Goal: Use online tool/utility: Utilize a website feature to perform a specific function

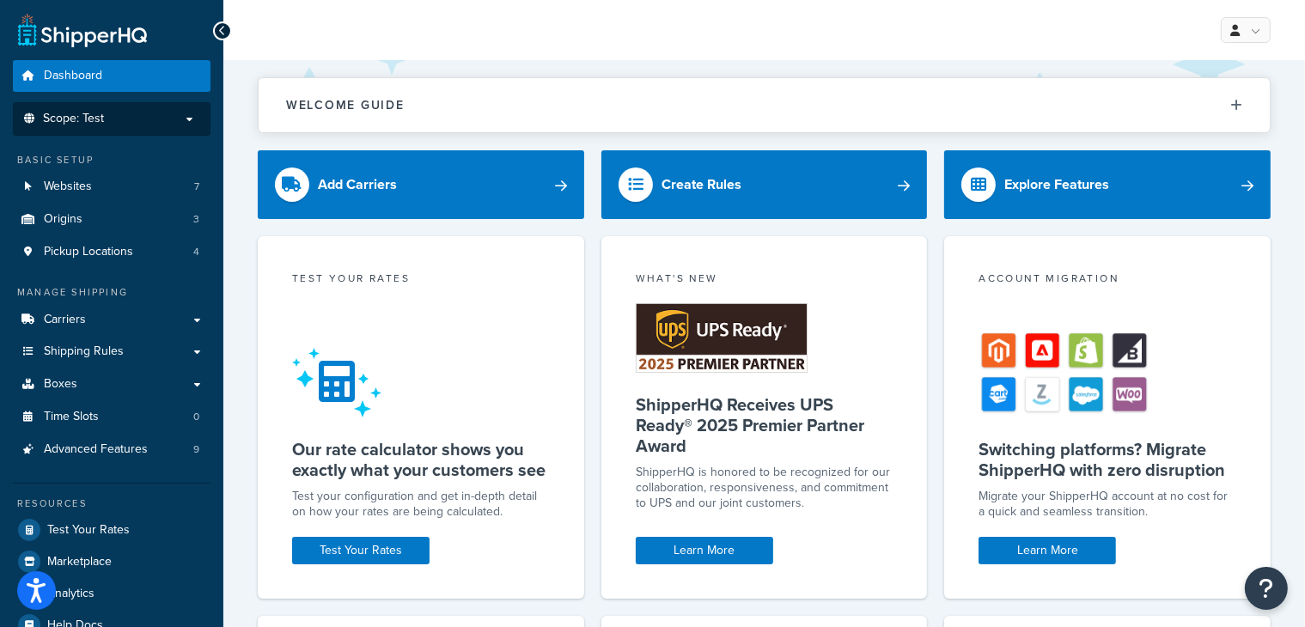
click at [125, 128] on li "Scope: Test" at bounding box center [112, 119] width 198 height 34
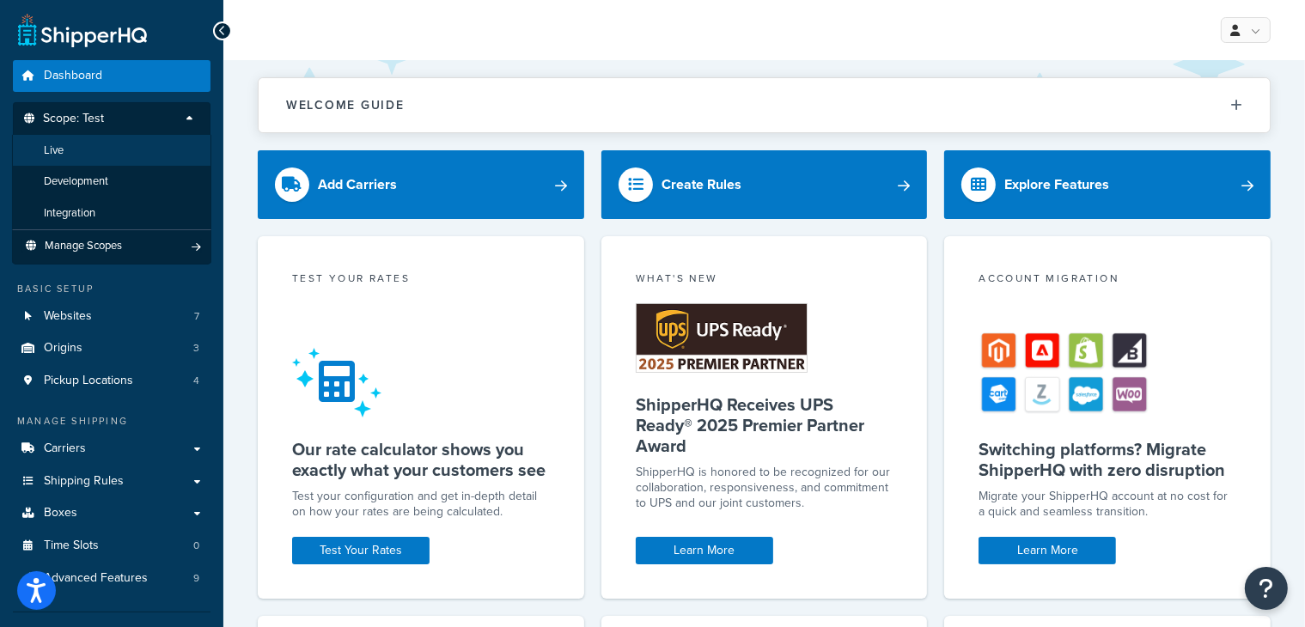
click at [111, 160] on li "Live" at bounding box center [111, 151] width 199 height 32
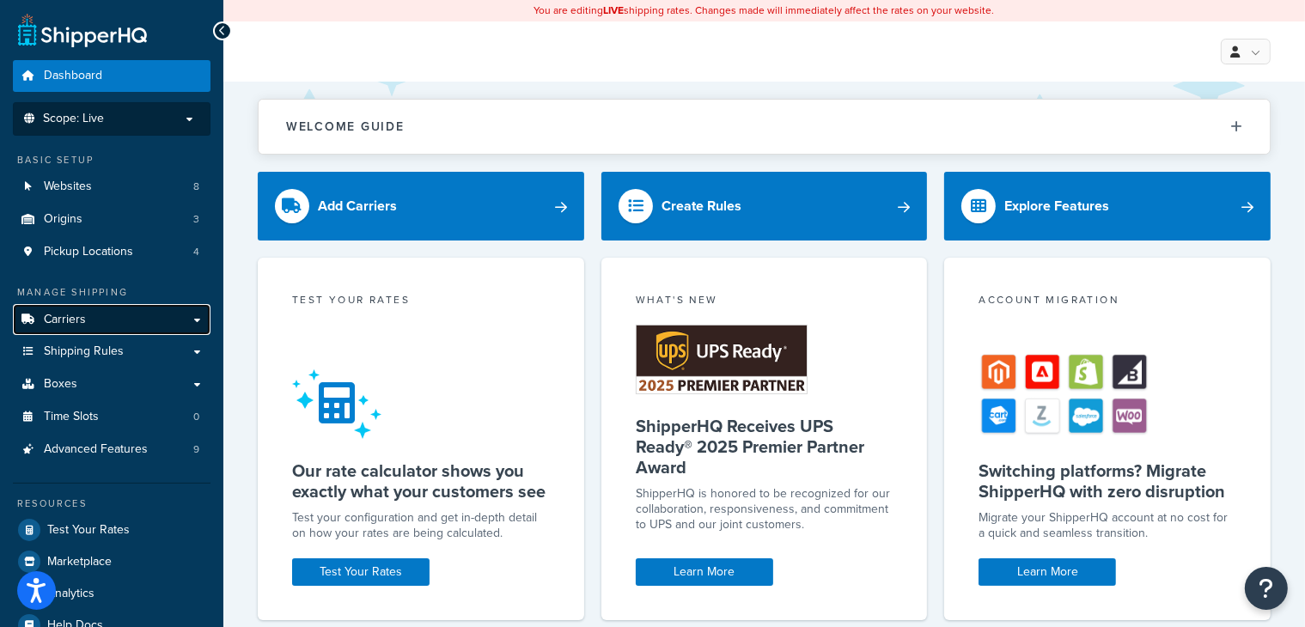
click at [62, 316] on span "Carriers" at bounding box center [65, 320] width 42 height 15
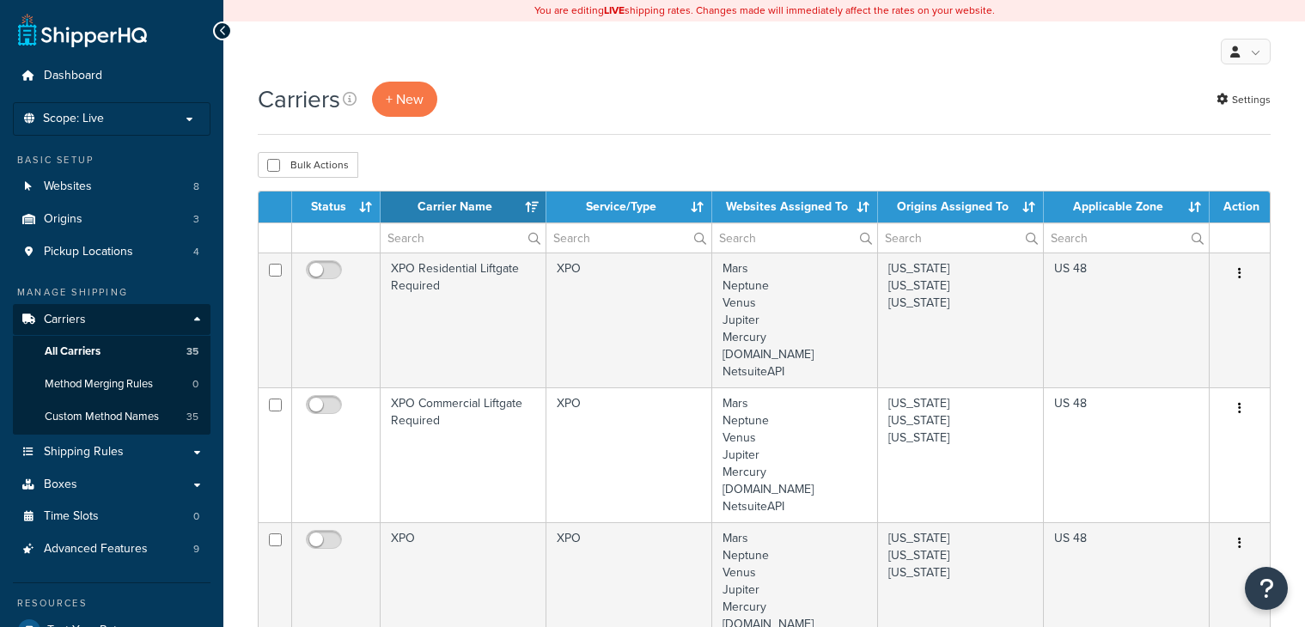
select select "15"
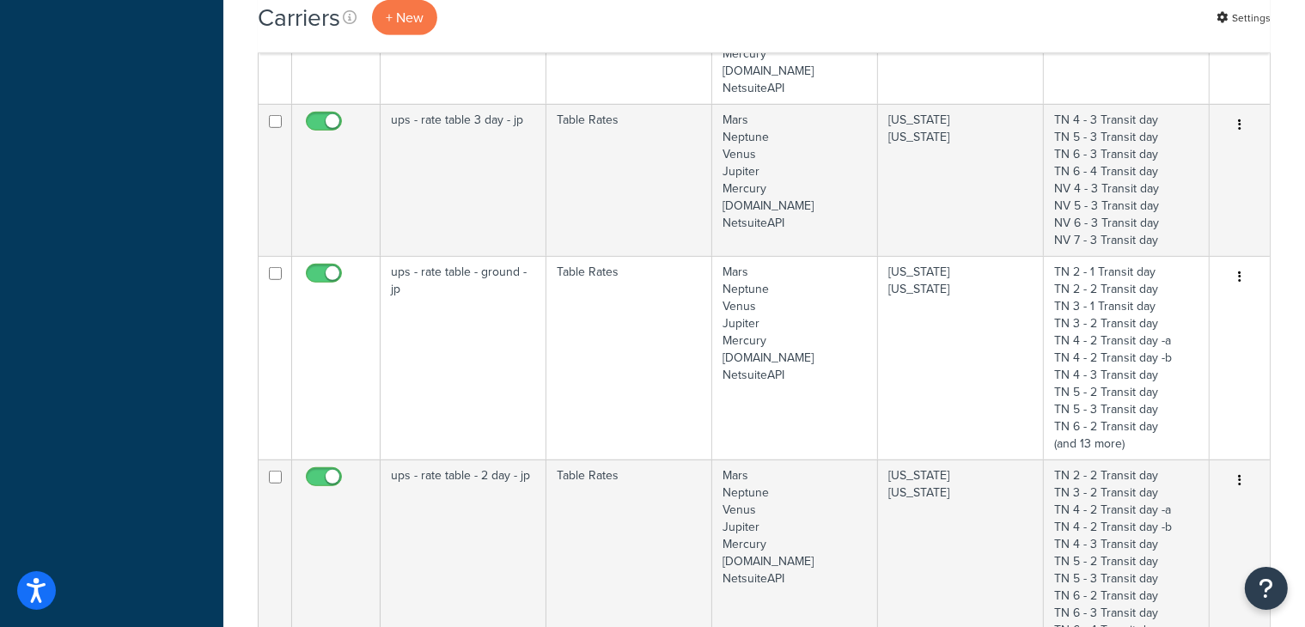
scroll to position [945, 0]
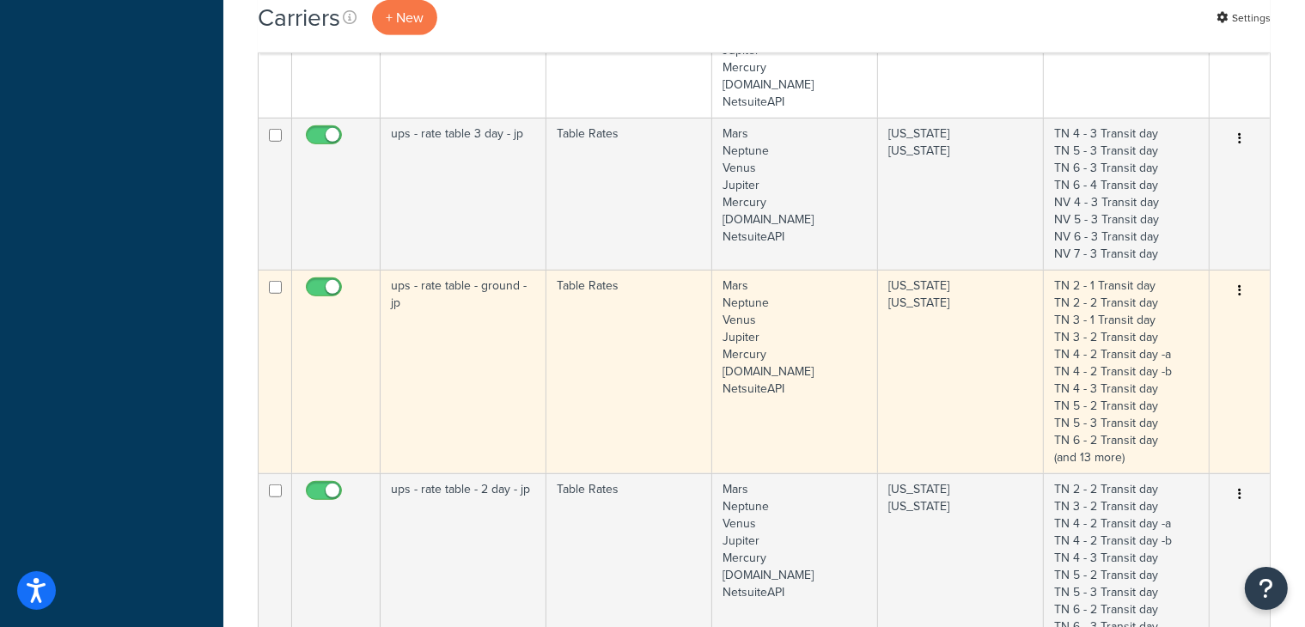
click at [502, 321] on td "ups - rate table - ground - jp" at bounding box center [464, 372] width 166 height 204
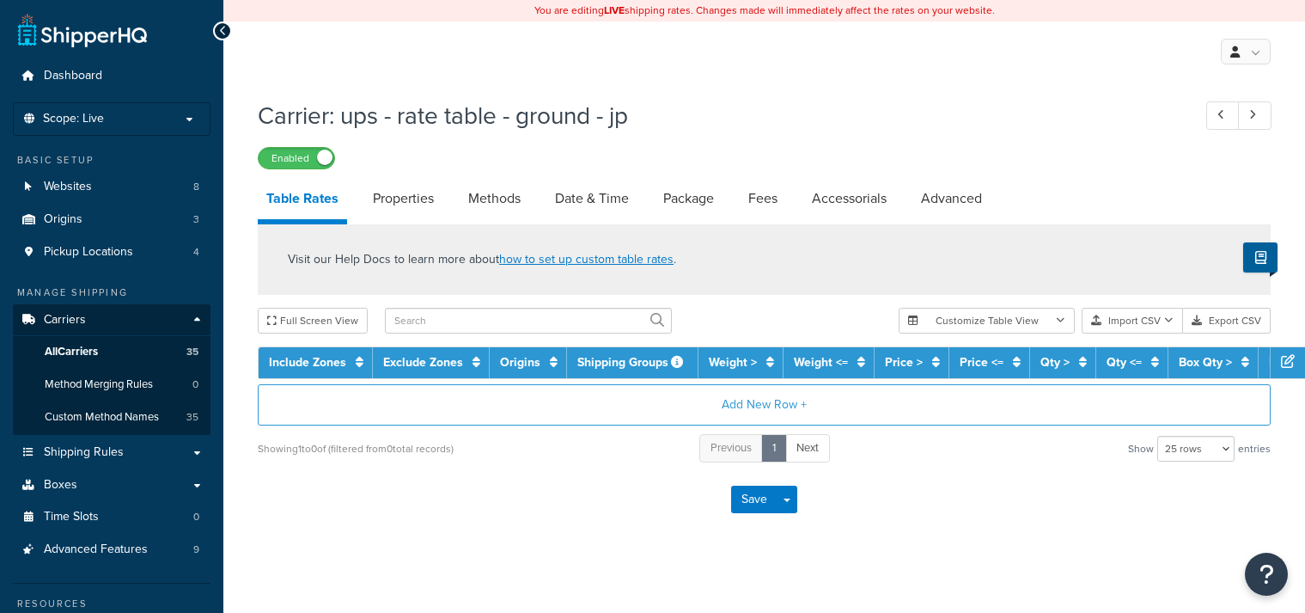
select select "25"
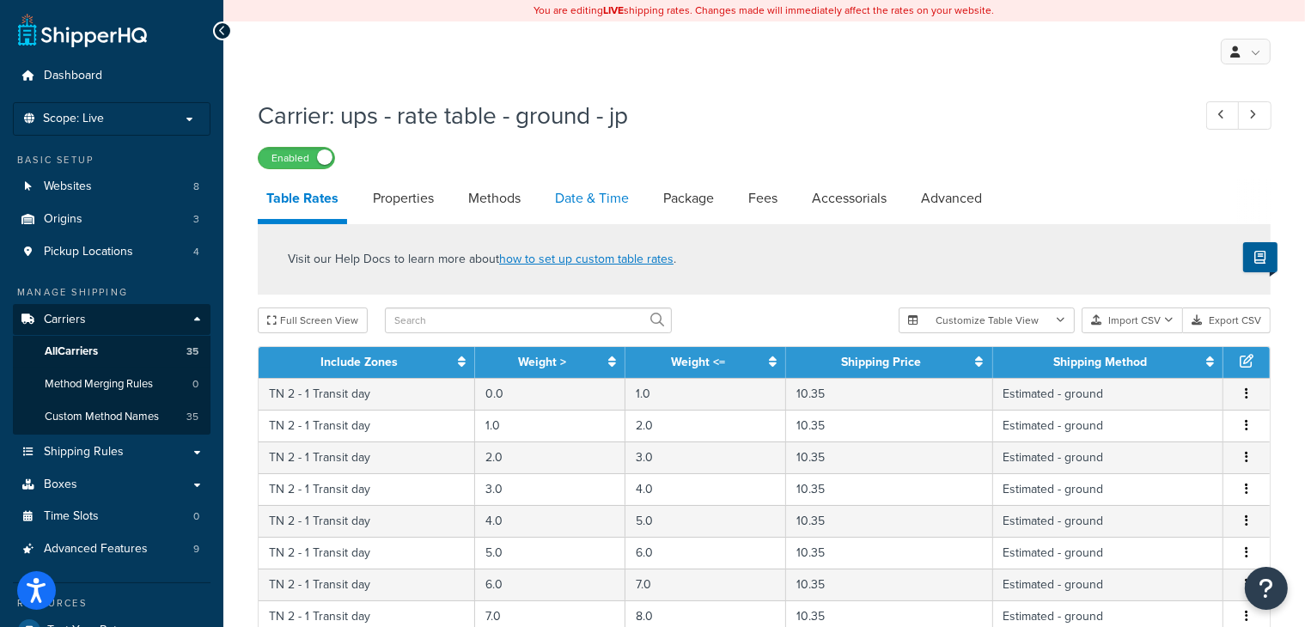
click at [589, 197] on link "Date & Time" at bounding box center [592, 198] width 91 height 41
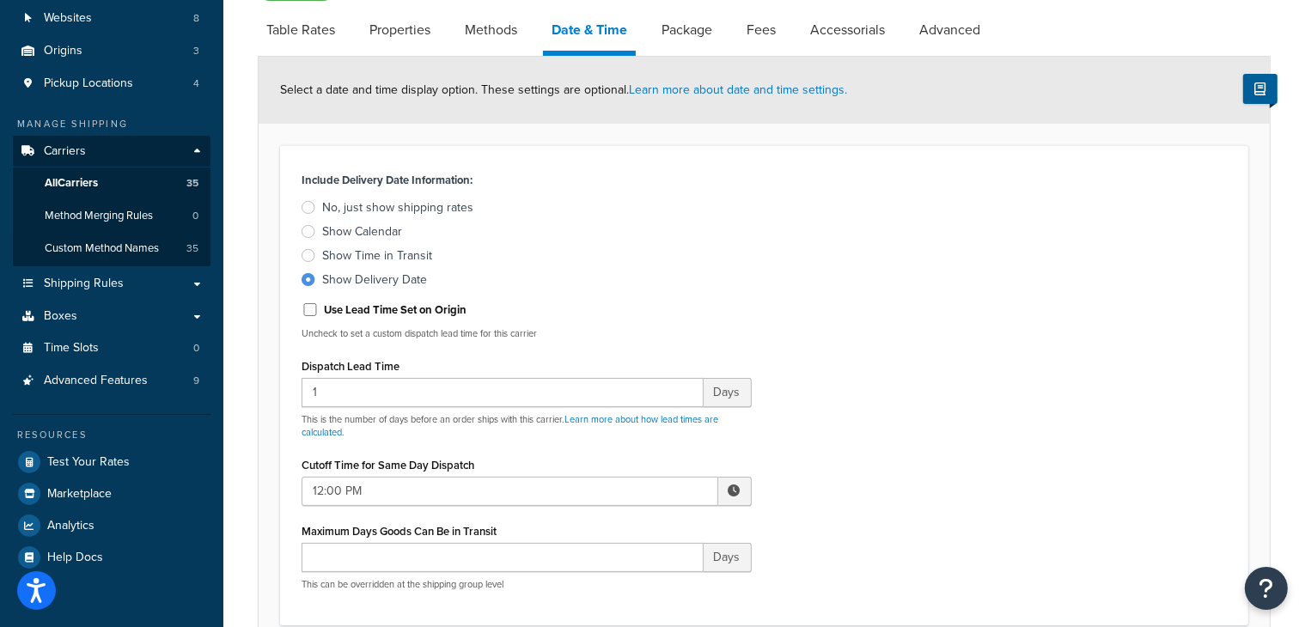
scroll to position [94, 0]
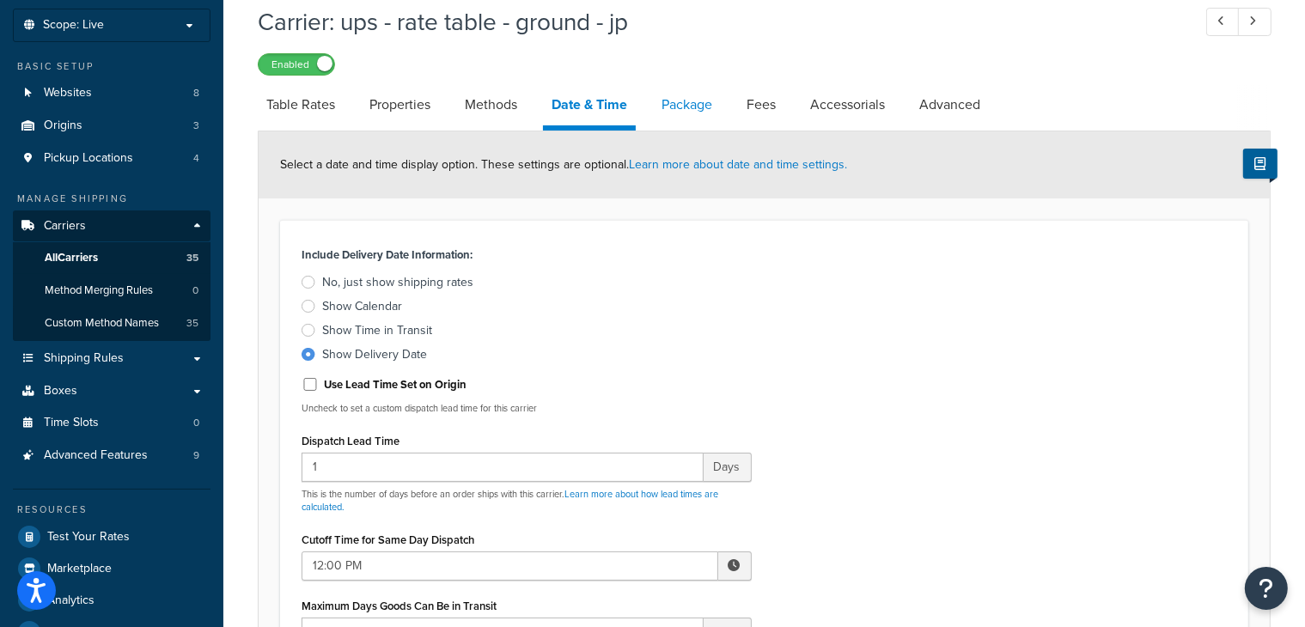
click at [684, 102] on link "Package" at bounding box center [687, 104] width 68 height 41
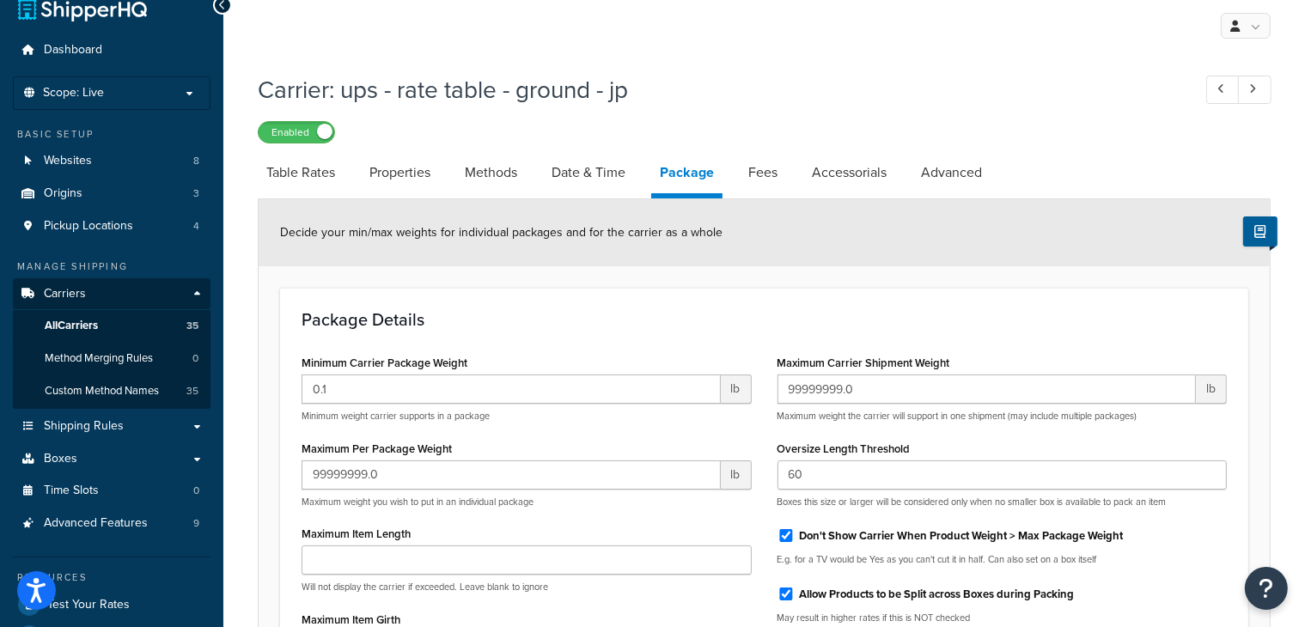
scroll to position [14, 0]
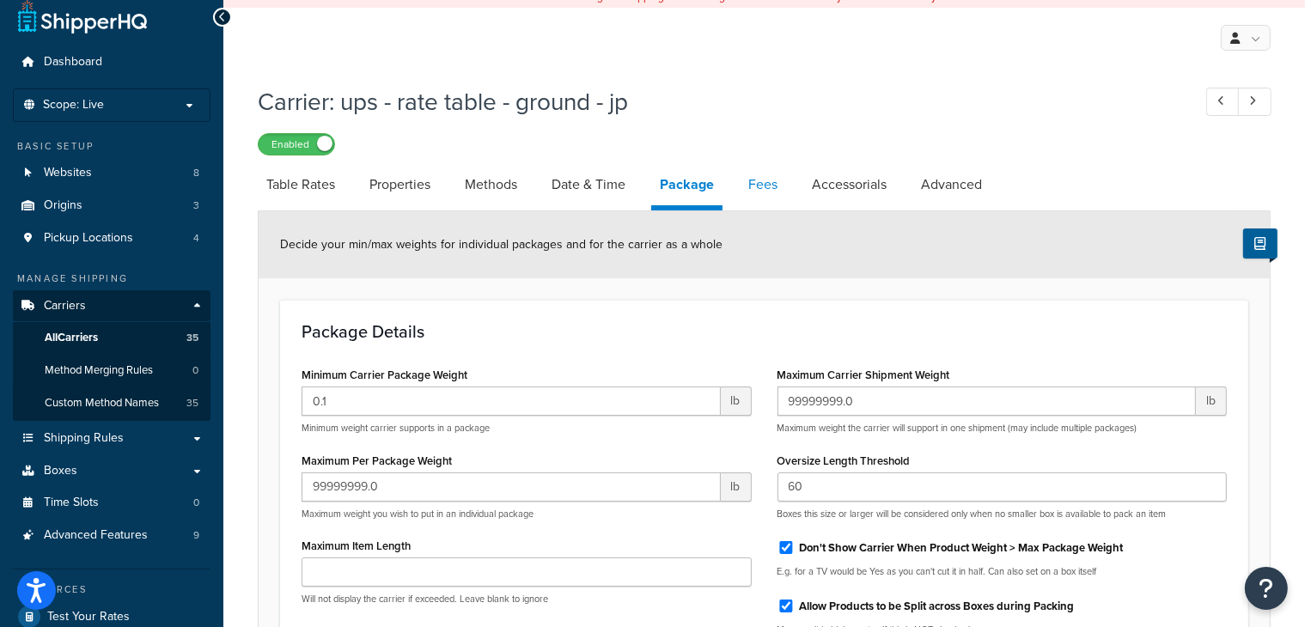
click at [770, 182] on link "Fees" at bounding box center [763, 184] width 46 height 41
select select "AFTER"
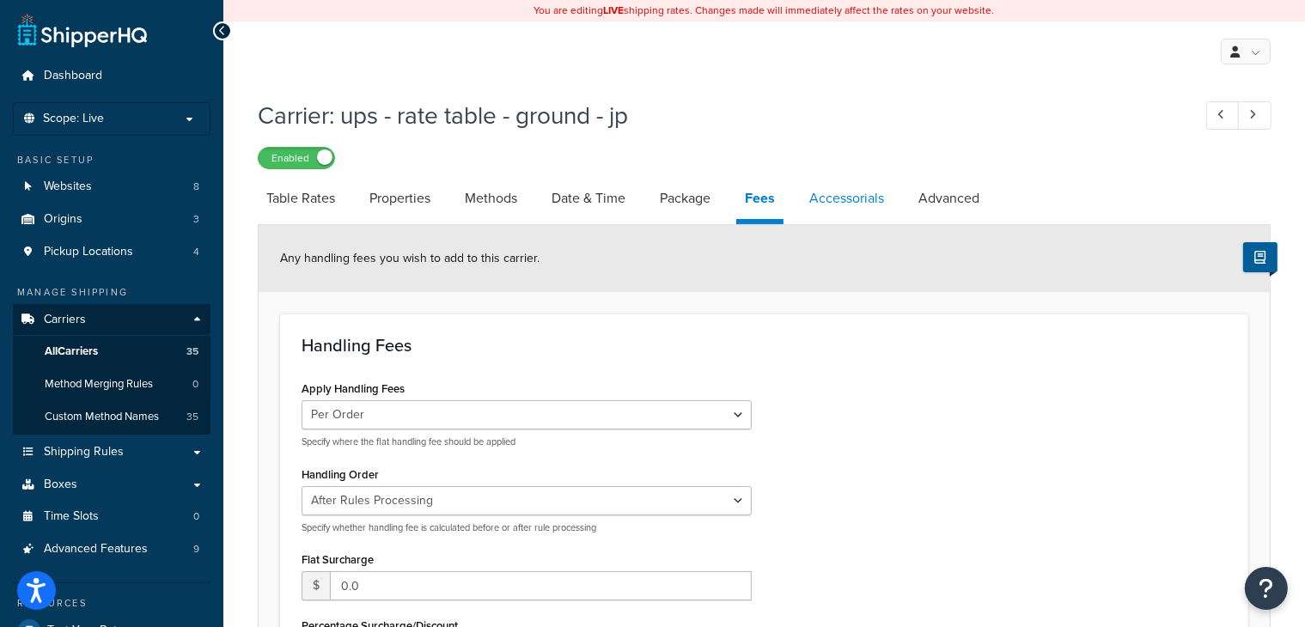
click at [835, 202] on link "Accessorials" at bounding box center [847, 198] width 92 height 41
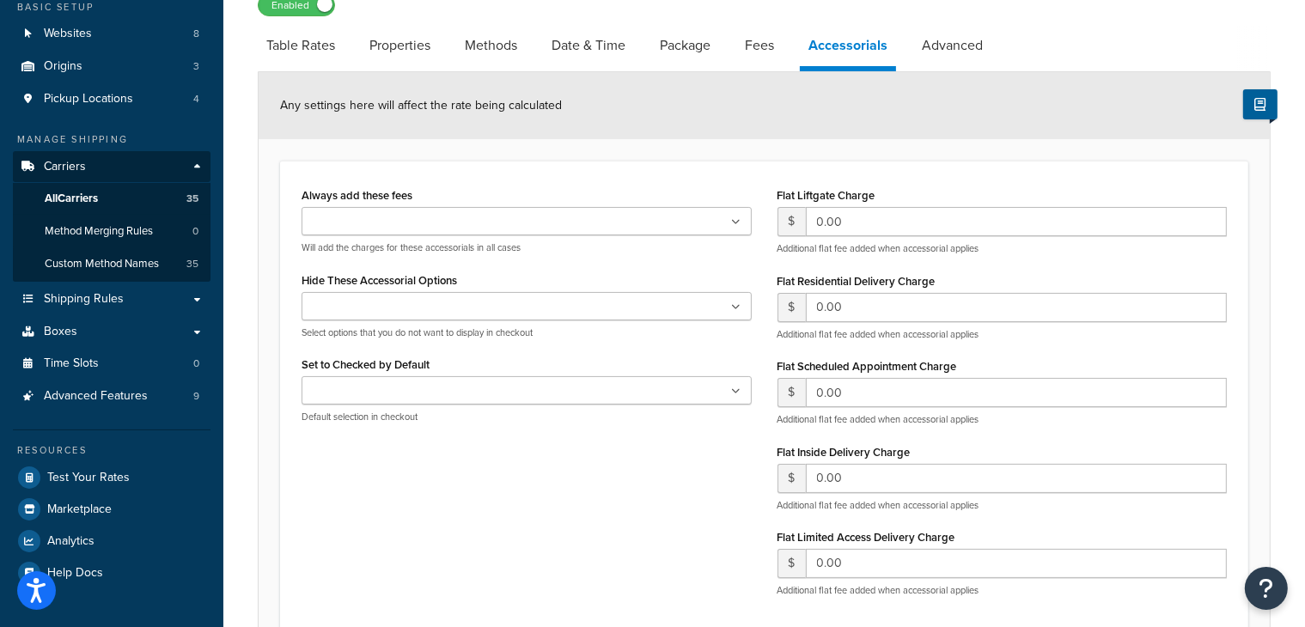
scroll to position [109, 0]
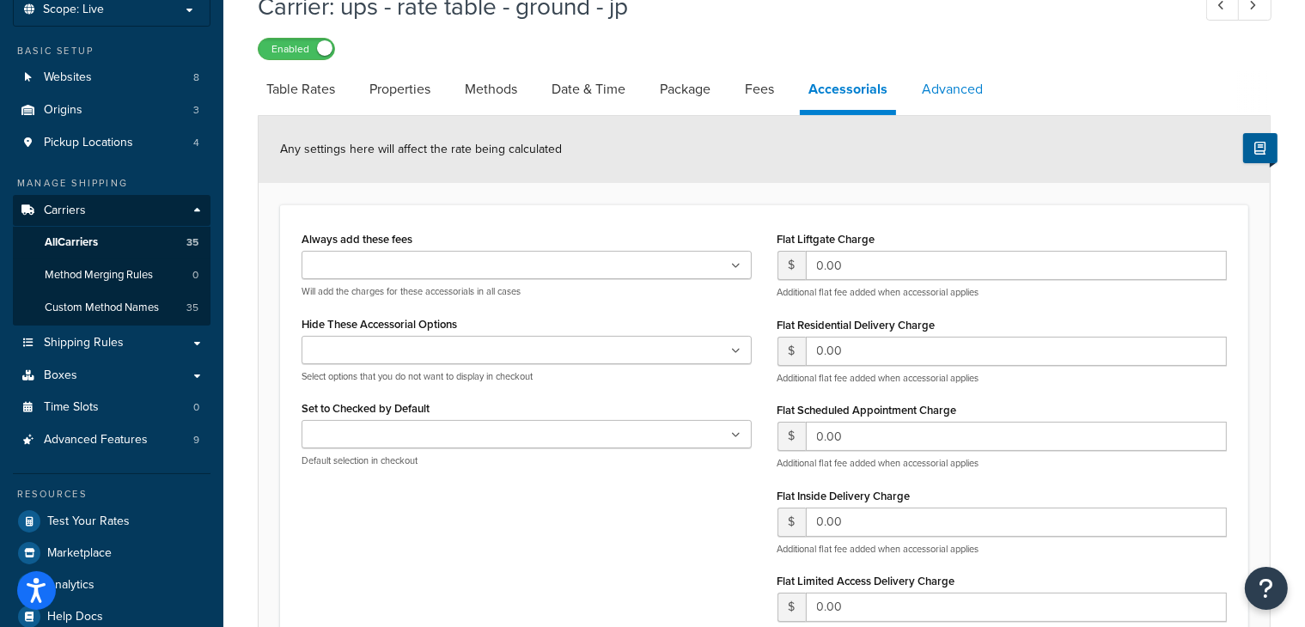
click at [966, 89] on link "Advanced" at bounding box center [953, 89] width 78 height 41
select select "false"
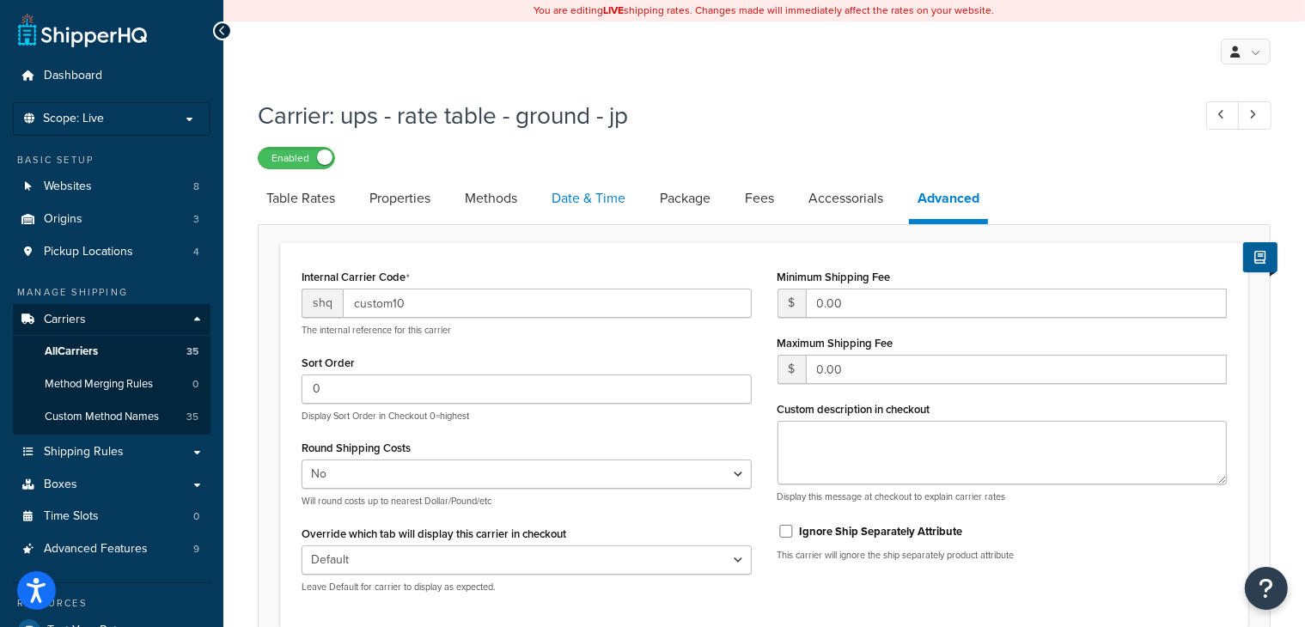
click at [582, 193] on link "Date & Time" at bounding box center [588, 198] width 91 height 41
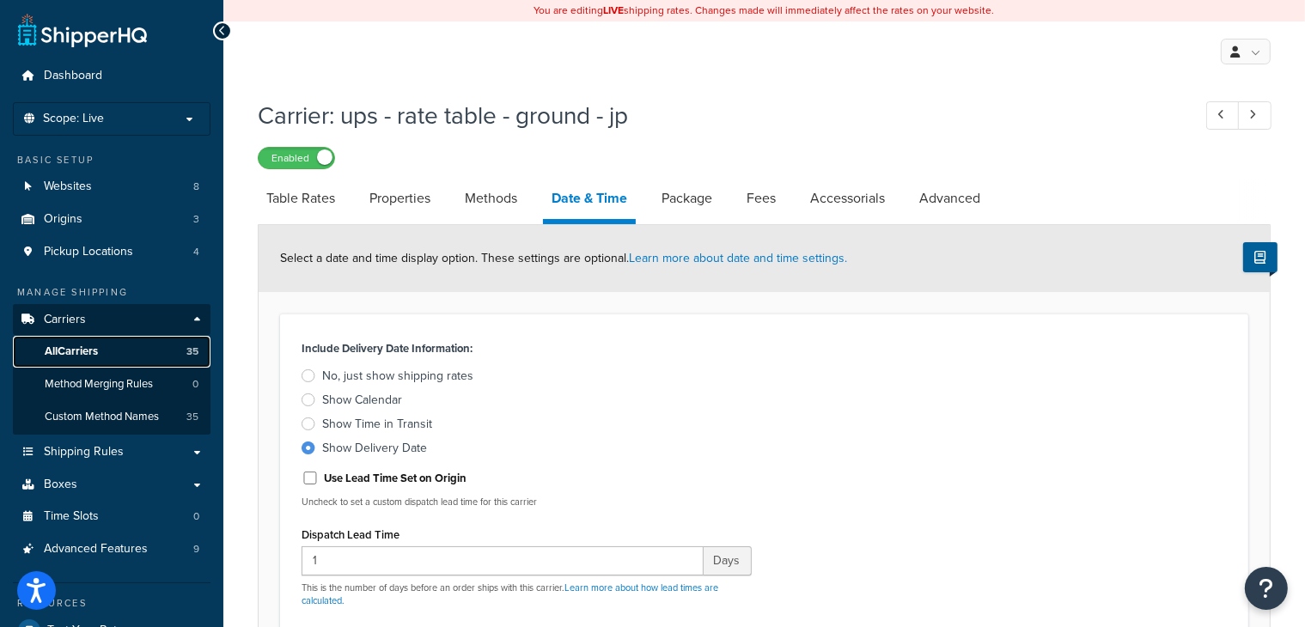
click at [83, 349] on span "All Carriers" at bounding box center [71, 352] width 53 height 15
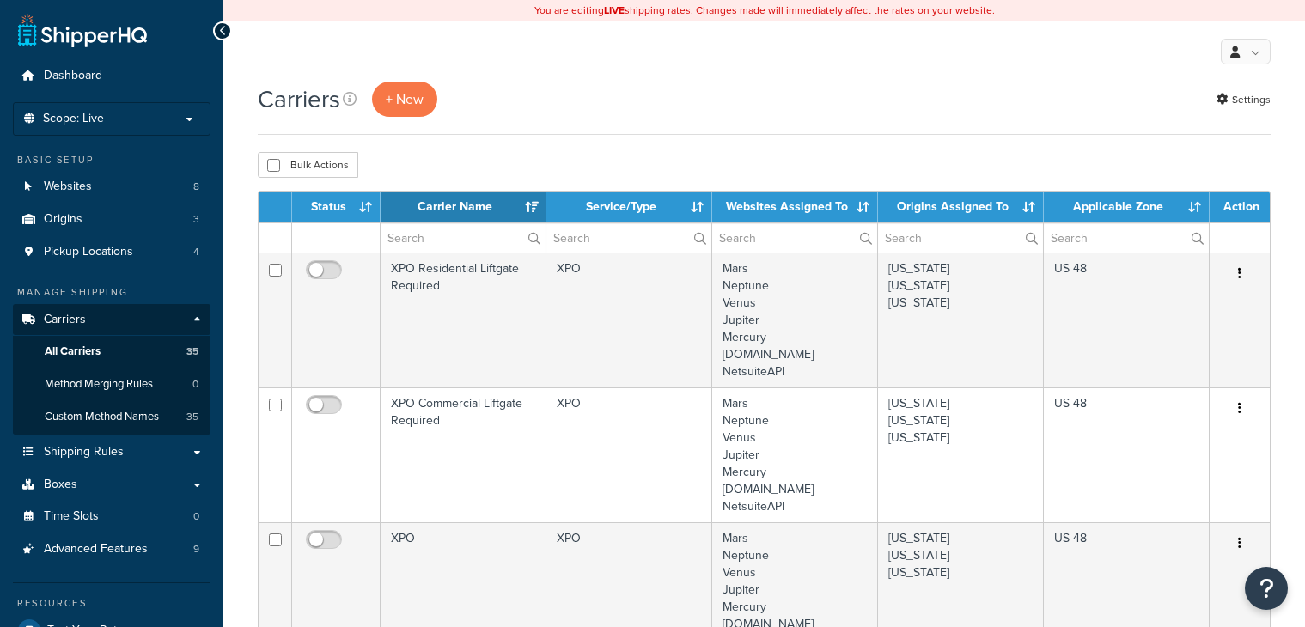
select select "15"
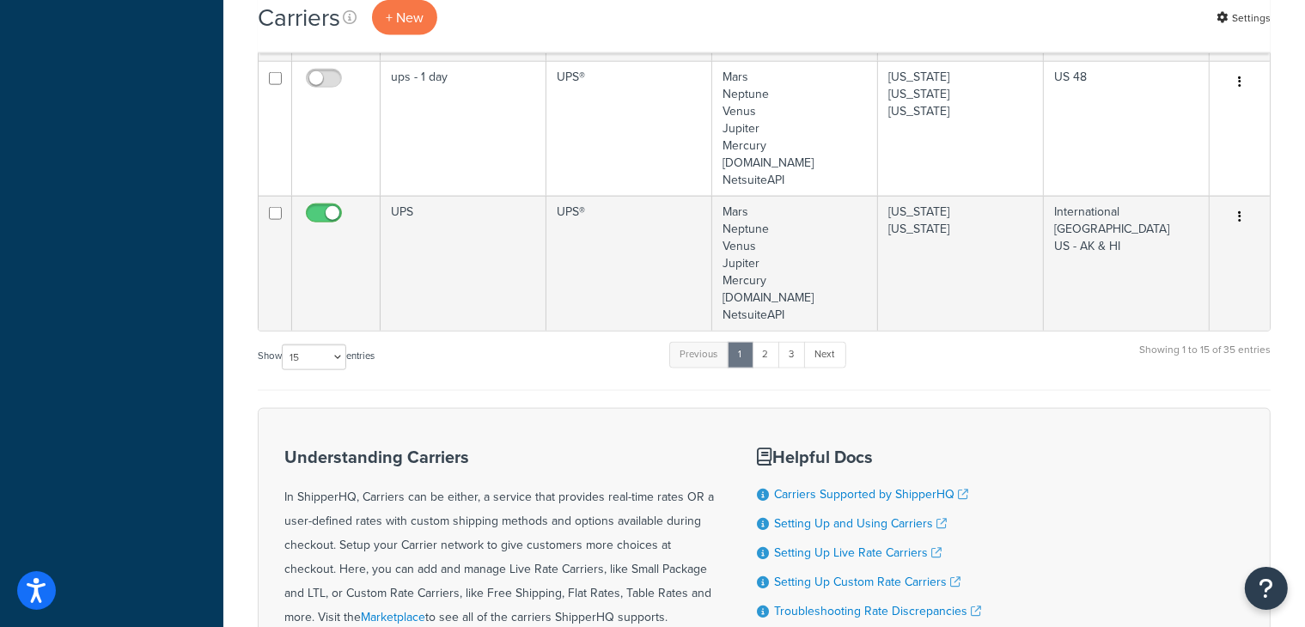
scroll to position [2197, 0]
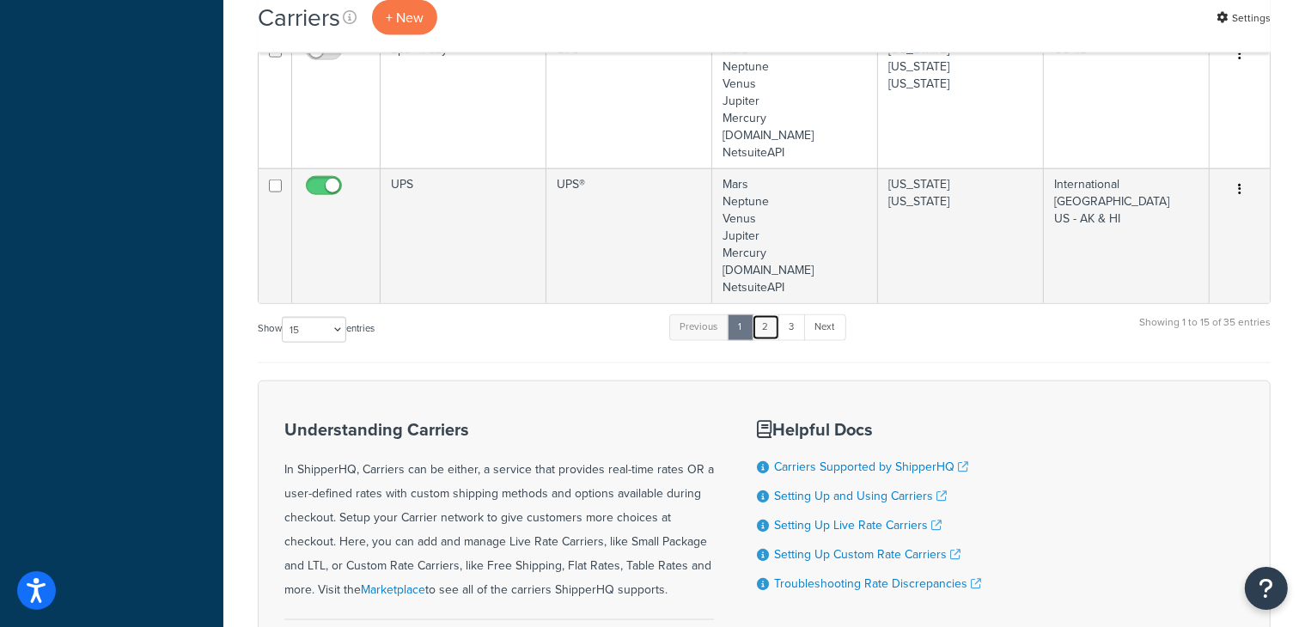
click at [777, 327] on link "2" at bounding box center [766, 328] width 28 height 26
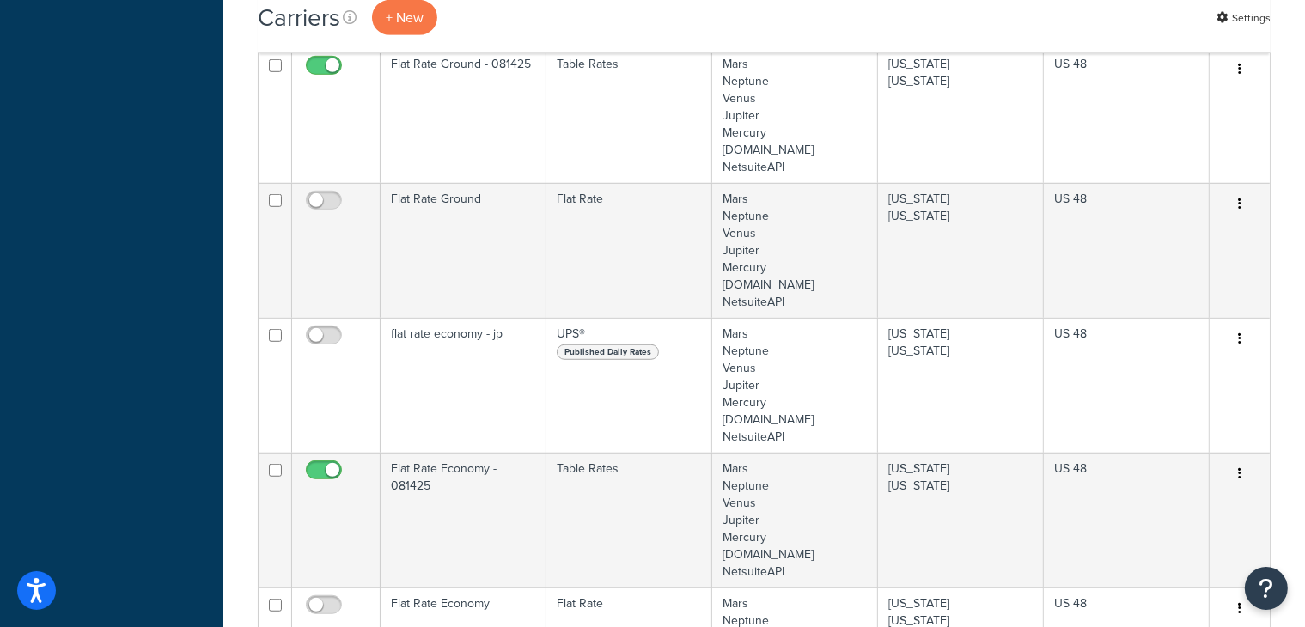
scroll to position [1038, 0]
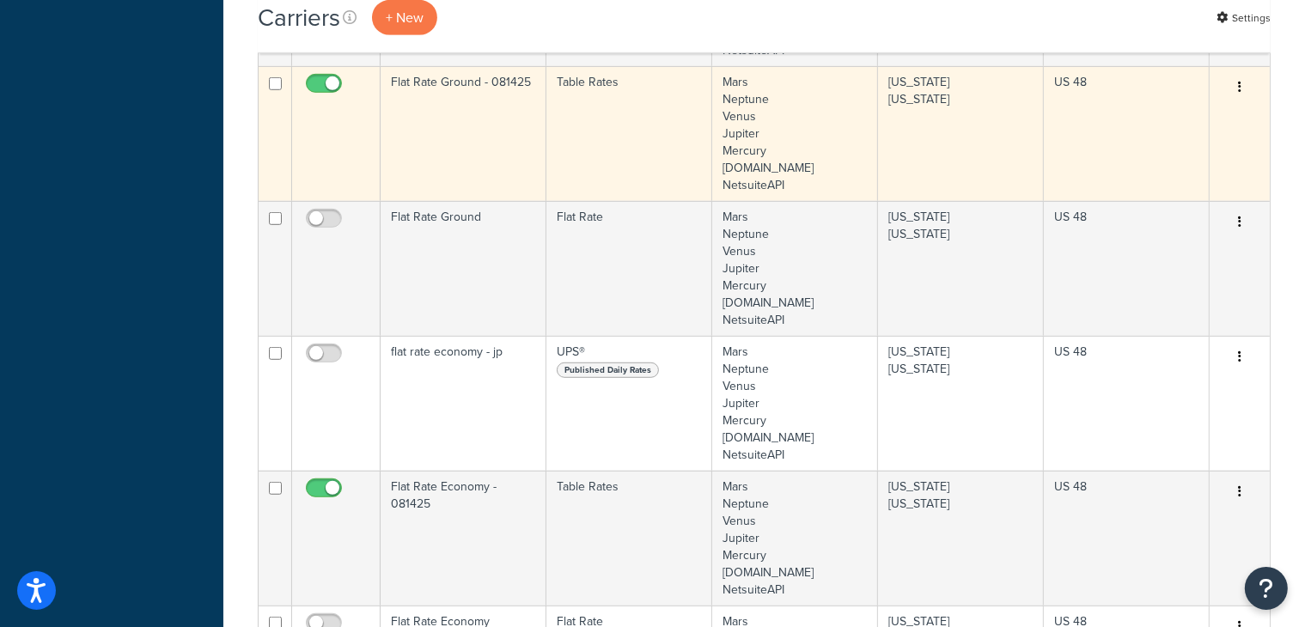
click at [485, 155] on td "Flat Rate Ground - 081425" at bounding box center [464, 133] width 166 height 135
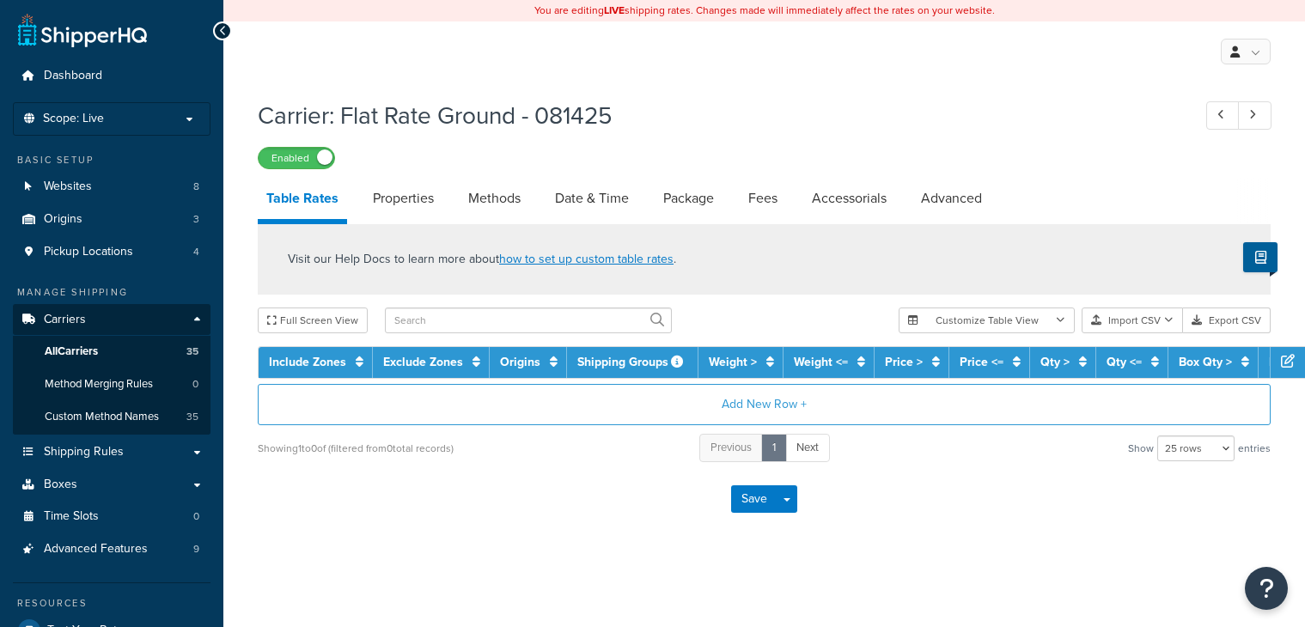
select select "25"
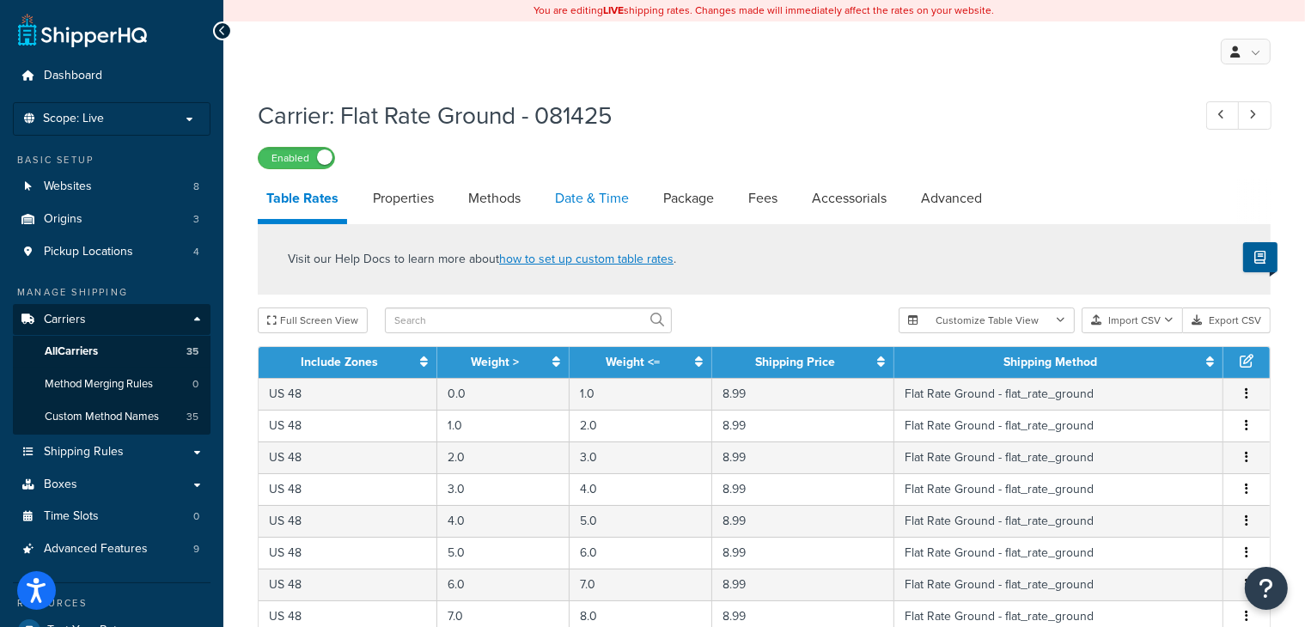
click at [590, 206] on link "Date & Time" at bounding box center [592, 198] width 91 height 41
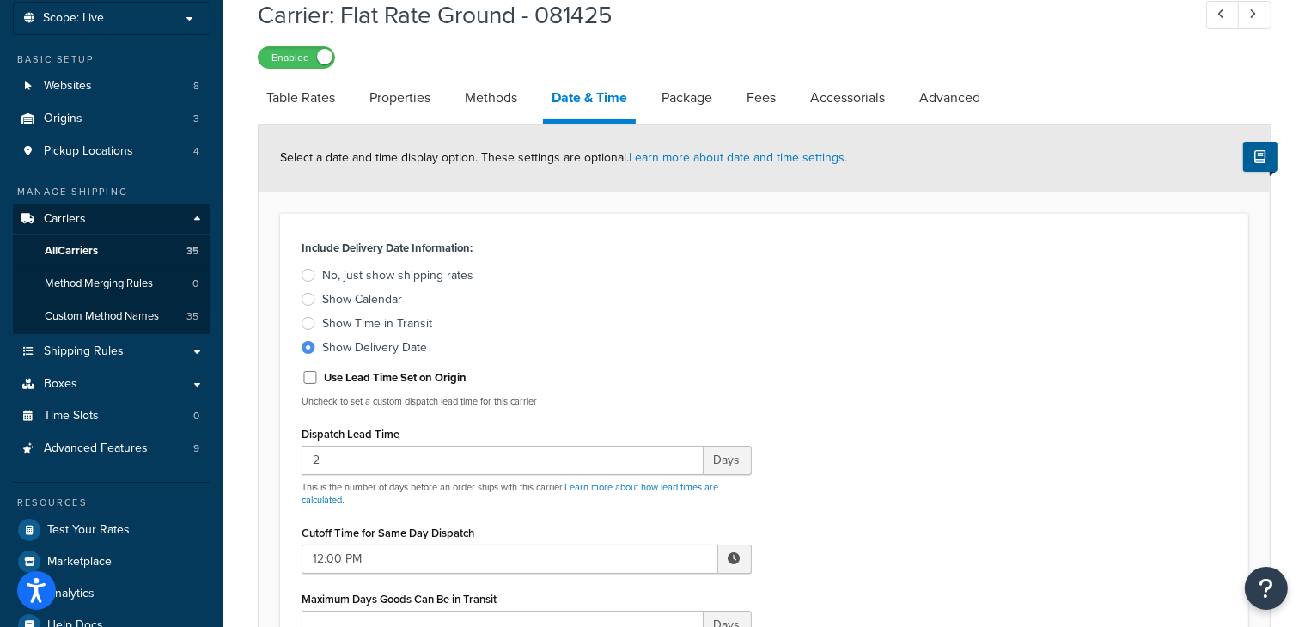
scroll to position [107, 0]
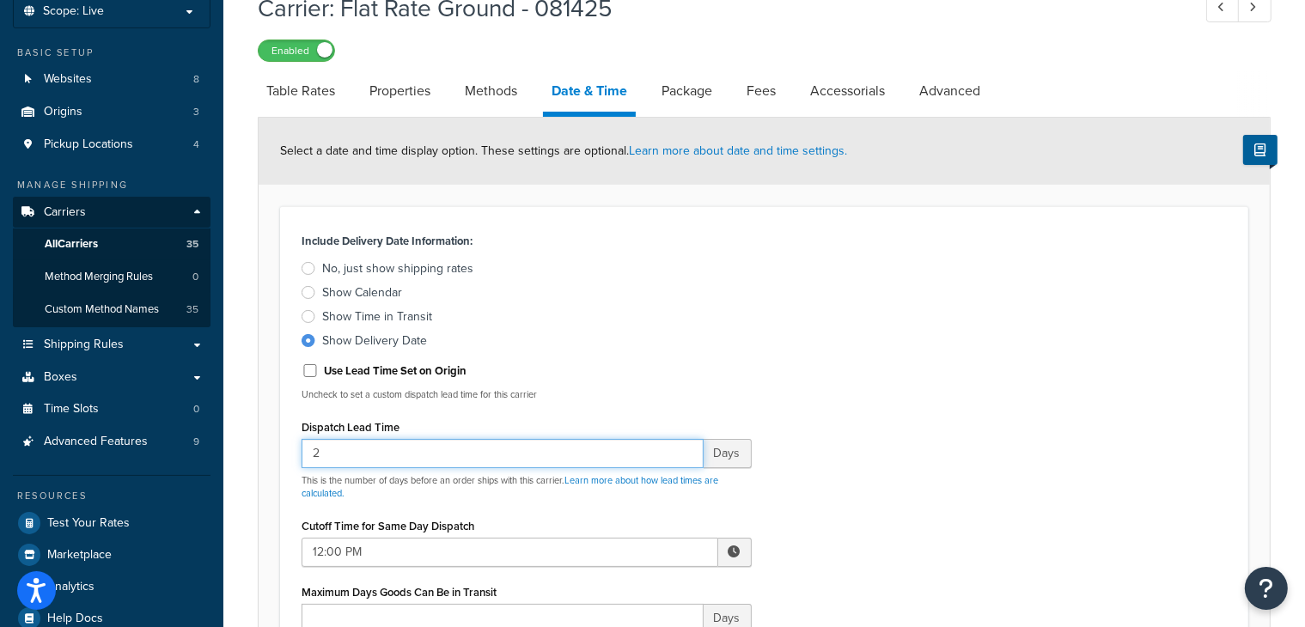
click at [332, 454] on input "2" at bounding box center [503, 453] width 402 height 29
type input "3"
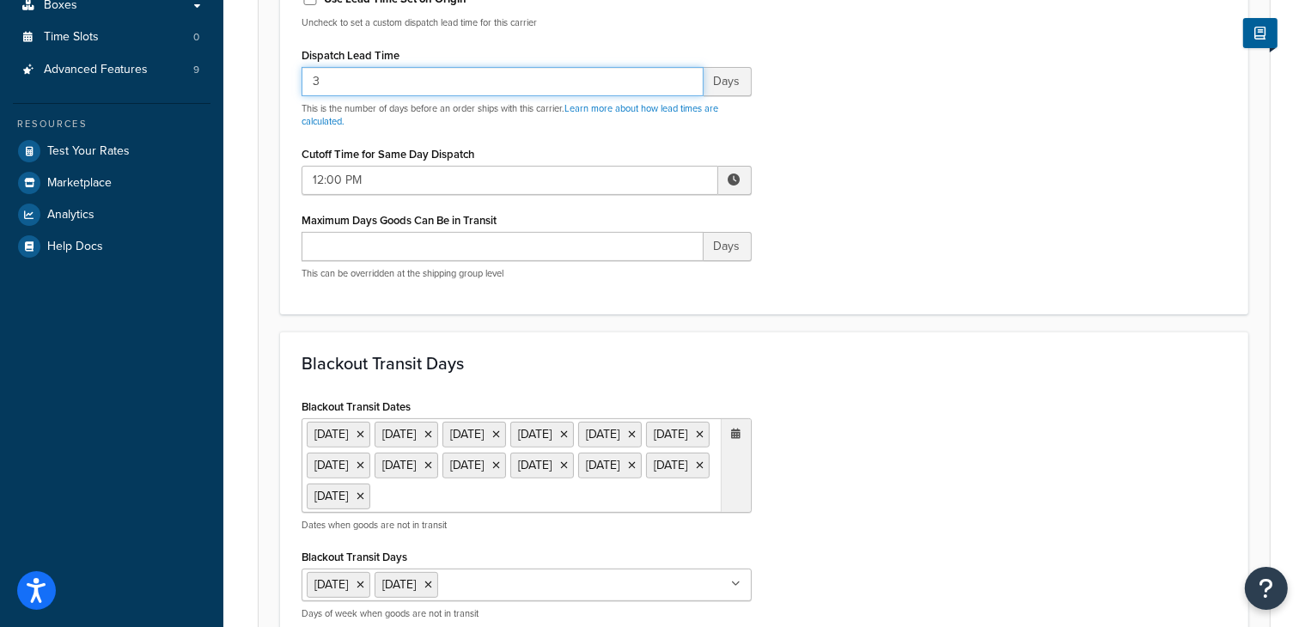
scroll to position [227, 0]
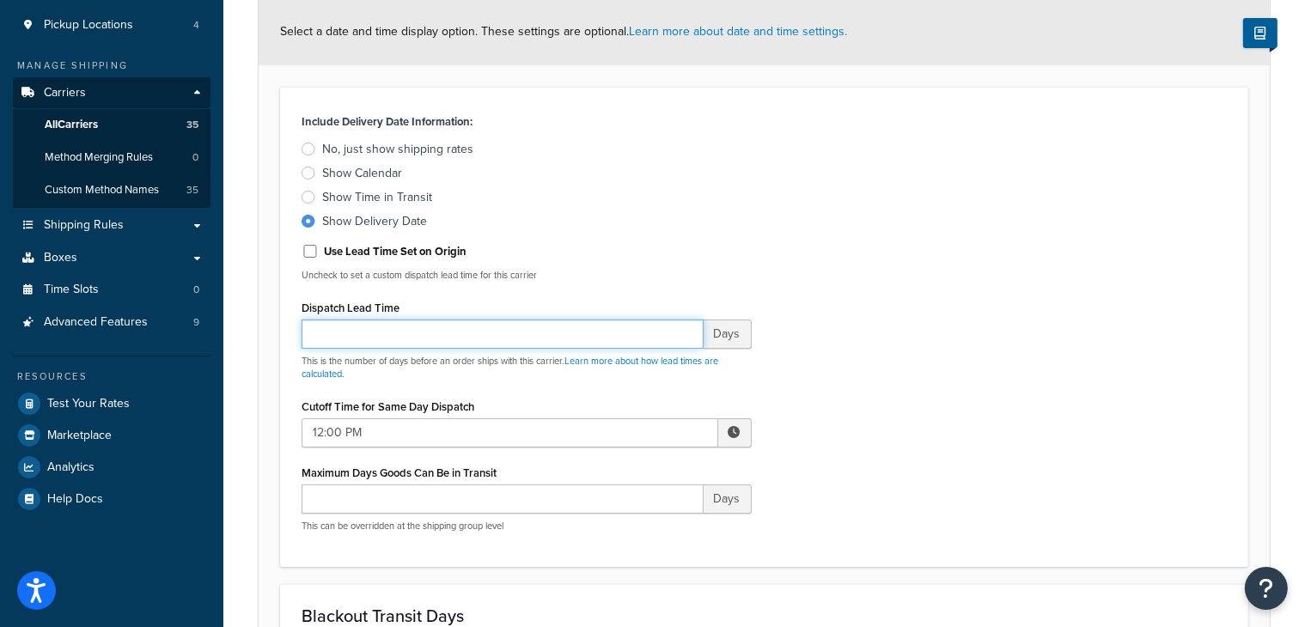
type input "2"
click at [1128, 275] on div "Include Delivery Date Information: No, just show shipping rates Show Calendar S…" at bounding box center [764, 327] width 951 height 437
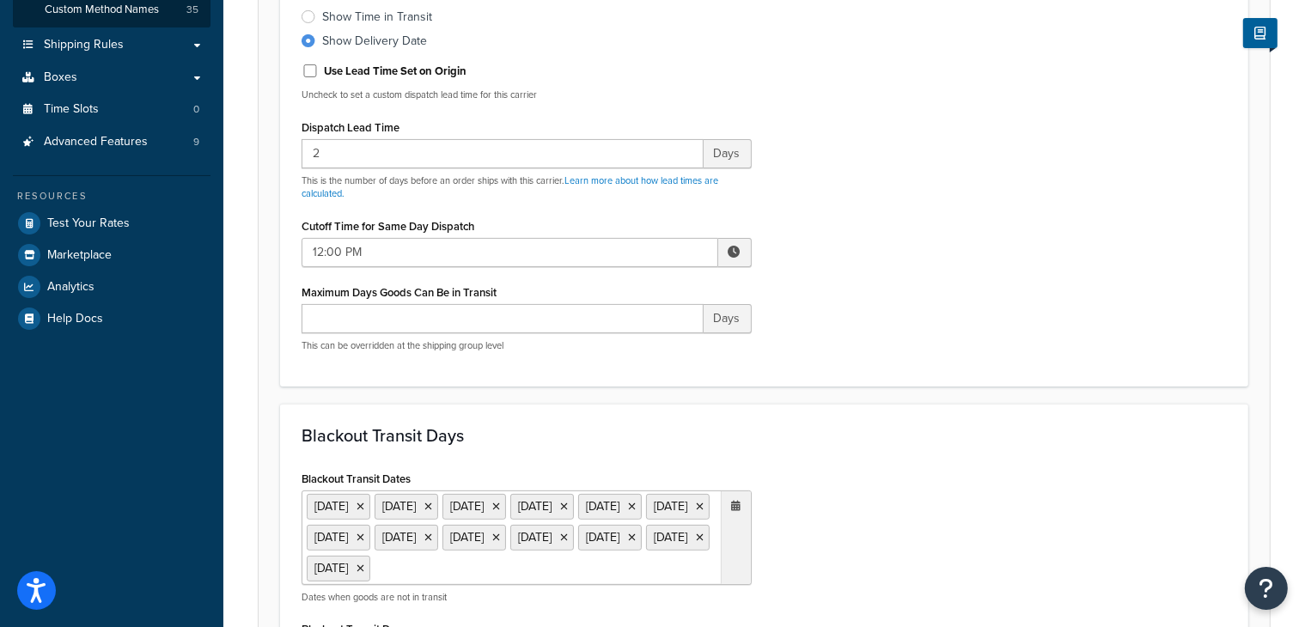
scroll to position [169, 0]
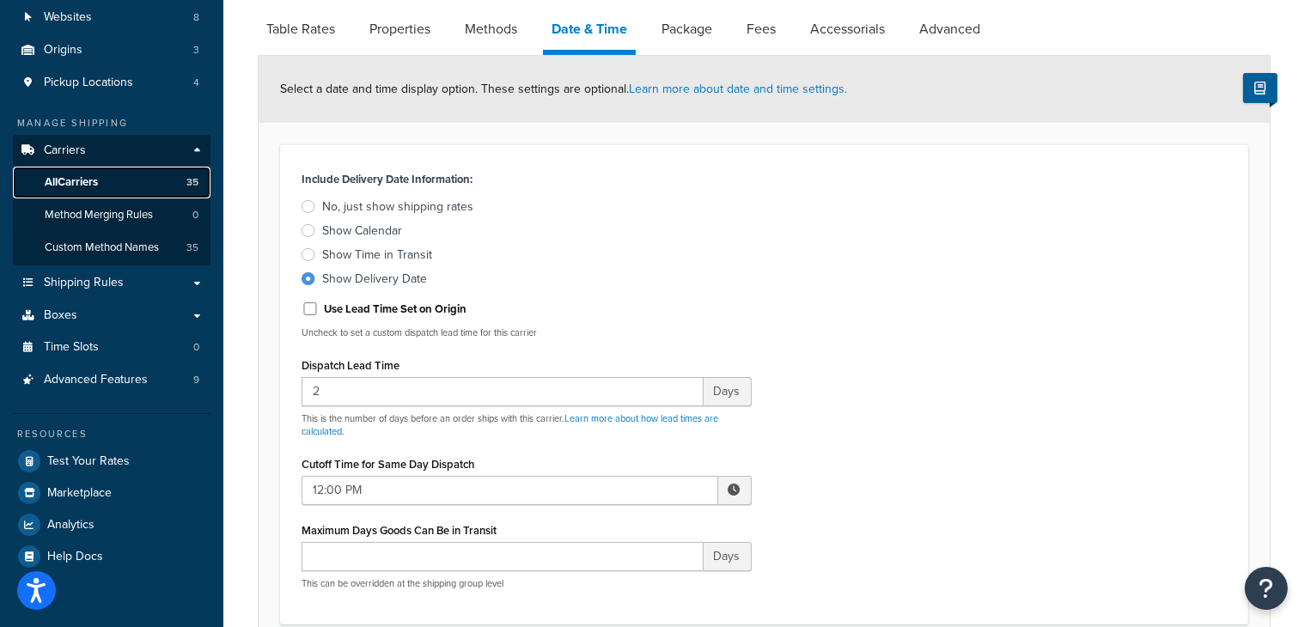
click at [79, 180] on span "All Carriers" at bounding box center [71, 182] width 53 height 15
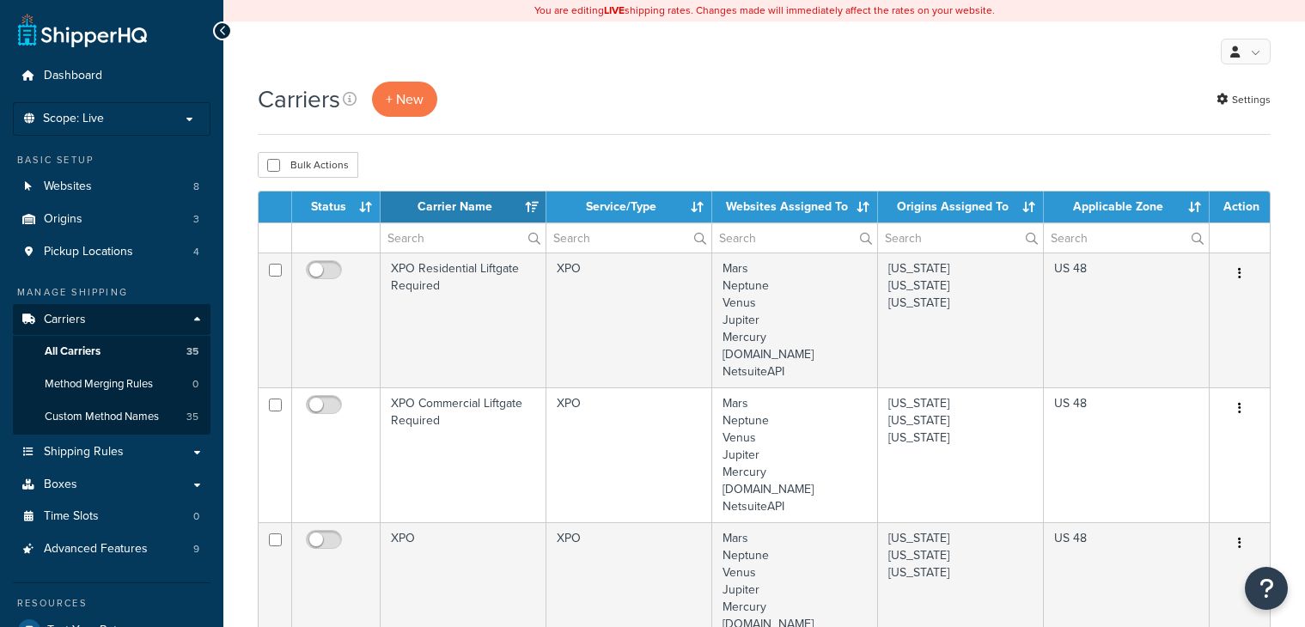
select select "15"
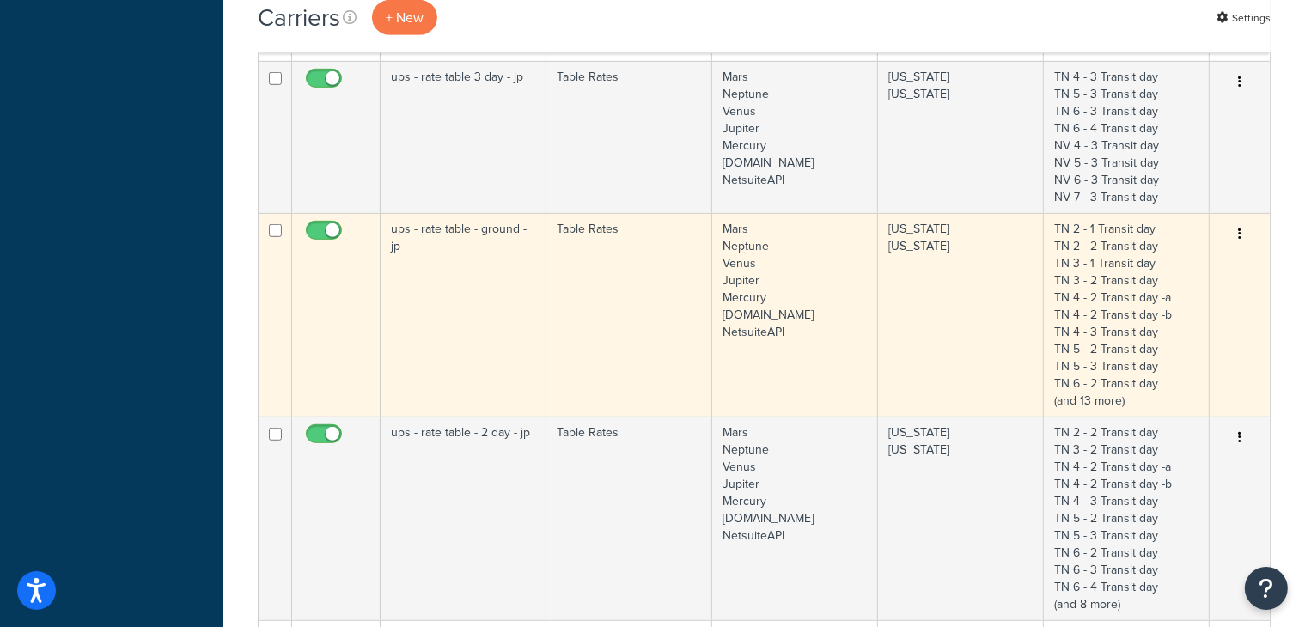
scroll to position [1018, 0]
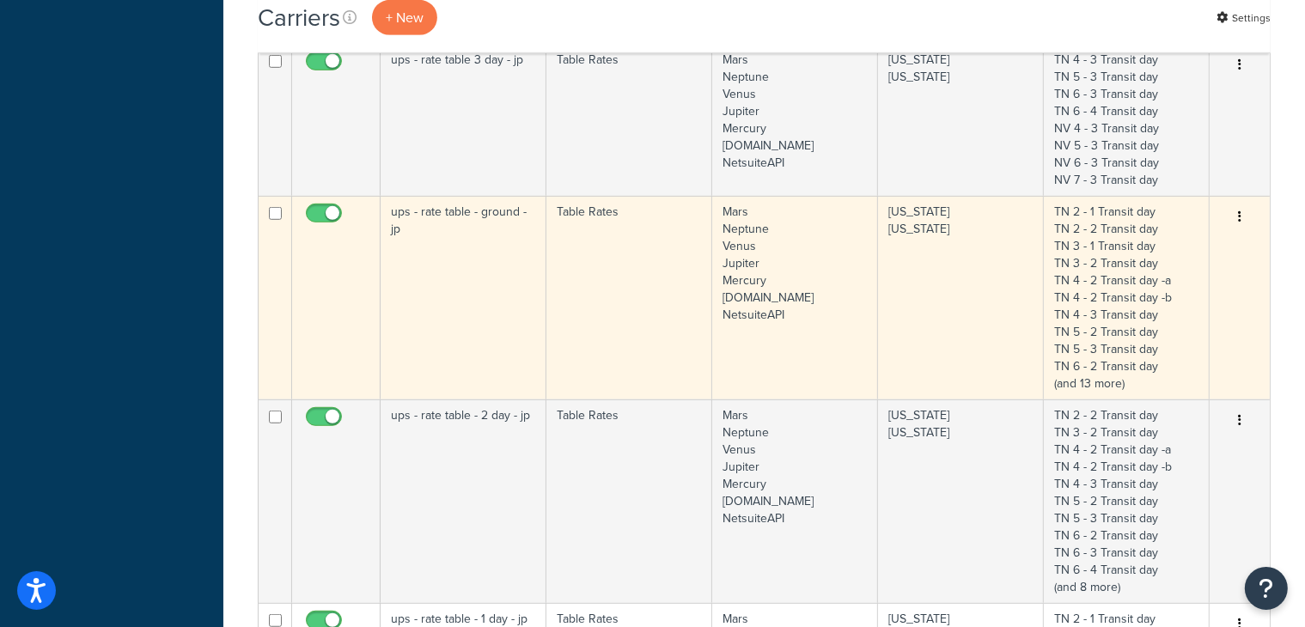
click at [470, 279] on td "ups - rate table - ground - jp" at bounding box center [464, 298] width 166 height 204
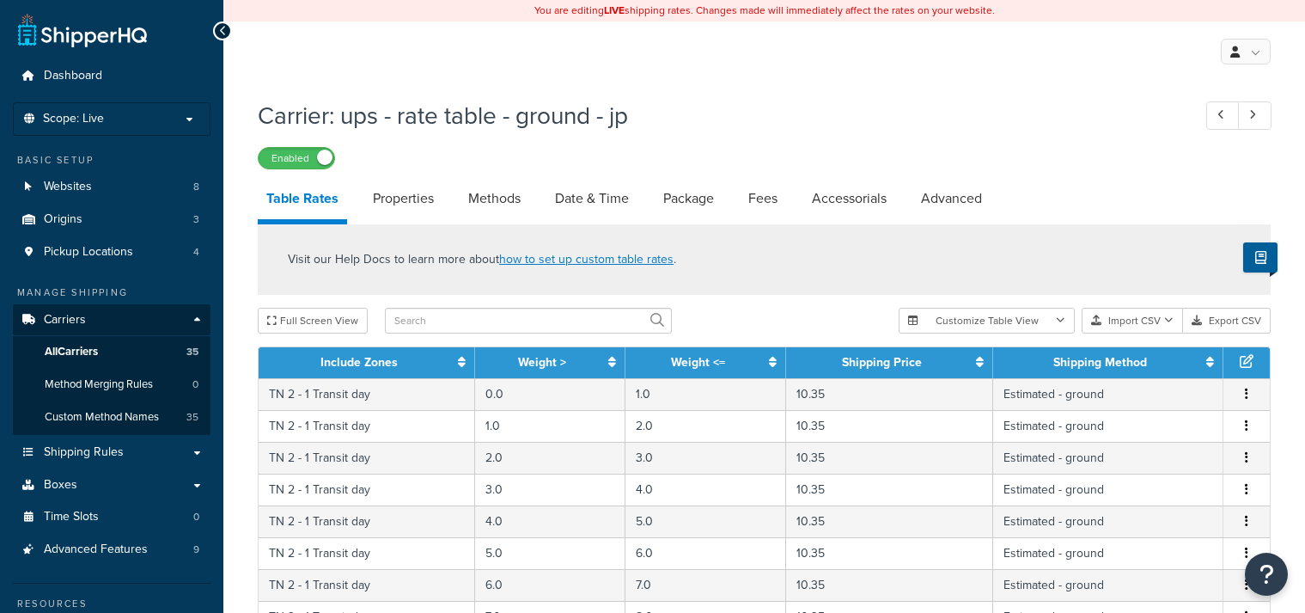
select select "25"
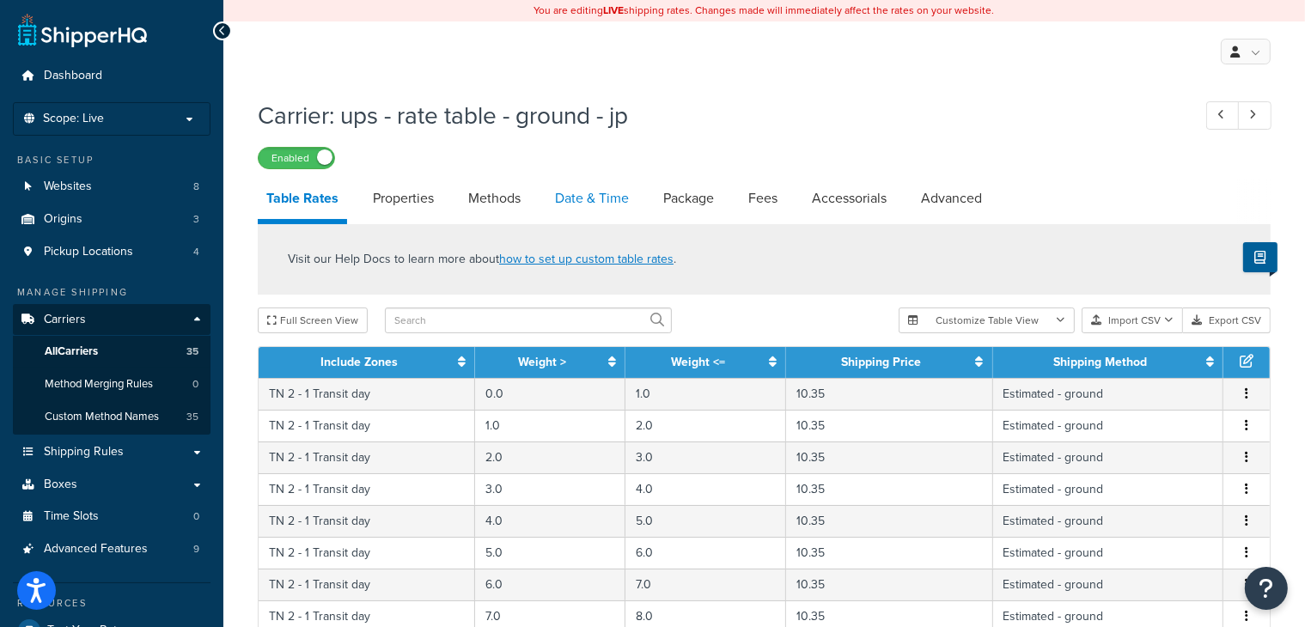
click at [609, 205] on link "Date & Time" at bounding box center [592, 198] width 91 height 41
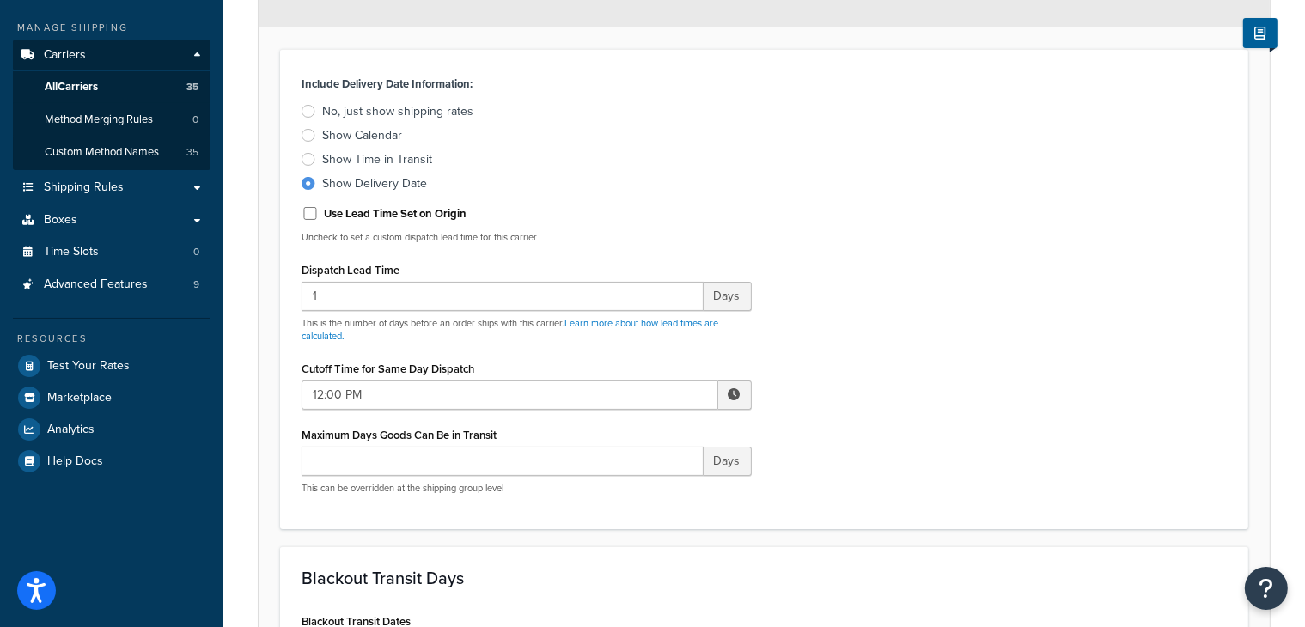
scroll to position [278, 0]
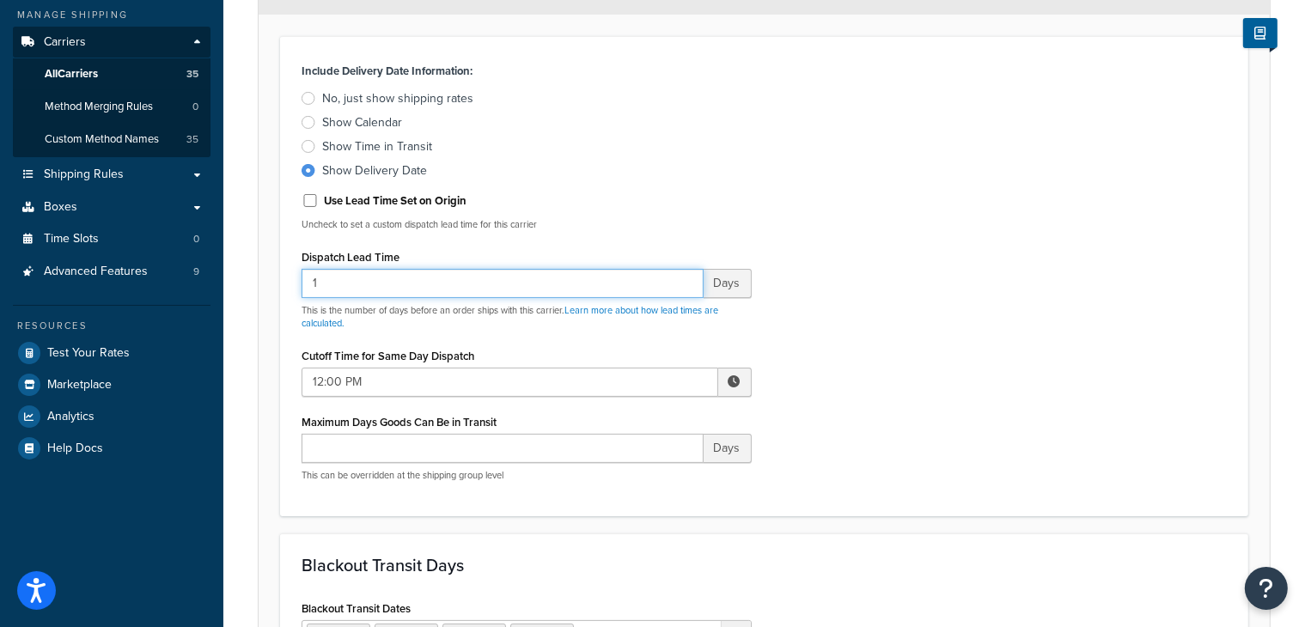
click at [382, 278] on input "1" at bounding box center [503, 283] width 402 height 29
type input "0"
click at [816, 376] on div "Include Delivery Date Information: No, just show shipping rates Show Calendar S…" at bounding box center [764, 276] width 951 height 437
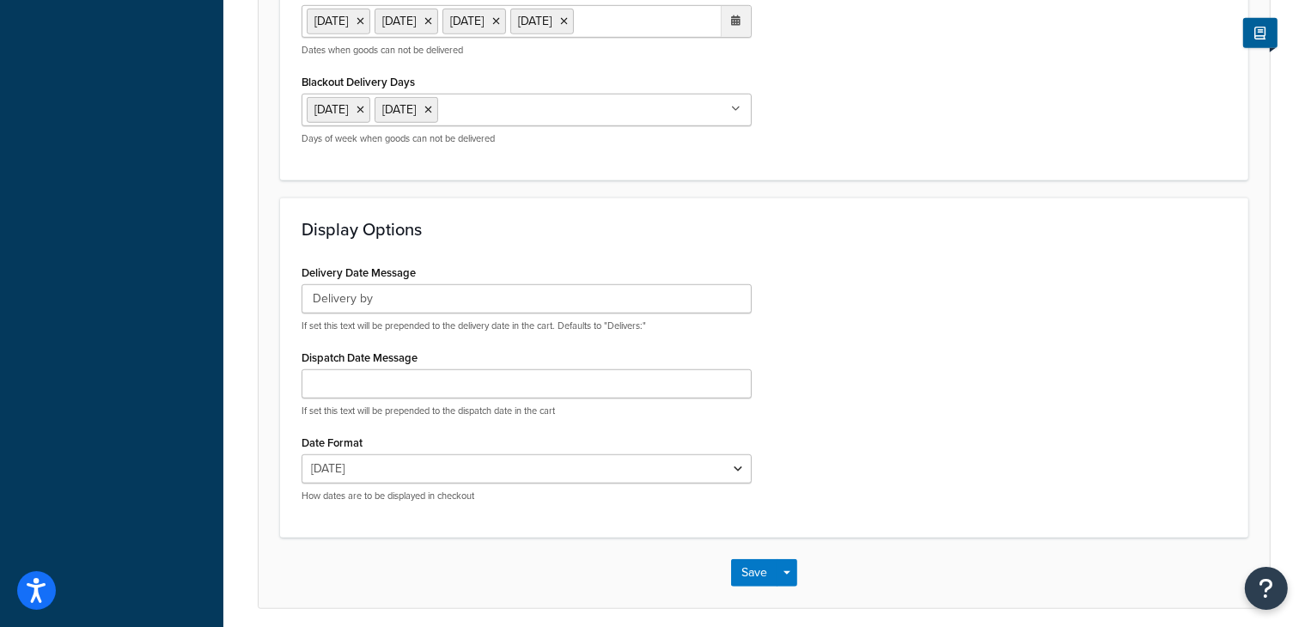
scroll to position [1238, 0]
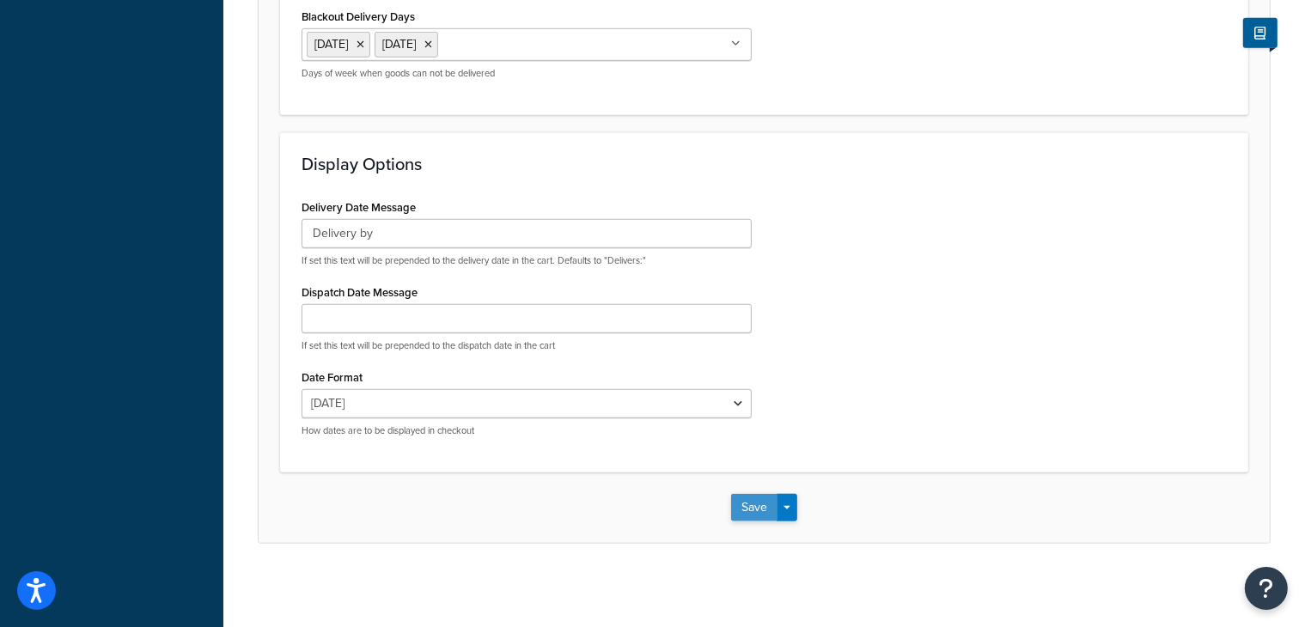
click at [754, 512] on button "Save" at bounding box center [754, 508] width 46 height 28
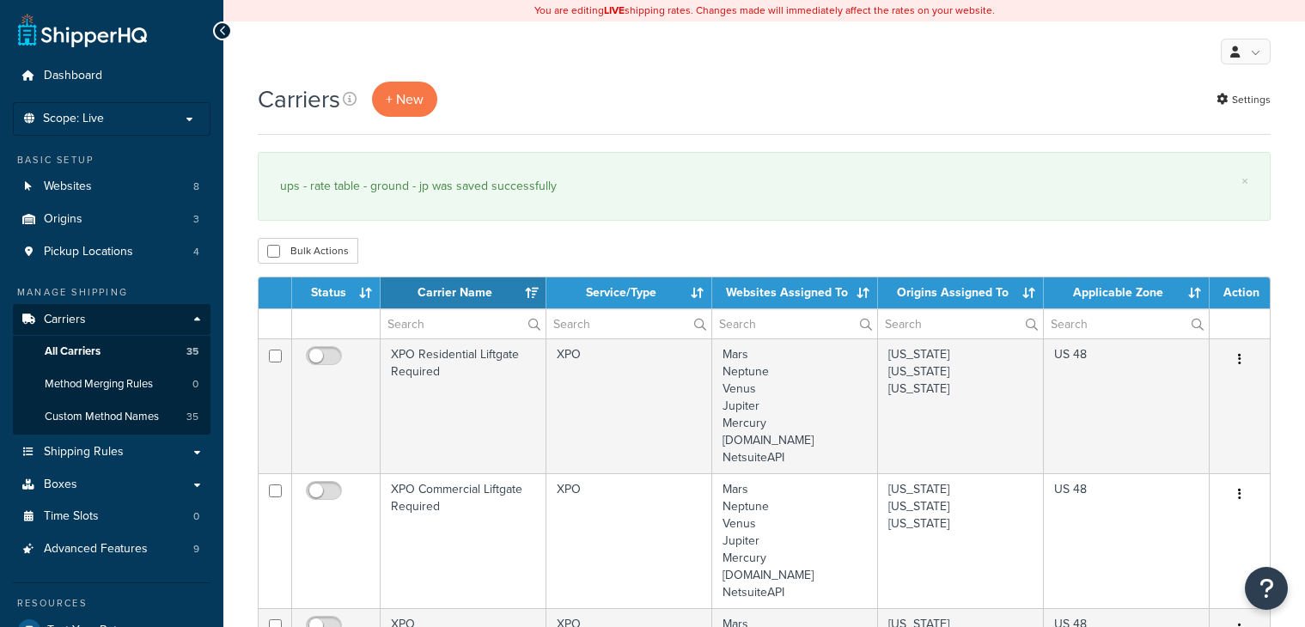
select select "15"
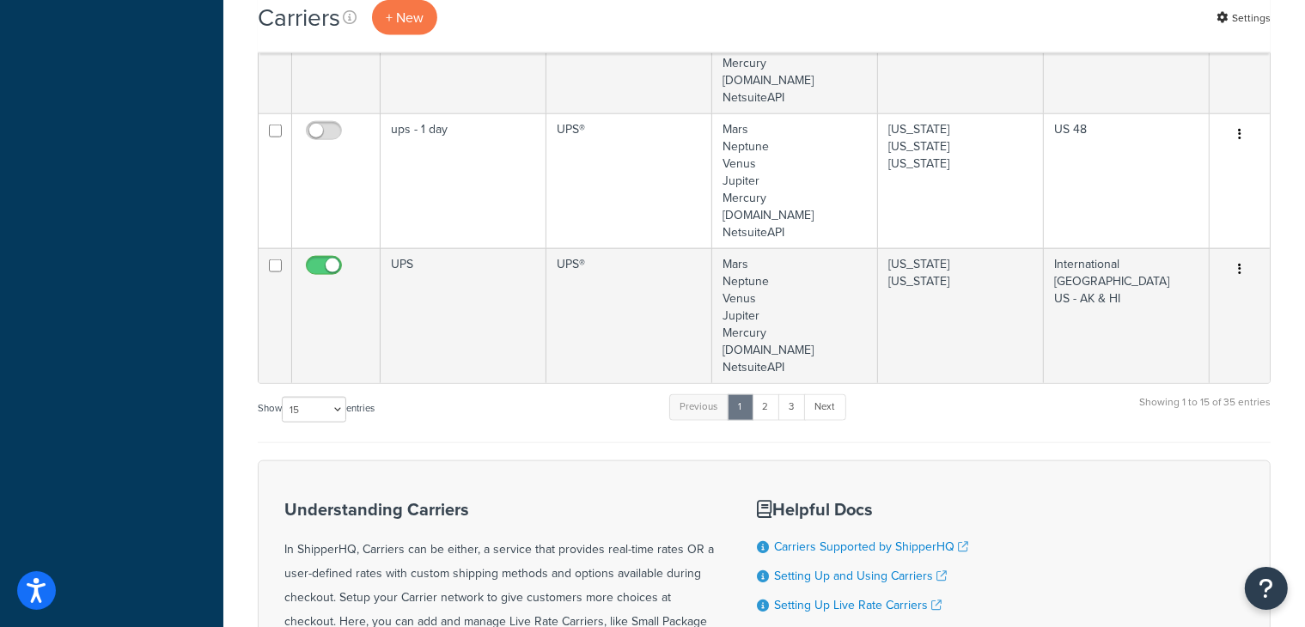
scroll to position [2210, 0]
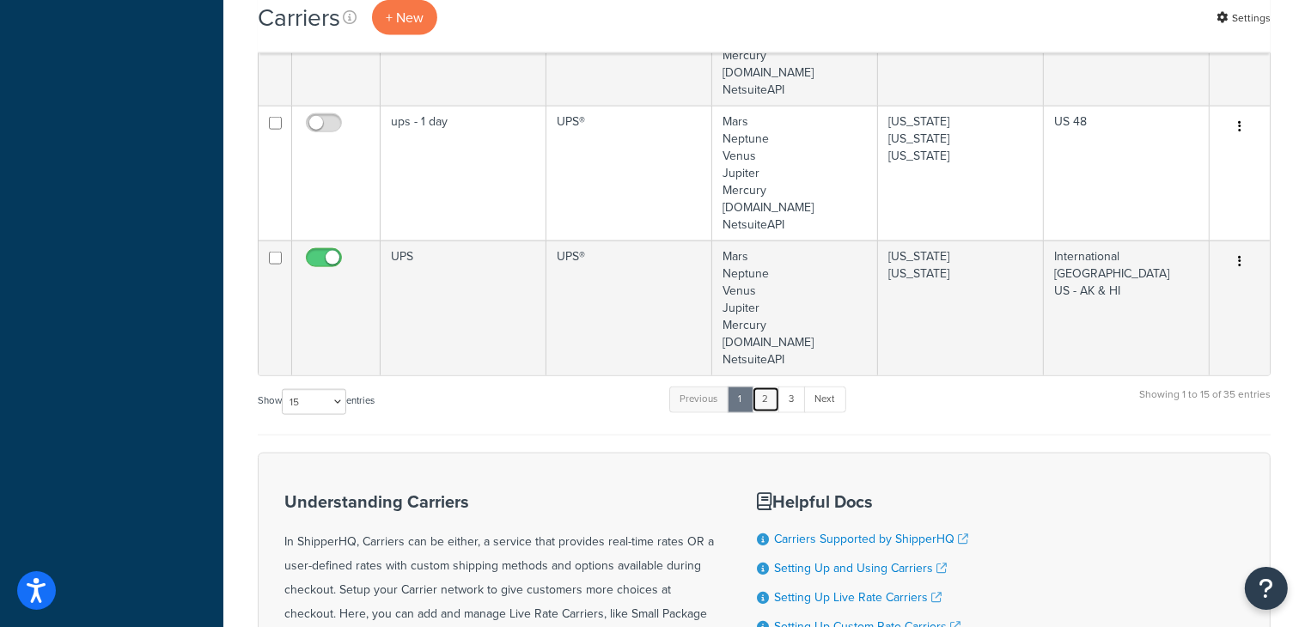
click at [770, 404] on link "2" at bounding box center [766, 400] width 28 height 26
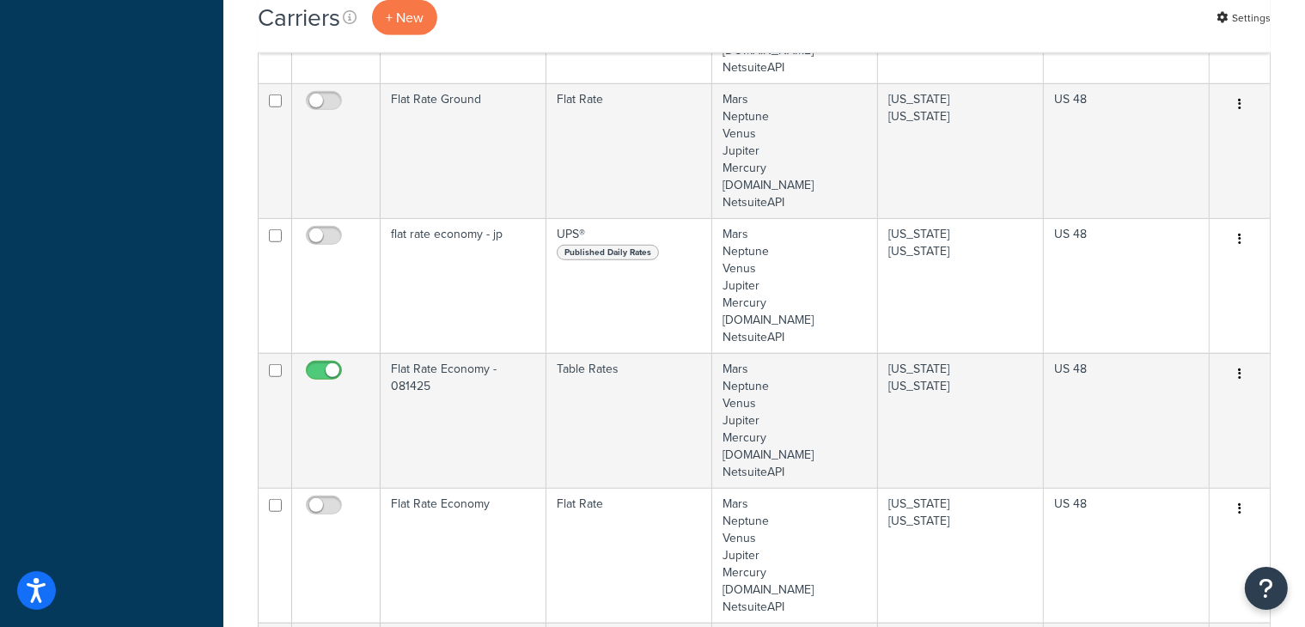
scroll to position [1193, 0]
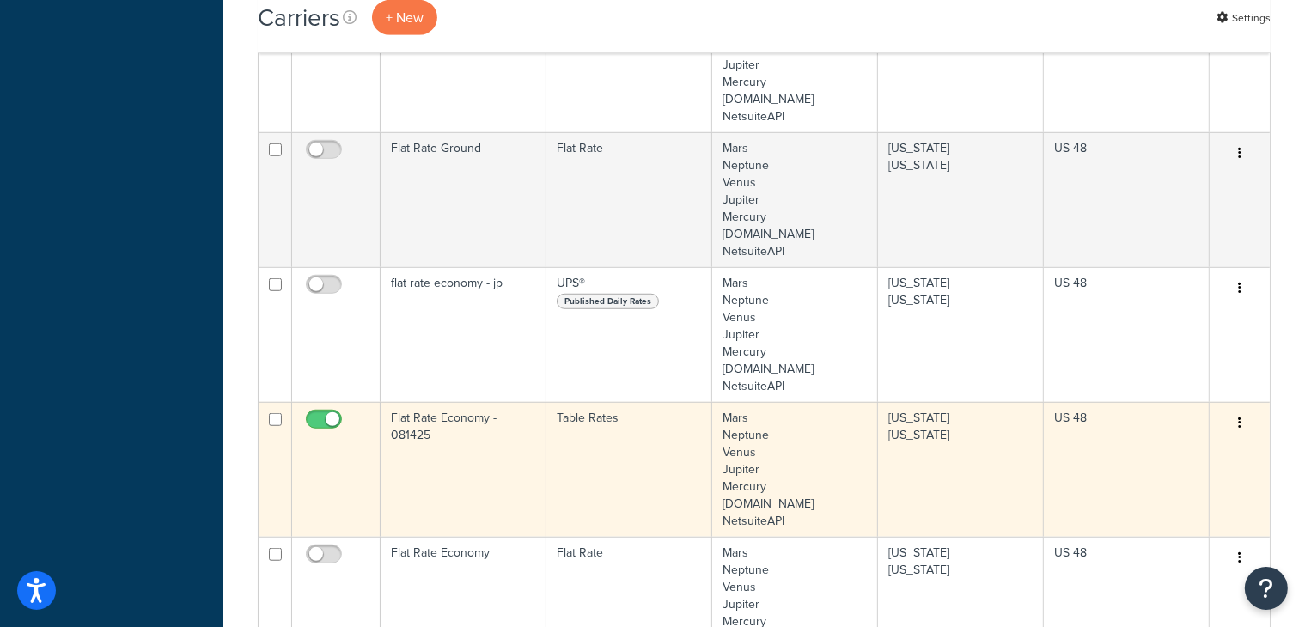
click at [491, 449] on td "Flat Rate Economy - 081425" at bounding box center [464, 469] width 166 height 135
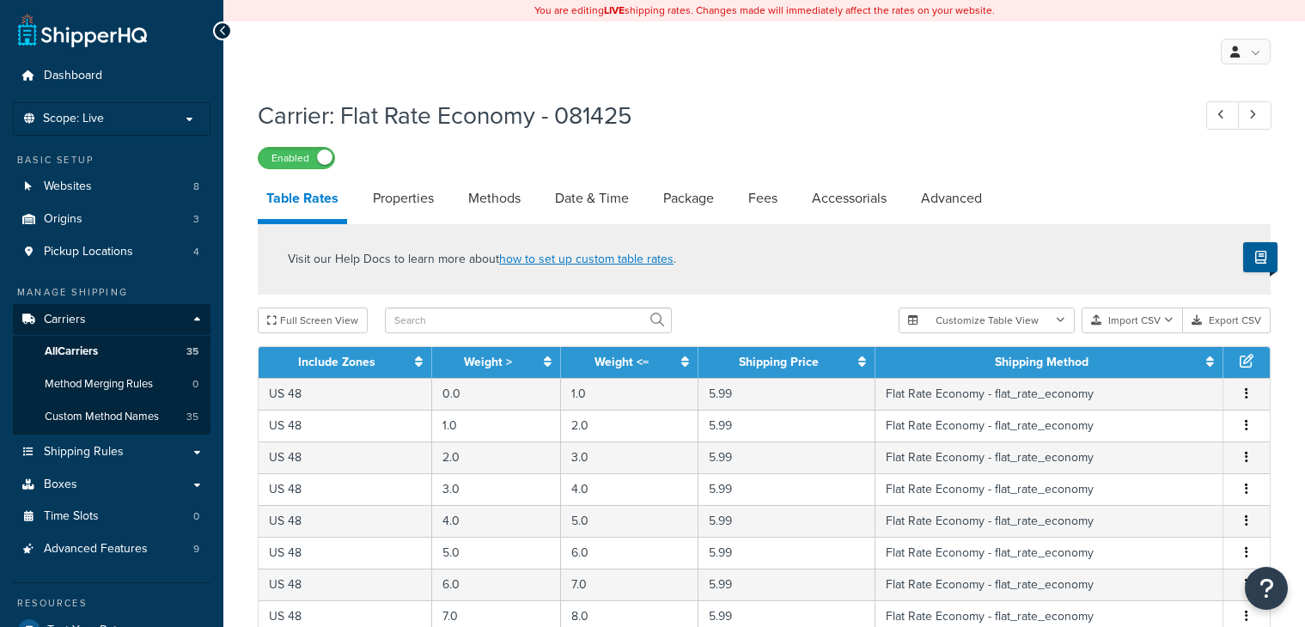
select select "25"
click at [603, 197] on link "Date & Time" at bounding box center [592, 198] width 91 height 41
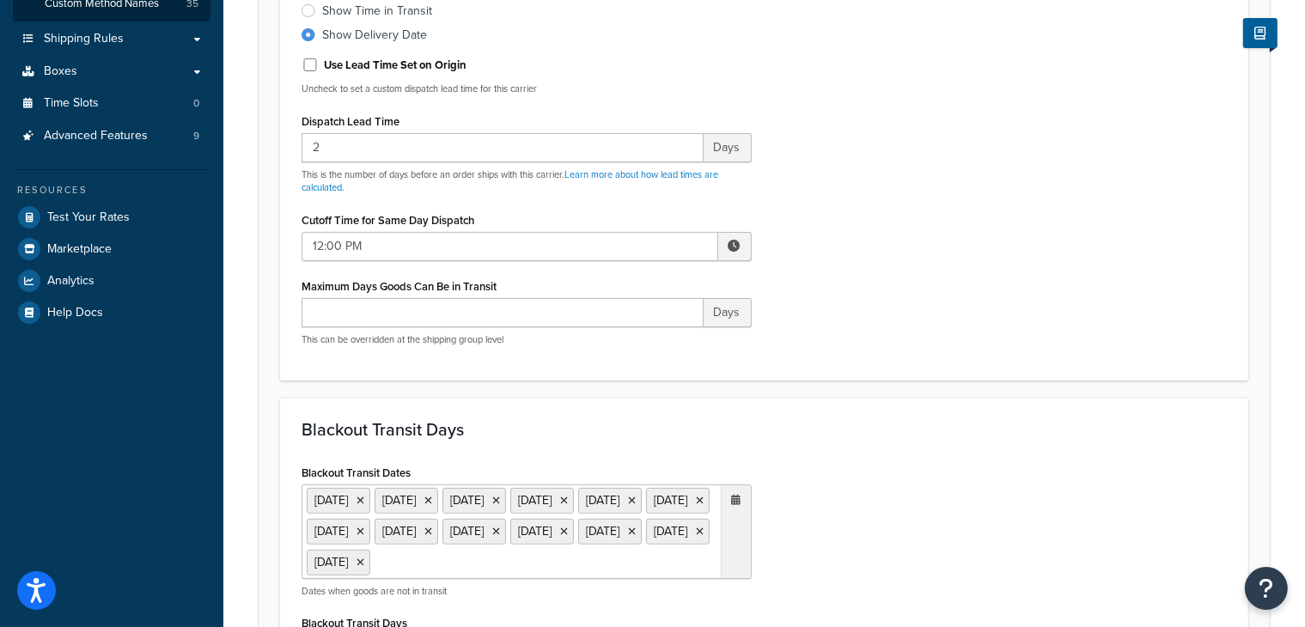
scroll to position [371, 0]
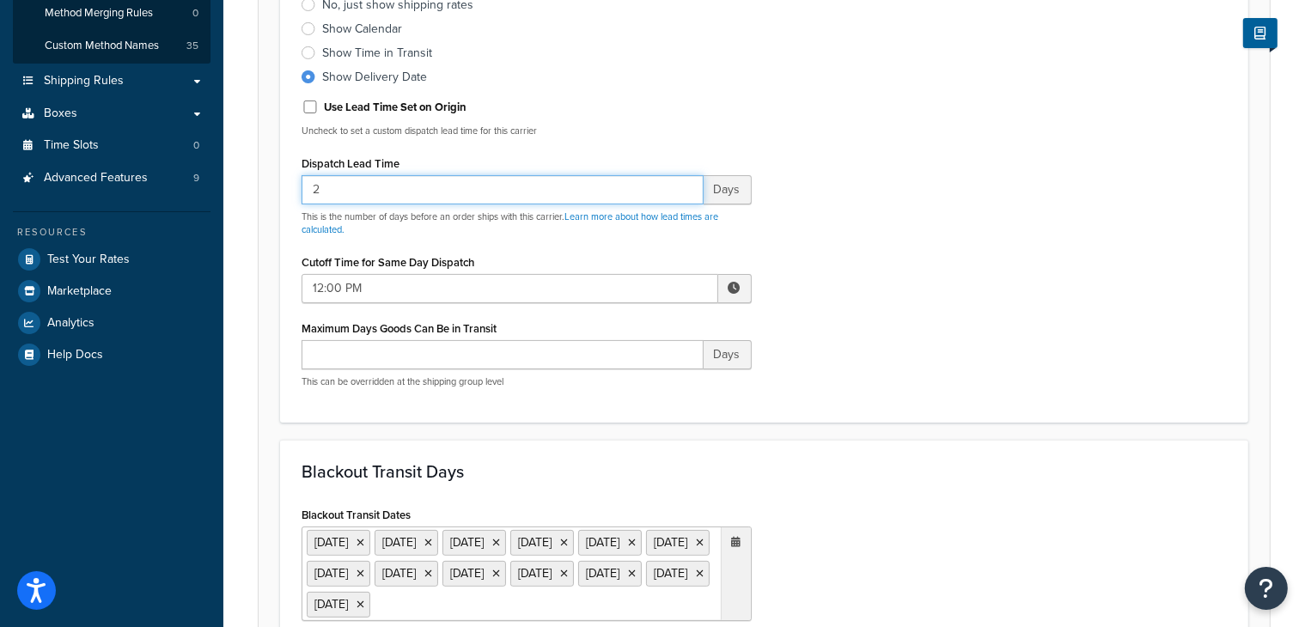
click at [351, 187] on input "2" at bounding box center [503, 189] width 402 height 29
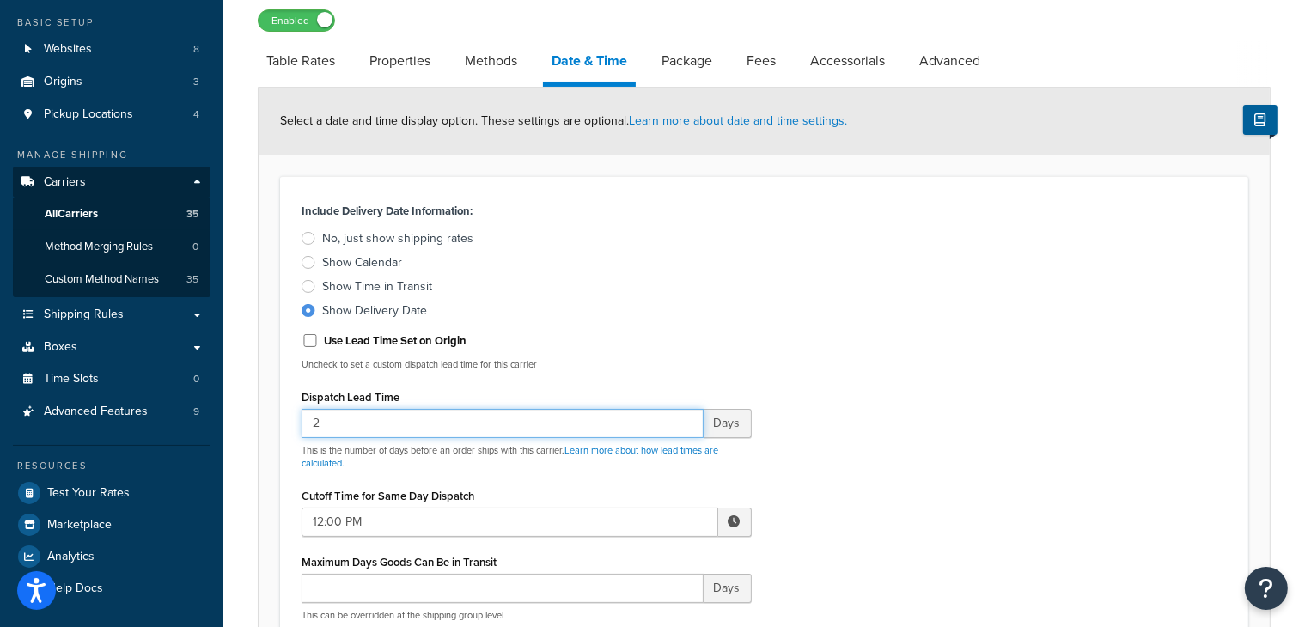
scroll to position [132, 0]
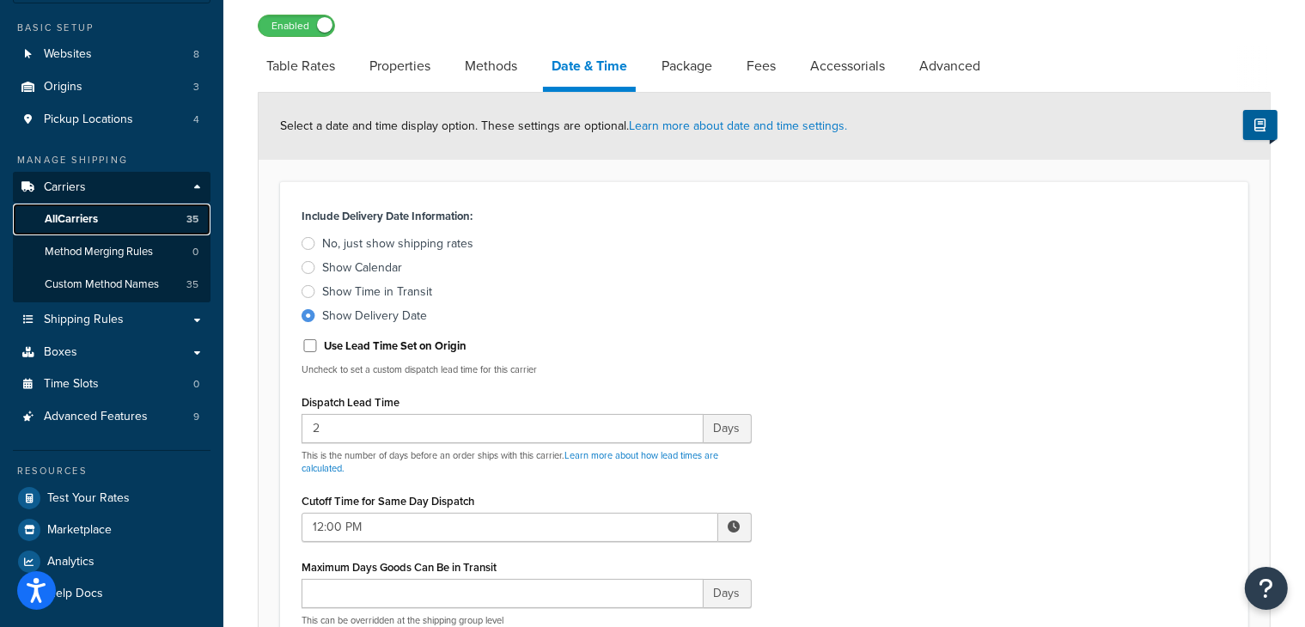
click at [87, 214] on span "All Carriers" at bounding box center [71, 219] width 53 height 15
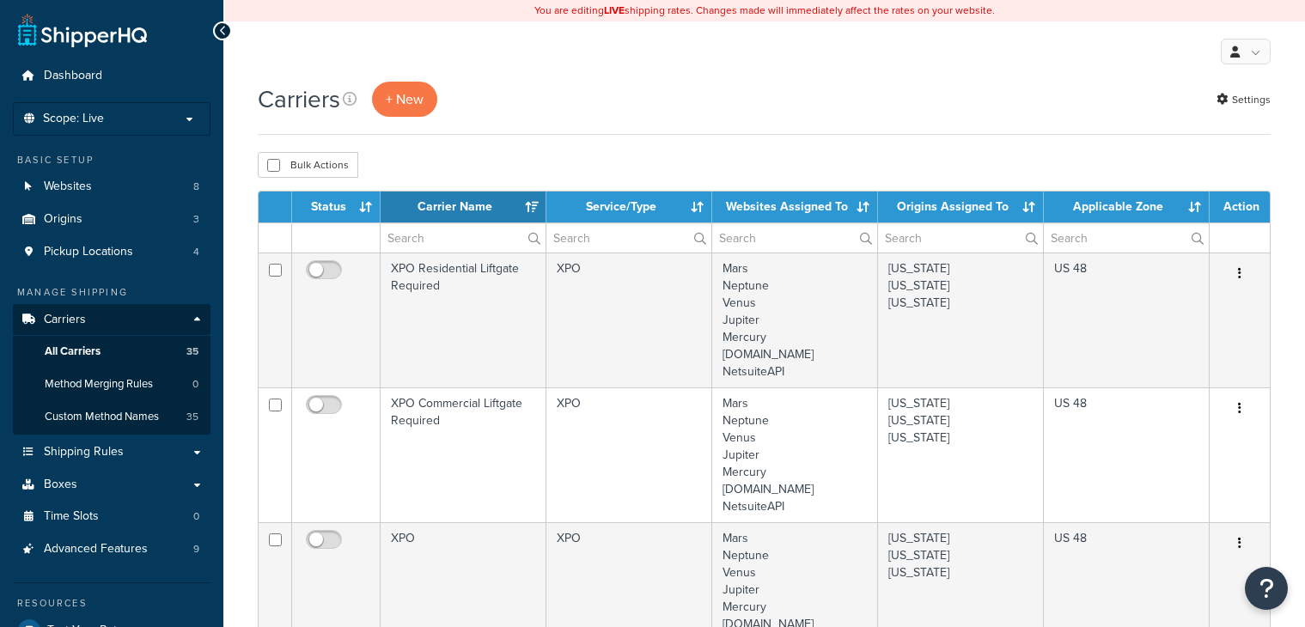
select select "15"
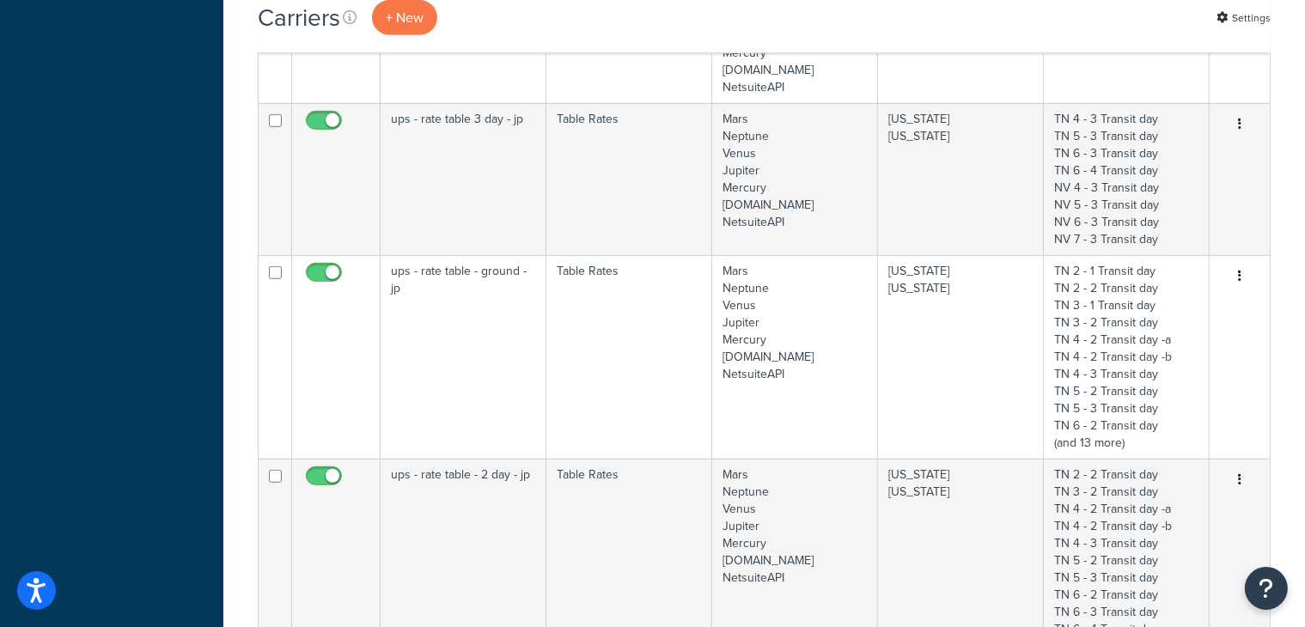
scroll to position [984, 0]
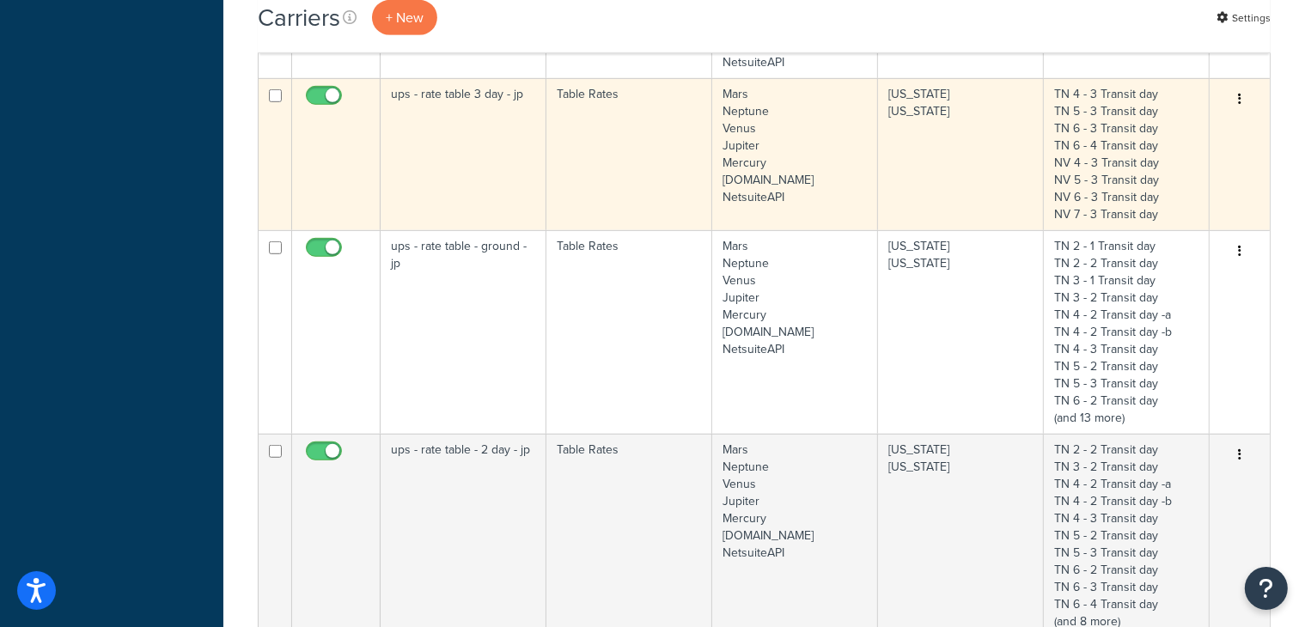
click at [474, 131] on td "ups - rate table 3 day - jp" at bounding box center [464, 154] width 166 height 152
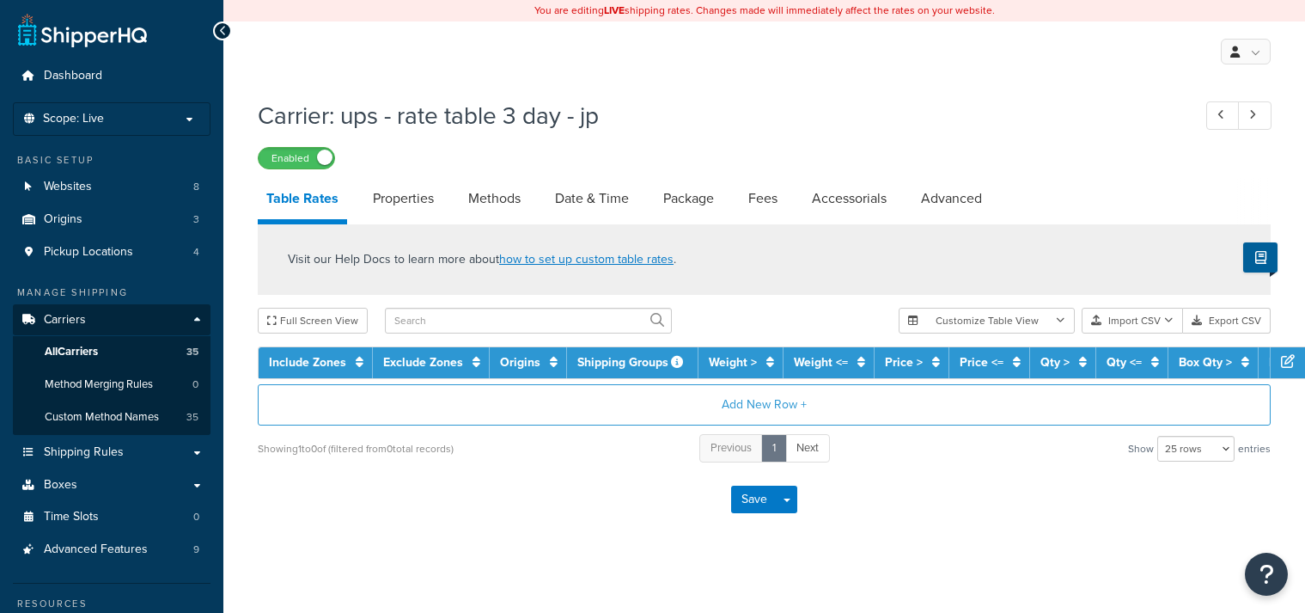
select select "25"
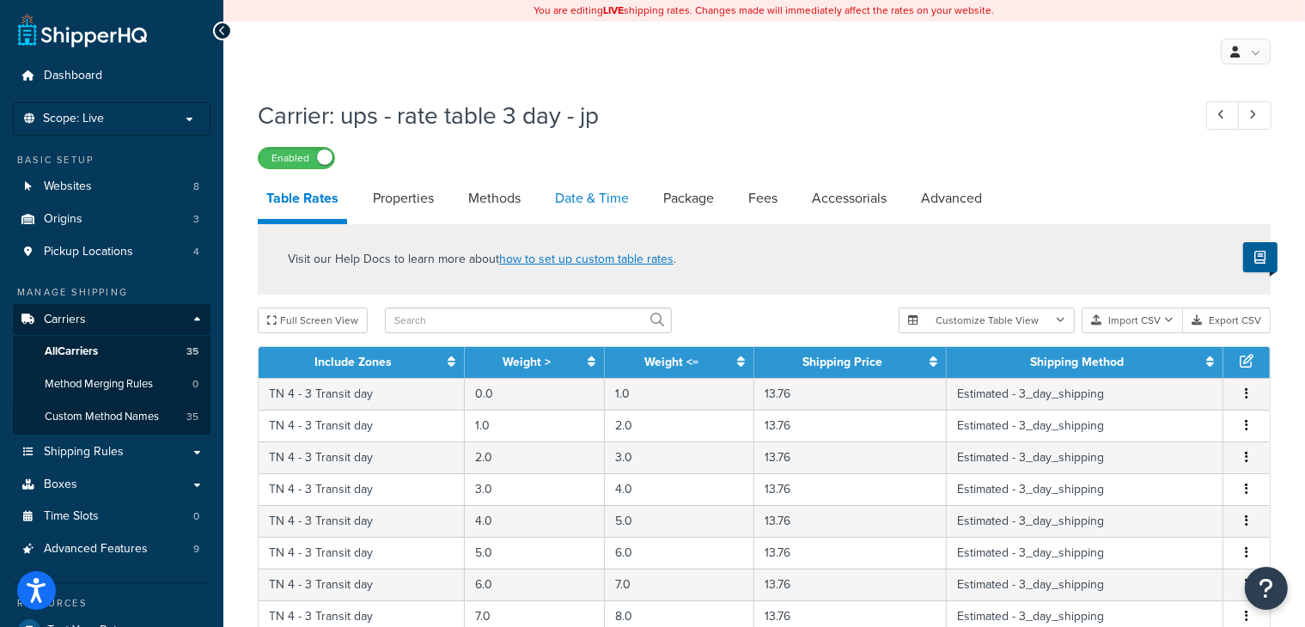
click at [603, 197] on link "Date & Time" at bounding box center [592, 198] width 91 height 41
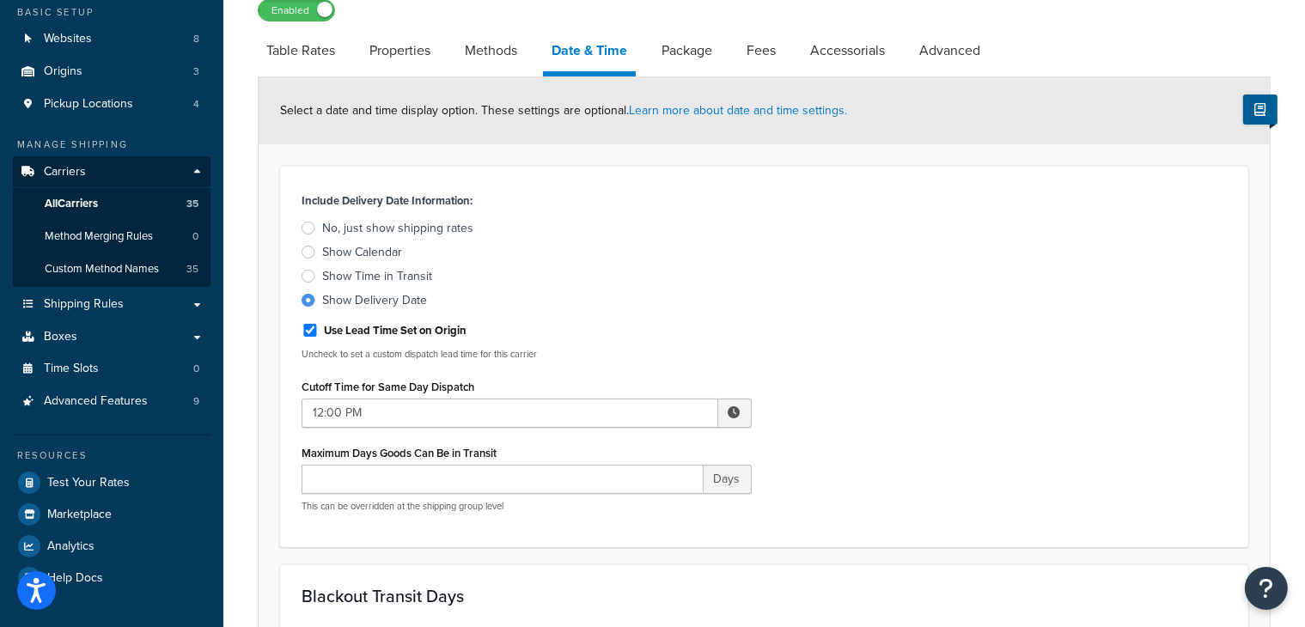
scroll to position [99, 0]
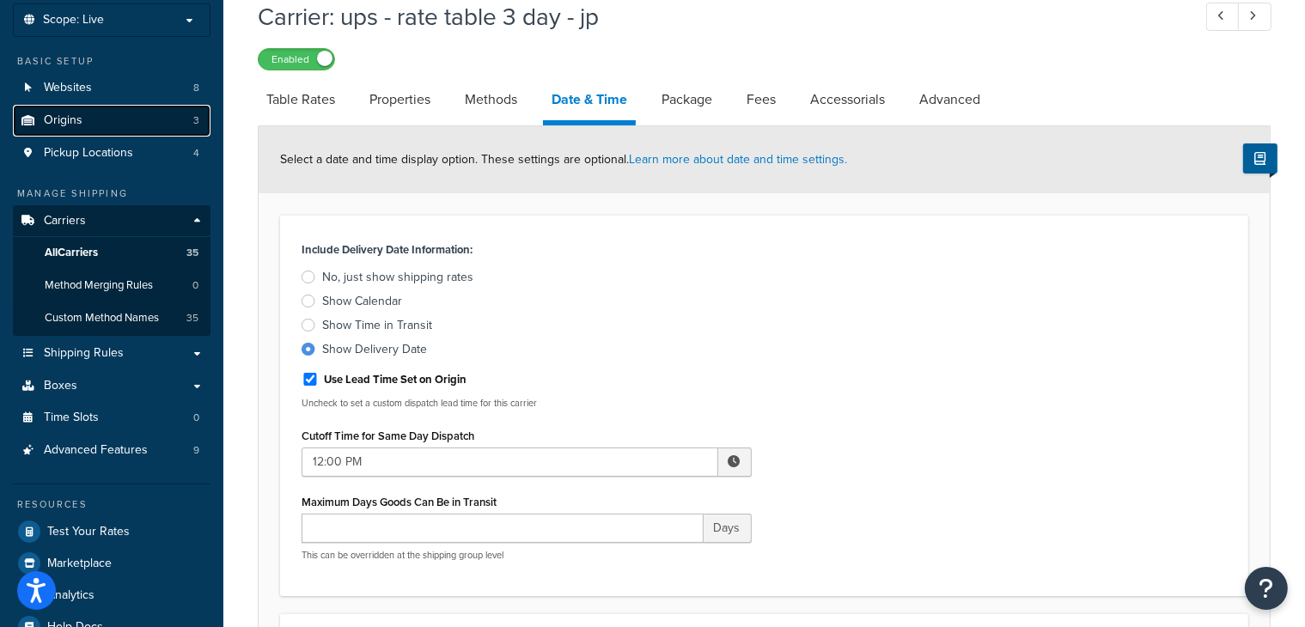
click at [64, 122] on span "Origins" at bounding box center [63, 120] width 39 height 15
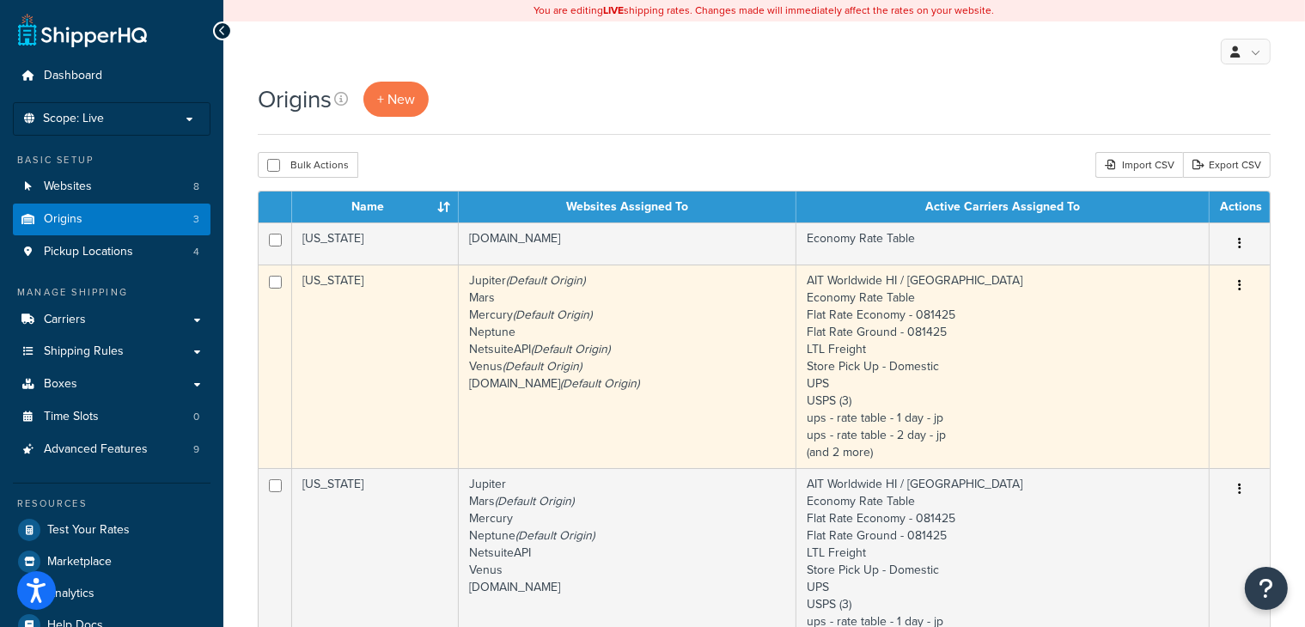
click at [715, 419] on td "Jupiter (Default Origin) Mars Mercury (Default Origin) Neptune NetsuiteAPI (Def…" at bounding box center [628, 367] width 338 height 204
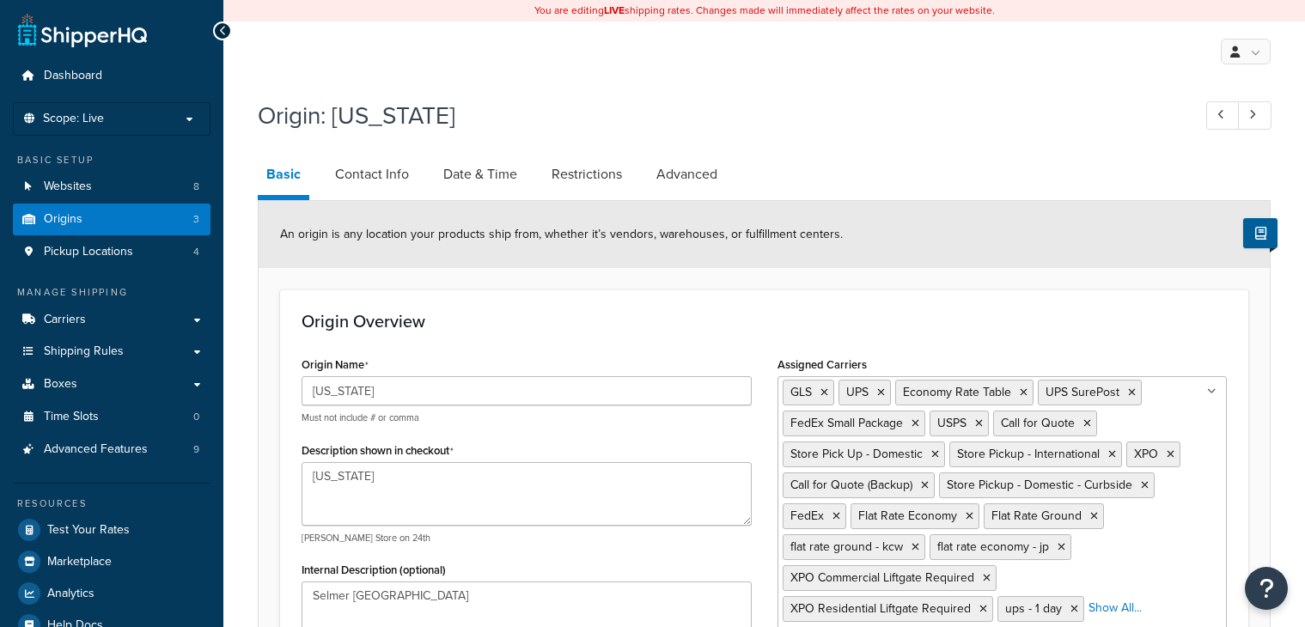
select select "42"
click at [505, 180] on link "Date & Time" at bounding box center [480, 174] width 91 height 41
select select "PER_SHIPPING_METHOD_TYPE"
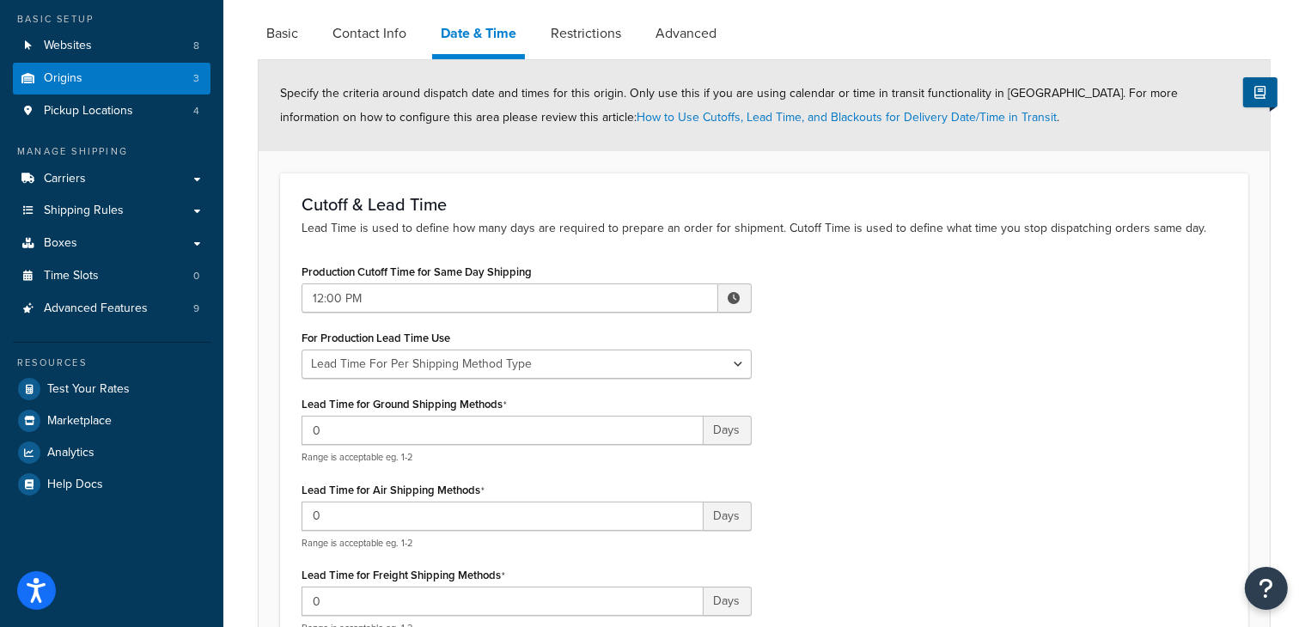
scroll to position [77, 0]
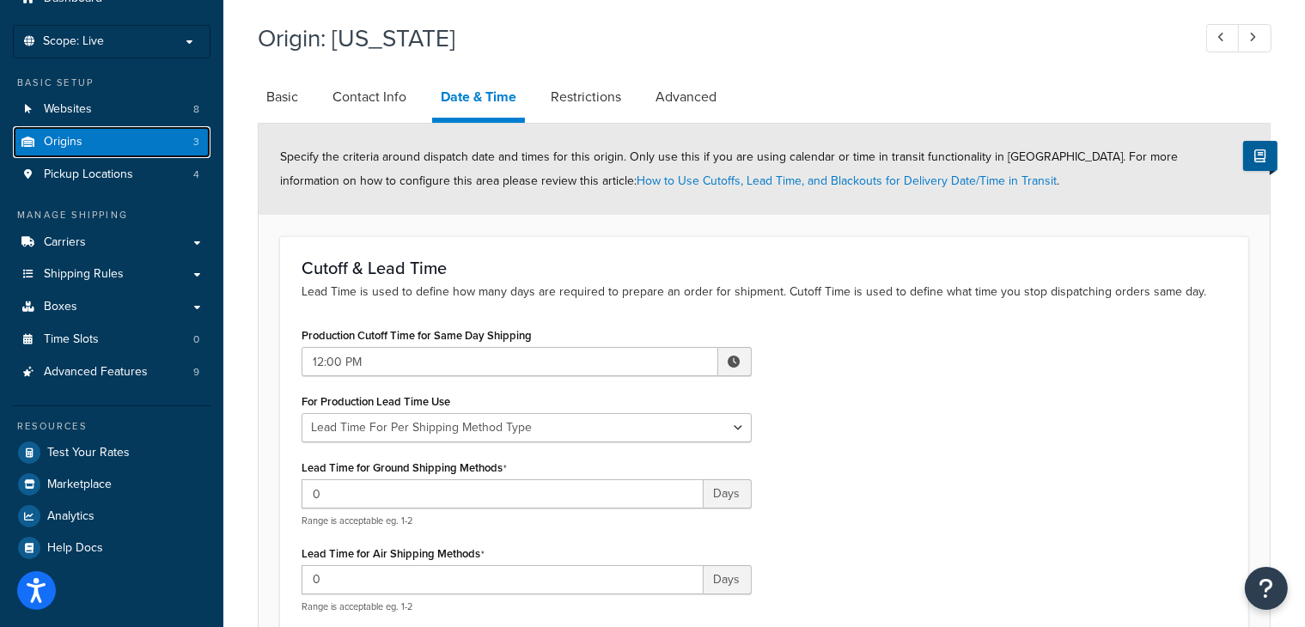
click at [139, 141] on link "Origins 3" at bounding box center [112, 142] width 198 height 32
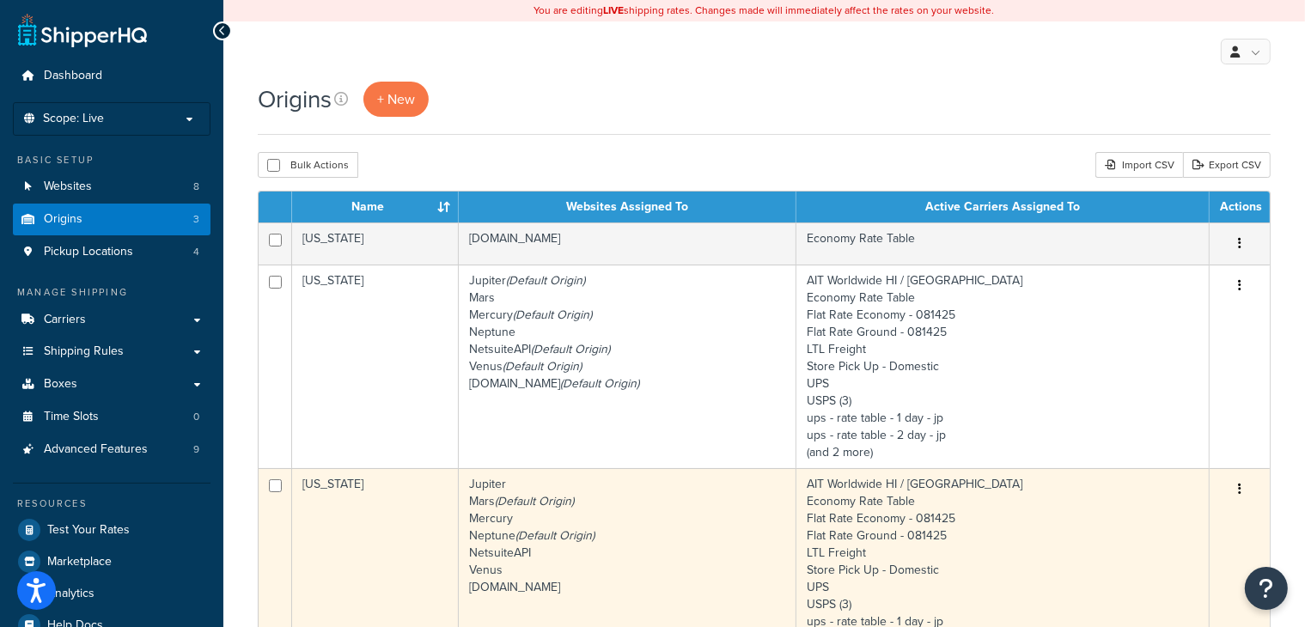
click at [663, 529] on td "Jupiter Mars (Default Origin) Mercury Neptune (Default Origin) NetsuiteAPI Venu…" at bounding box center [628, 570] width 338 height 204
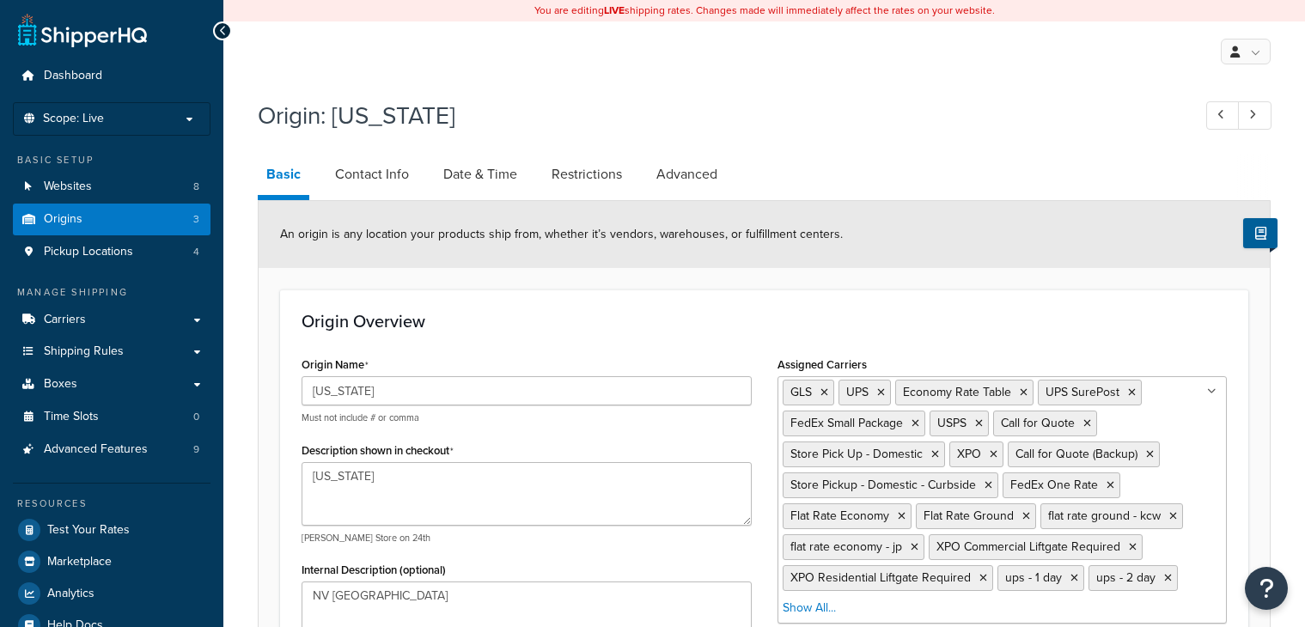
select select "28"
click at [500, 176] on link "Date & Time" at bounding box center [480, 174] width 91 height 41
select select "PER_SHIPPING_METHOD_TYPE"
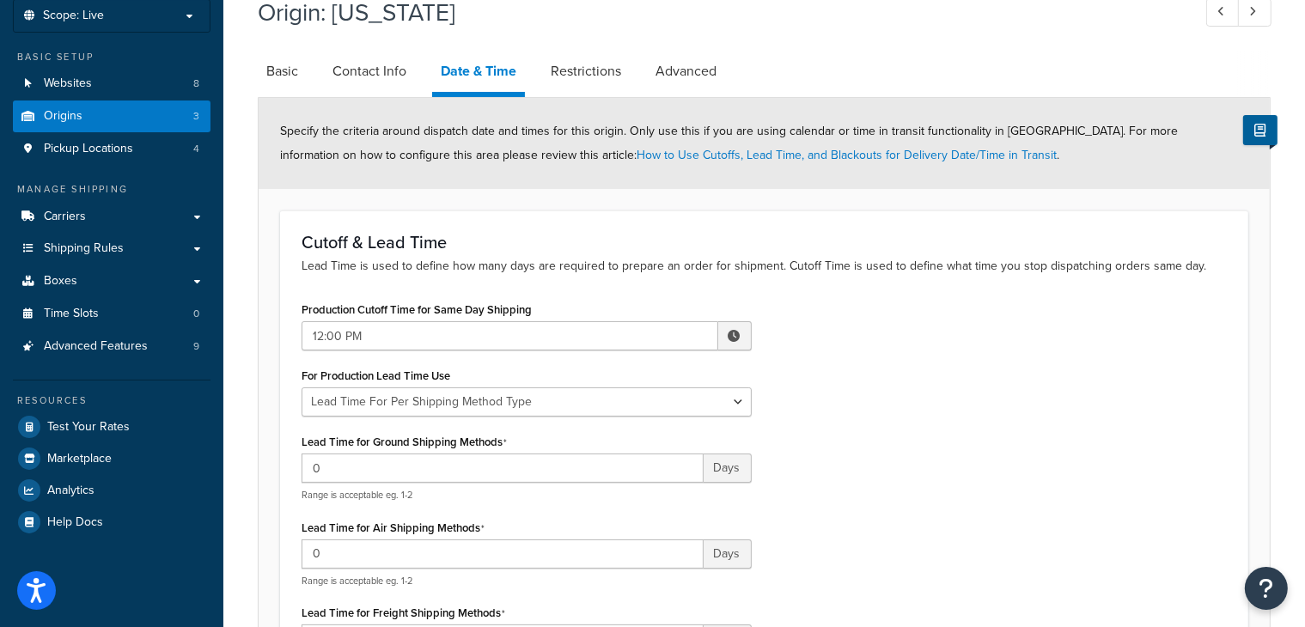
scroll to position [75, 0]
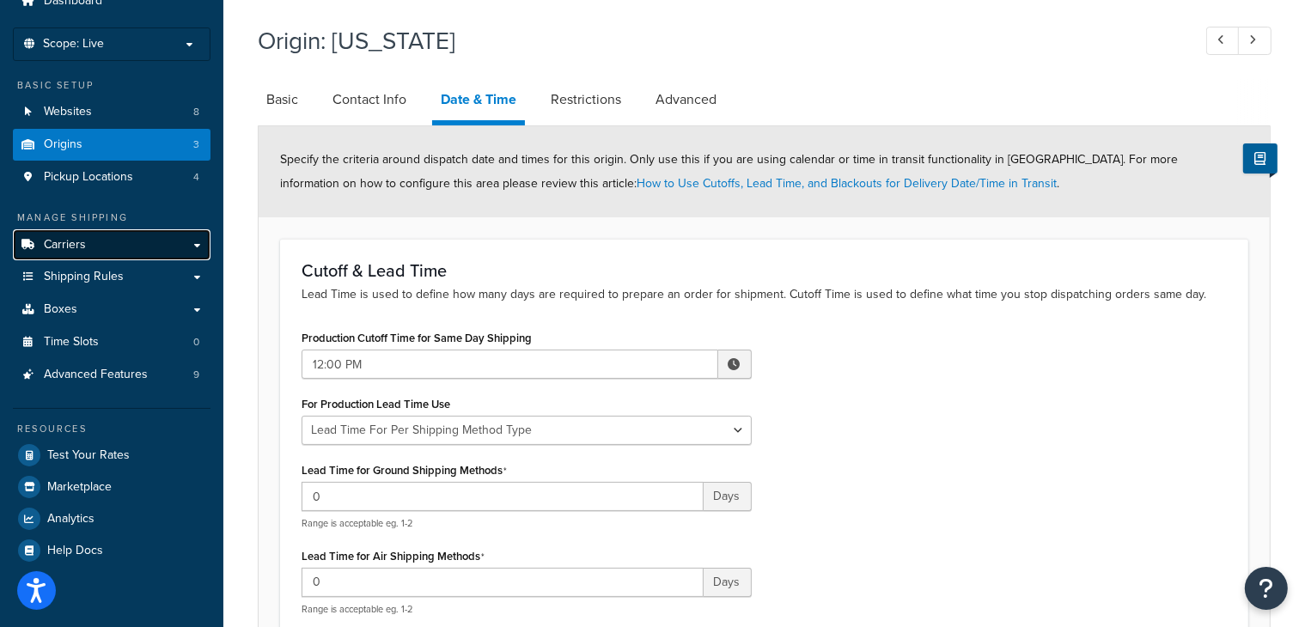
click at [70, 238] on span "Carriers" at bounding box center [65, 245] width 42 height 15
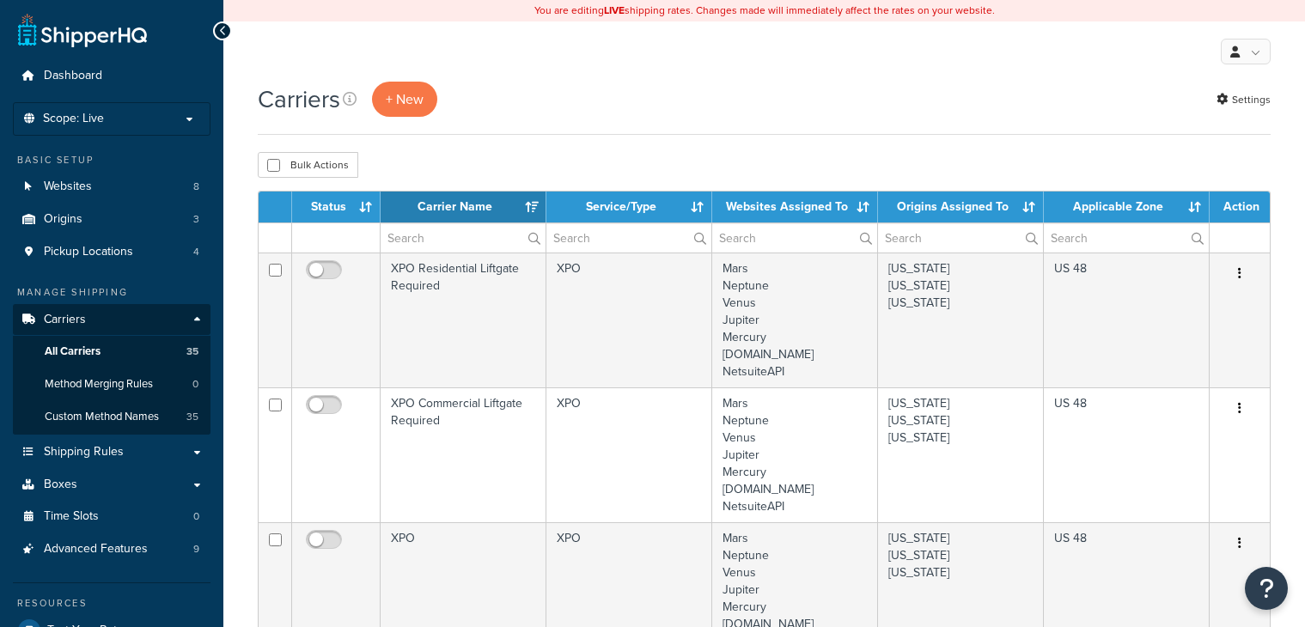
select select "15"
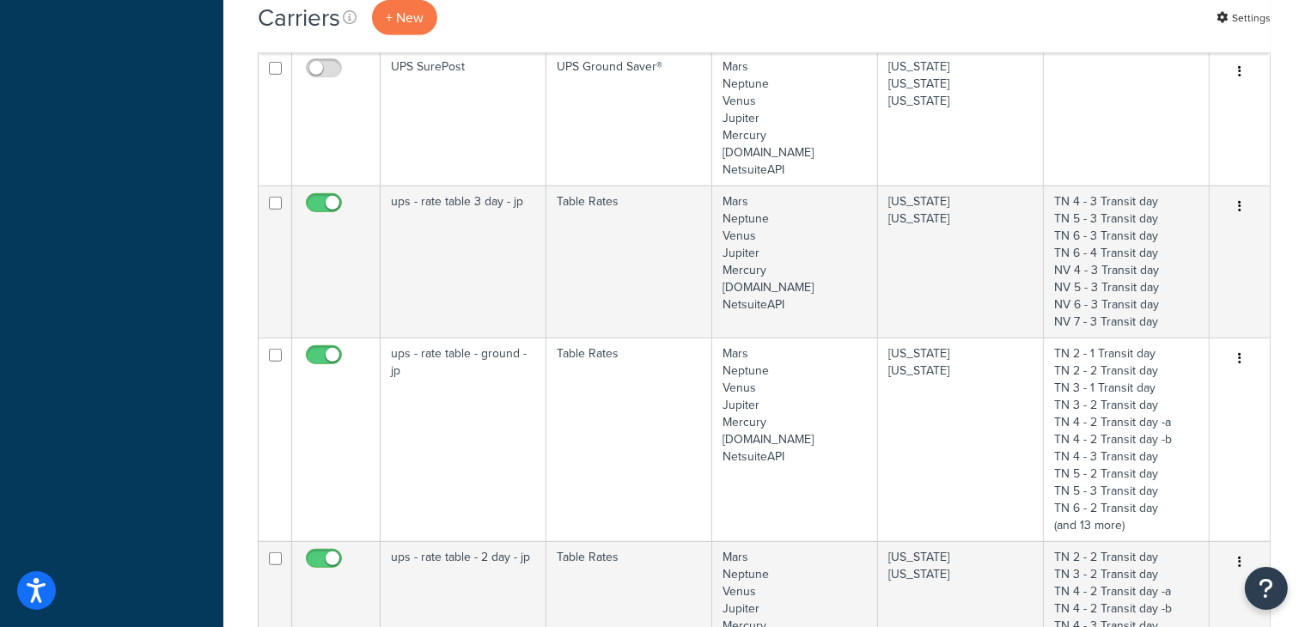
scroll to position [890, 0]
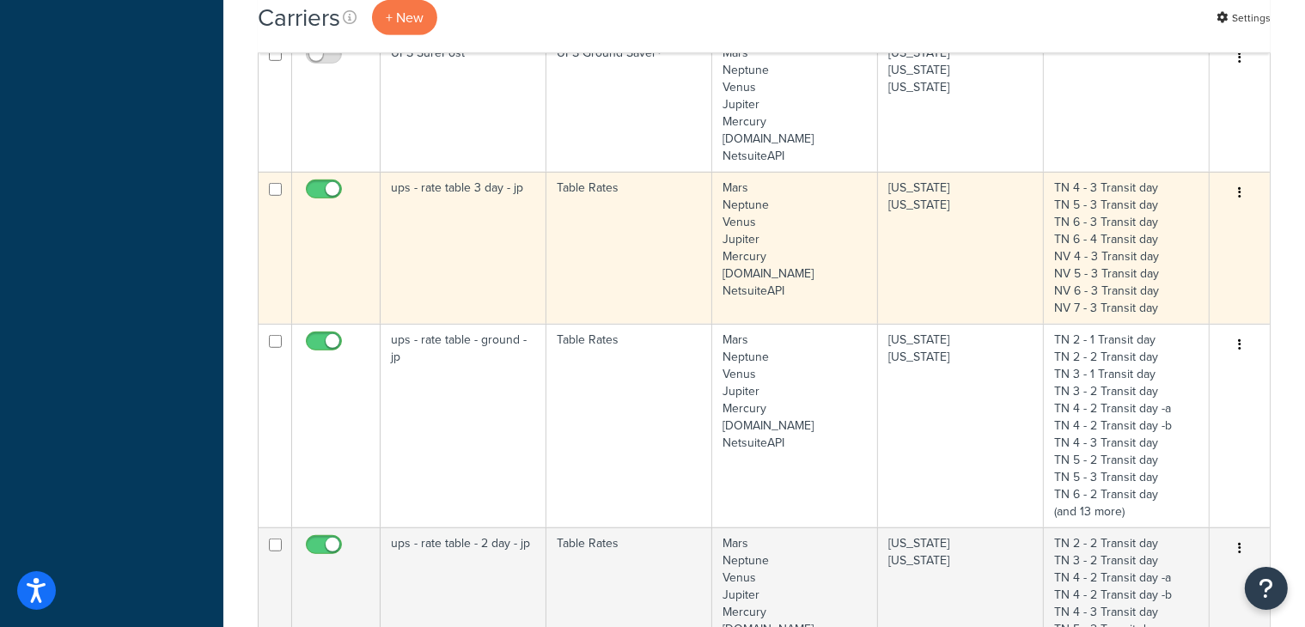
click at [443, 266] on td "ups - rate table 3 day - jp" at bounding box center [464, 248] width 166 height 152
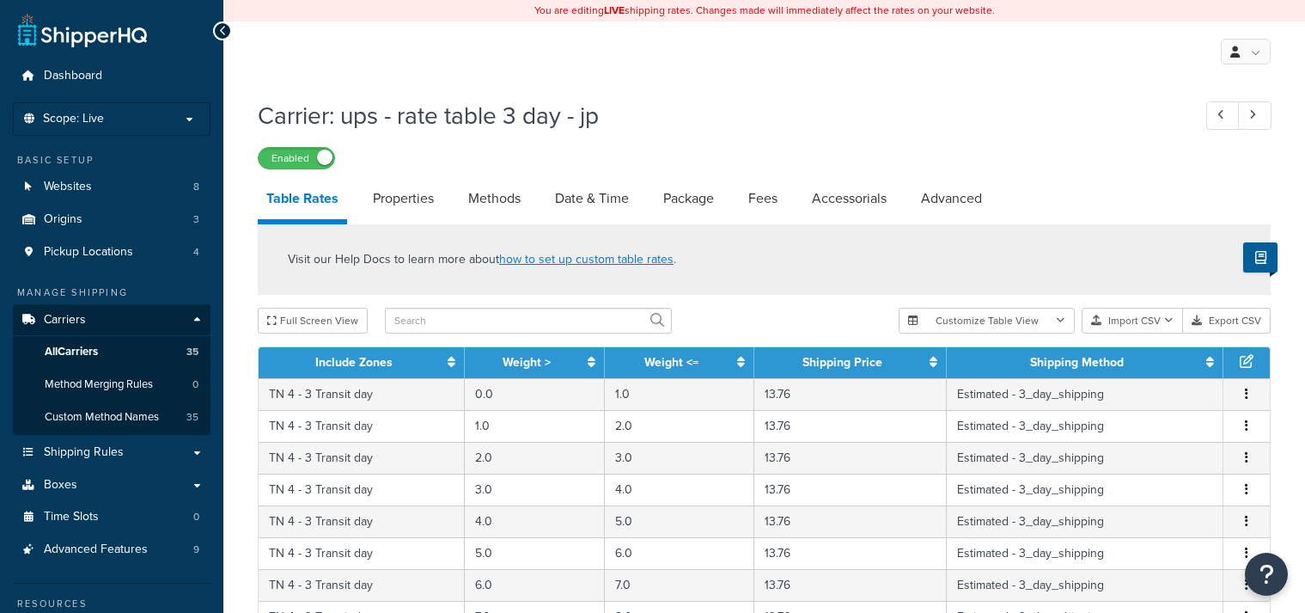
select select "25"
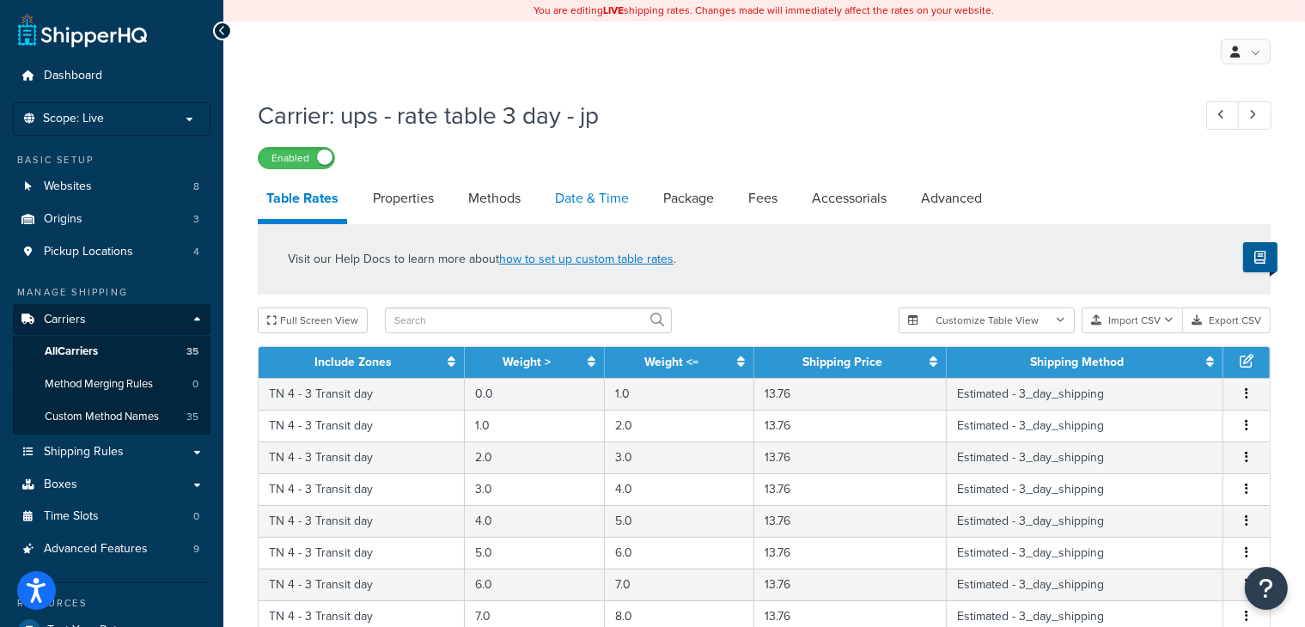
click at [621, 195] on link "Date & Time" at bounding box center [592, 198] width 91 height 41
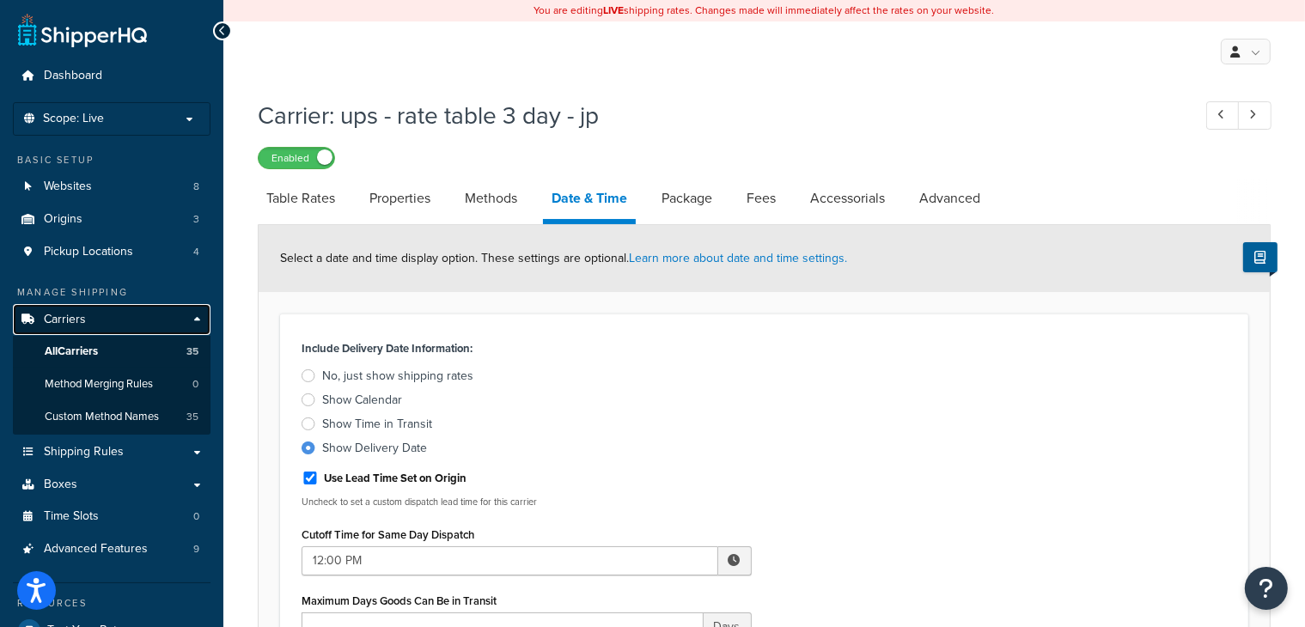
click at [72, 320] on span "Carriers" at bounding box center [65, 320] width 42 height 15
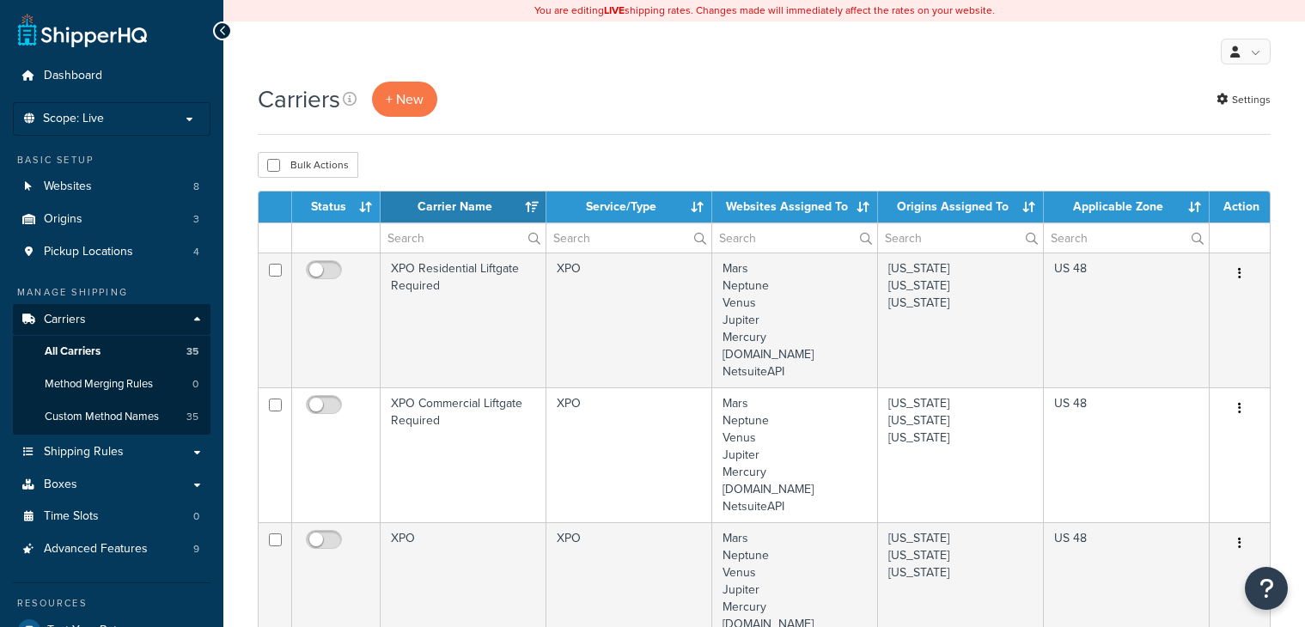
select select "15"
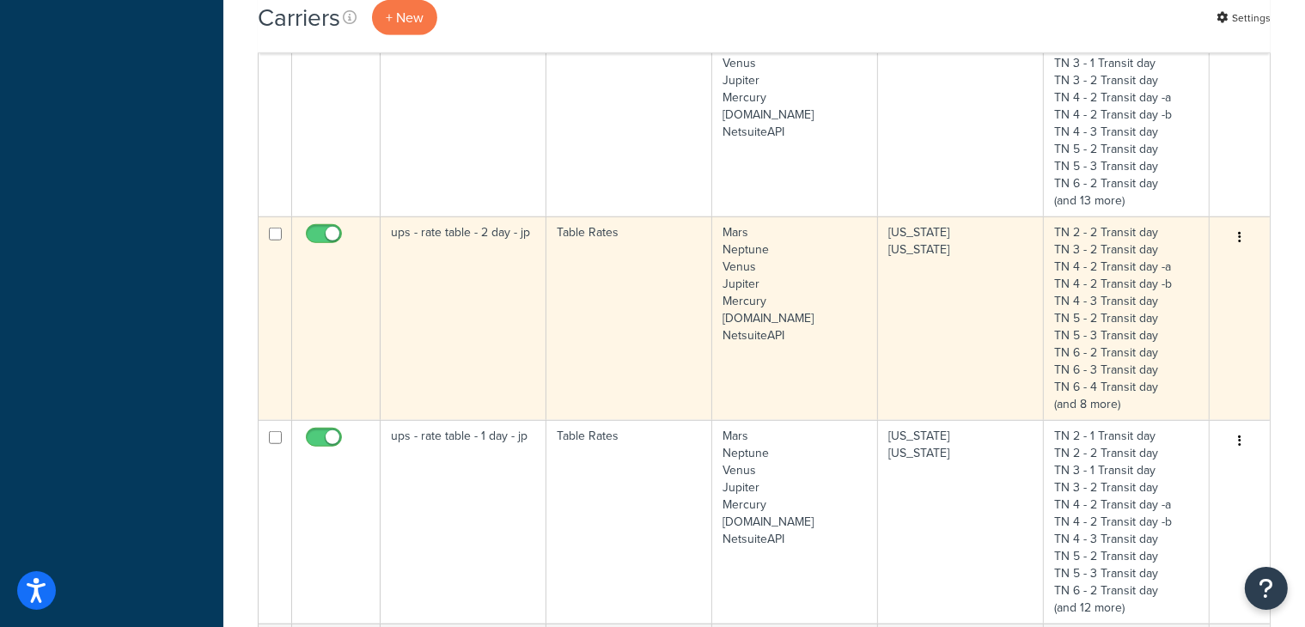
scroll to position [1215, 0]
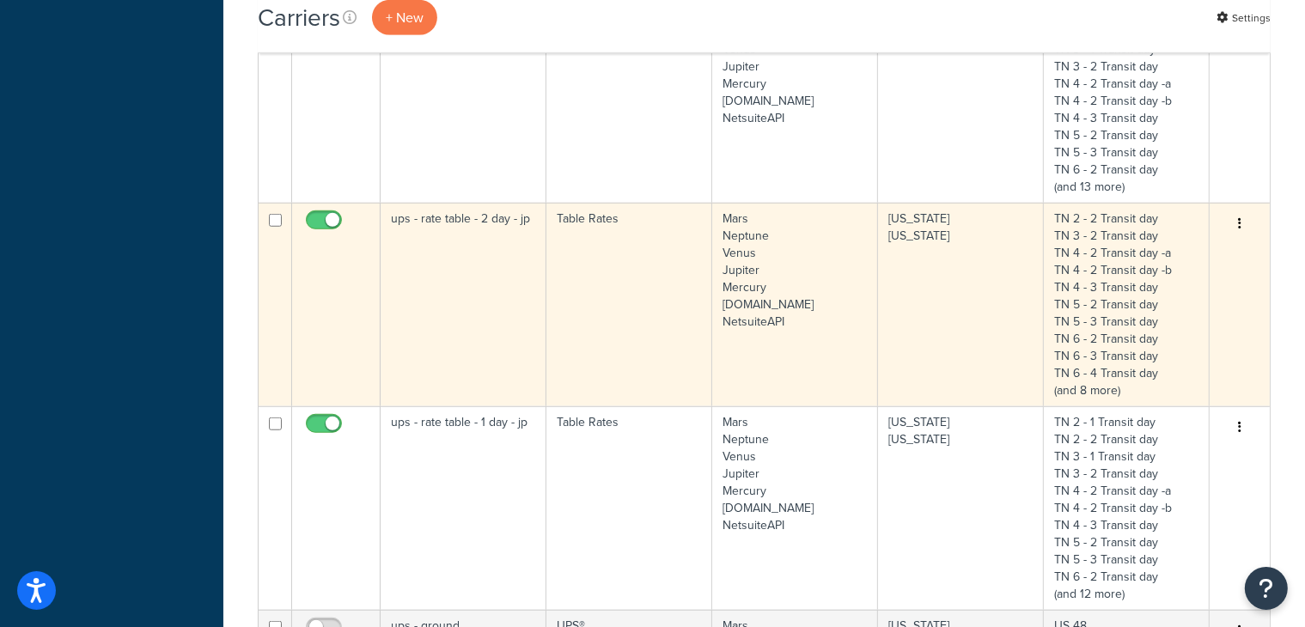
click at [455, 290] on td "ups - rate table - 2 day - jp" at bounding box center [464, 305] width 166 height 204
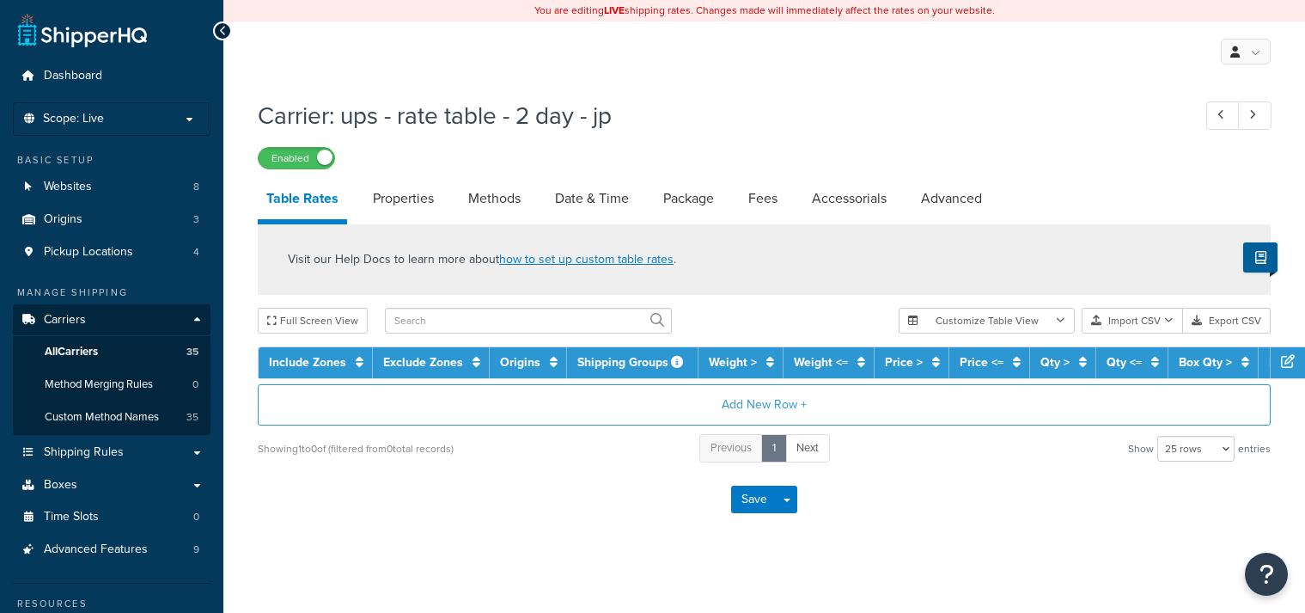
select select "25"
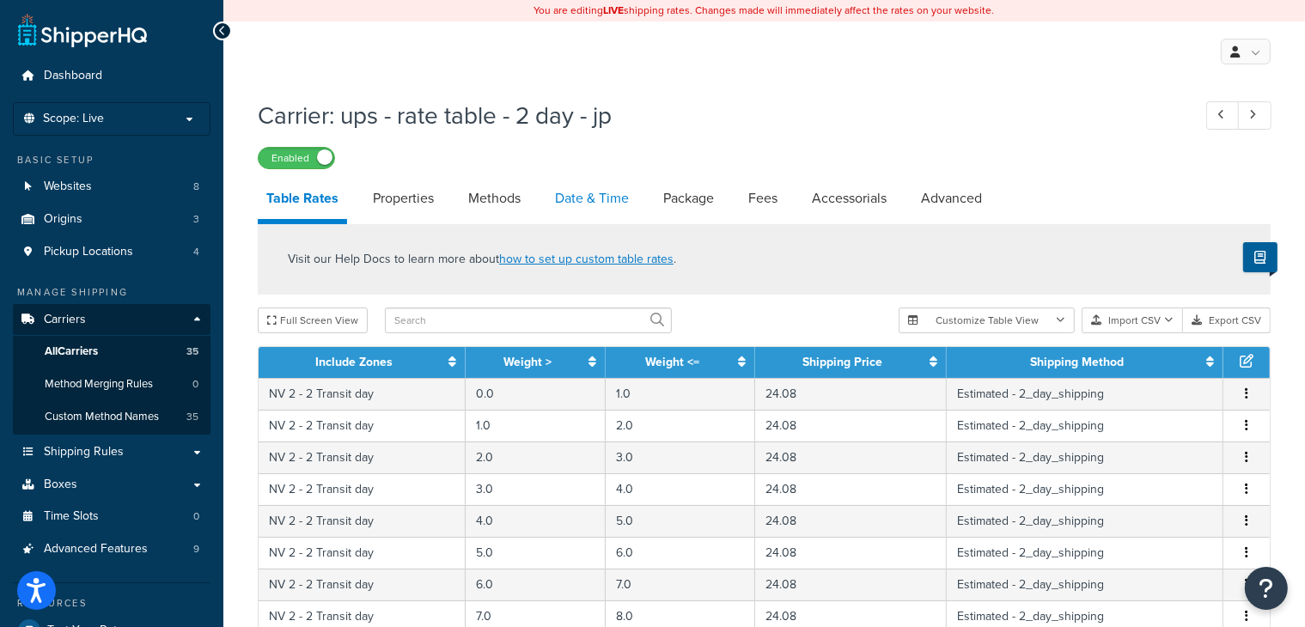
click at [591, 195] on link "Date & Time" at bounding box center [592, 198] width 91 height 41
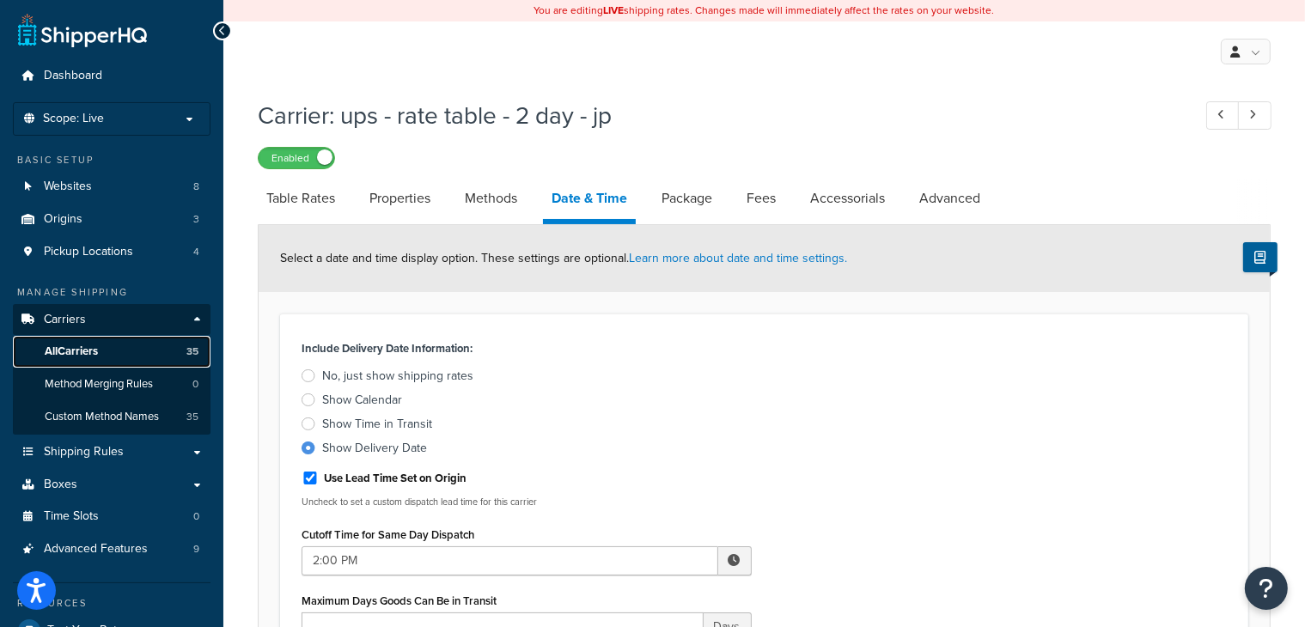
click at [77, 348] on span "All Carriers" at bounding box center [71, 352] width 53 height 15
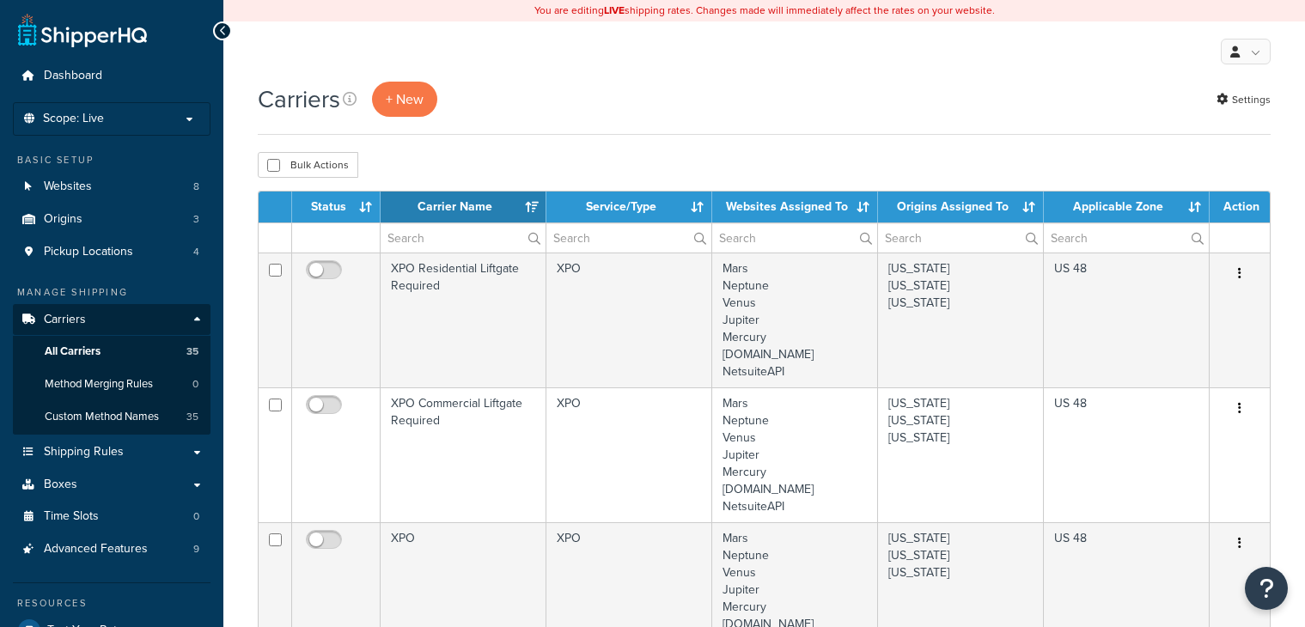
select select "15"
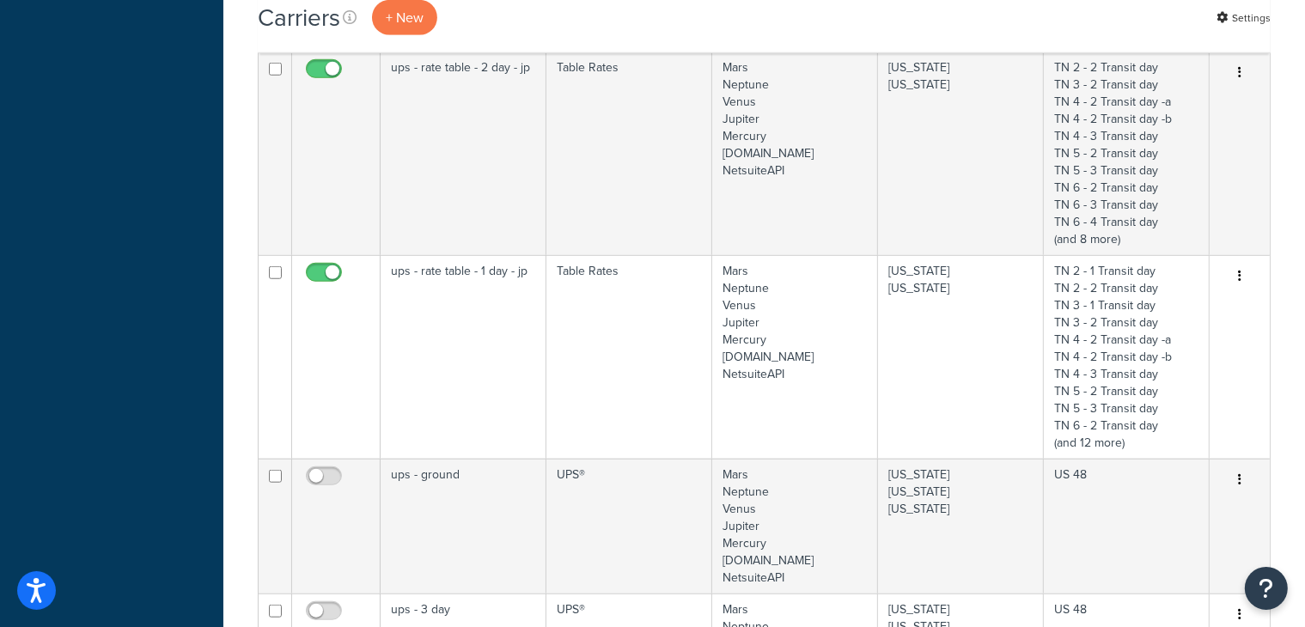
scroll to position [1388, 0]
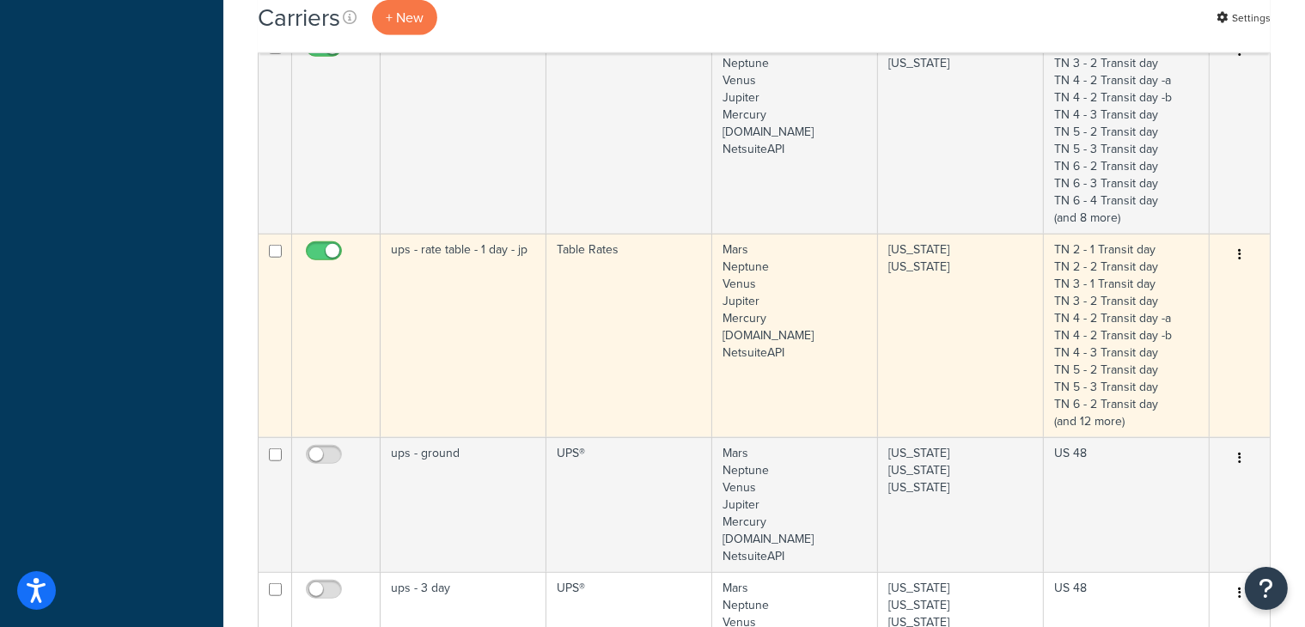
click at [488, 295] on td "ups - rate table - 1 day - jp" at bounding box center [464, 336] width 166 height 204
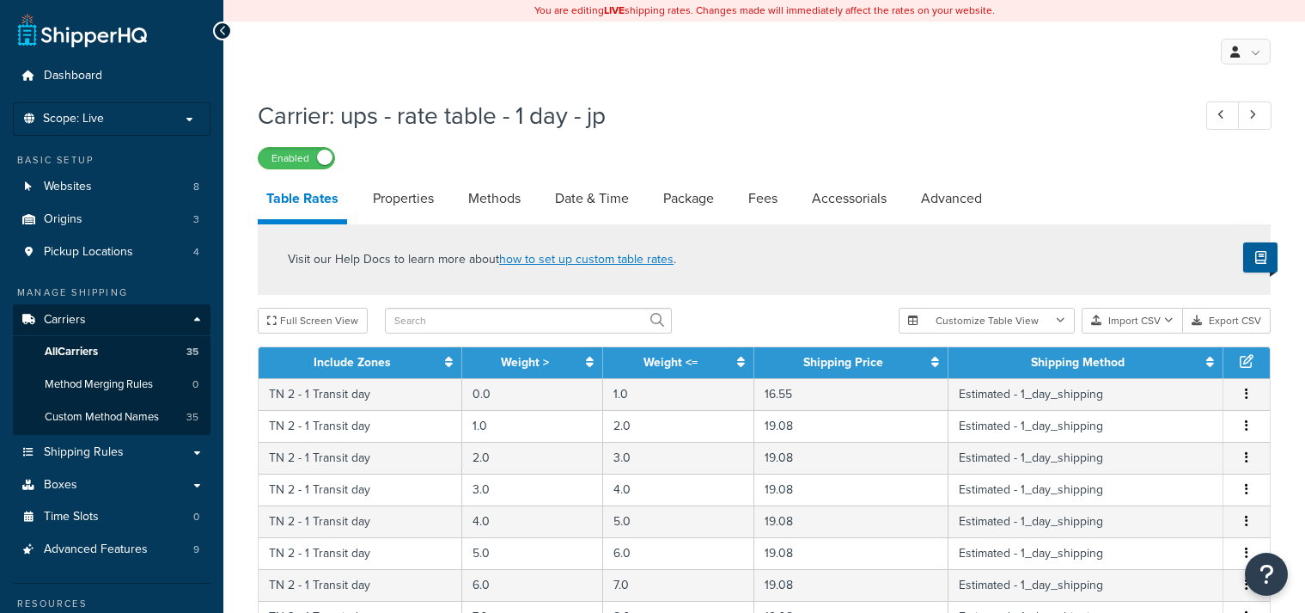
select select "25"
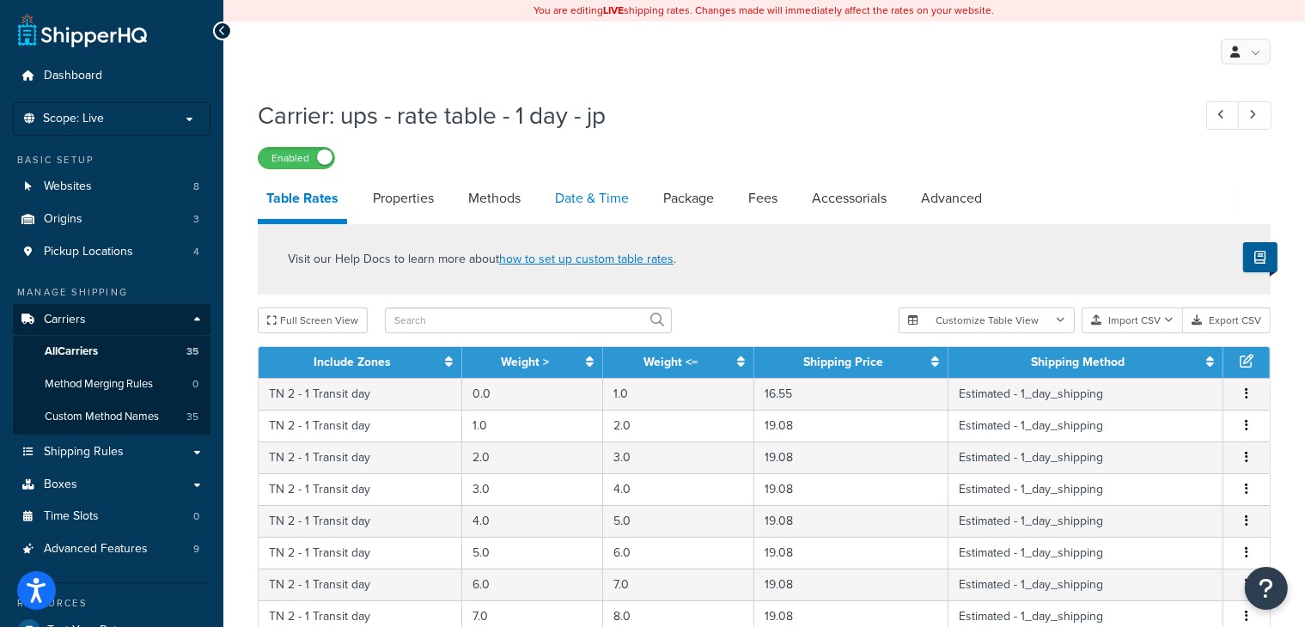
click at [593, 194] on link "Date & Time" at bounding box center [592, 198] width 91 height 41
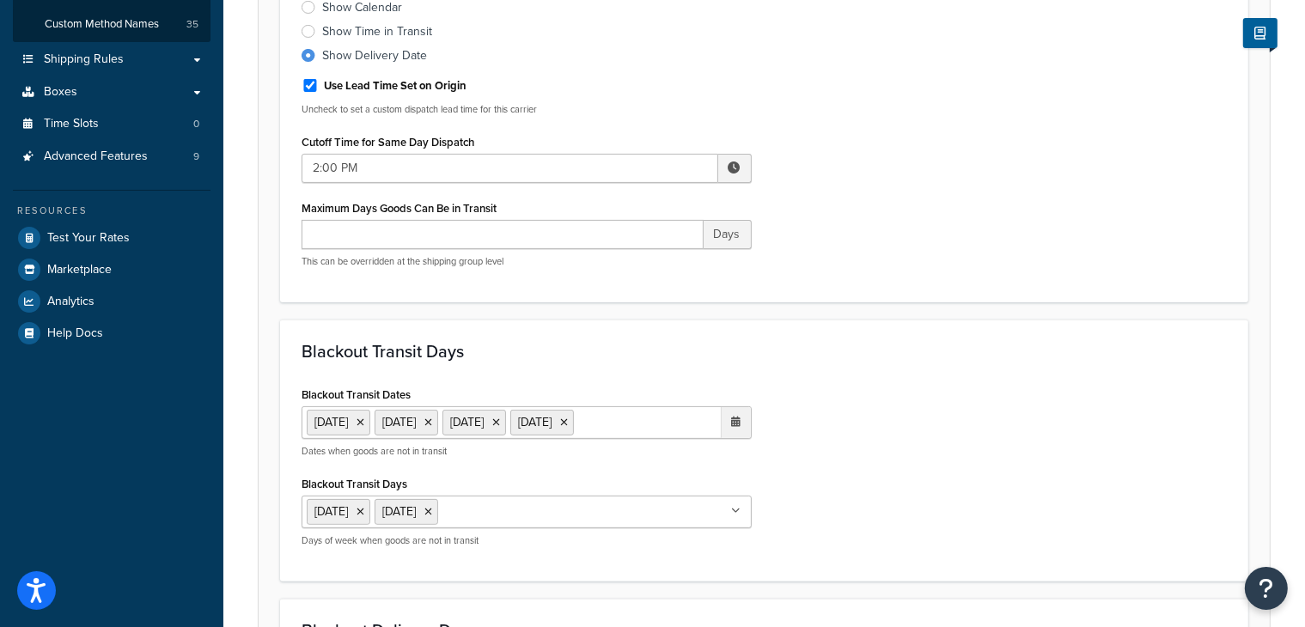
scroll to position [411, 0]
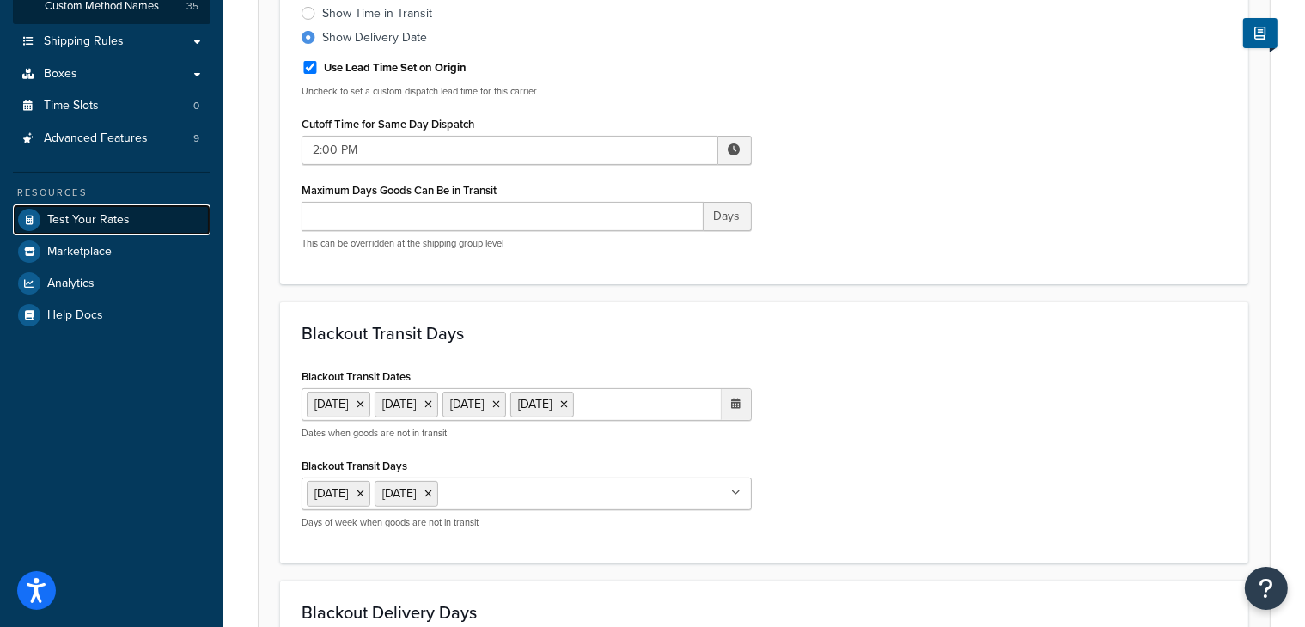
click at [72, 213] on span "Test Your Rates" at bounding box center [88, 220] width 83 height 15
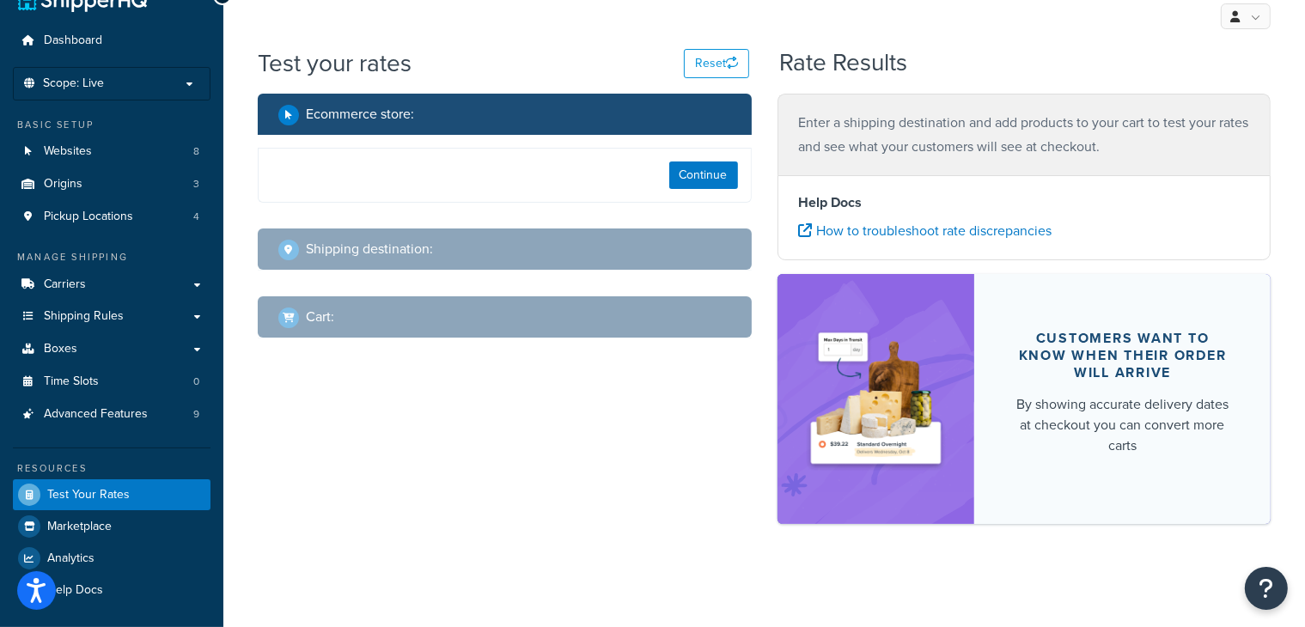
scroll to position [35, 0]
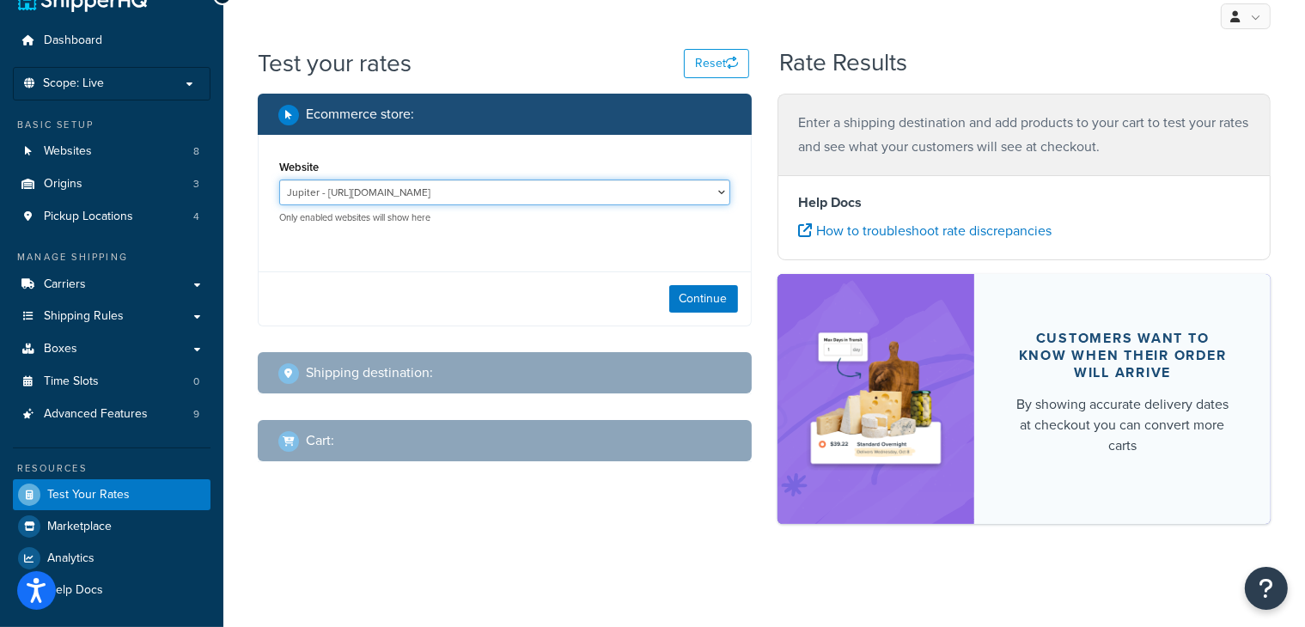
click at [581, 195] on select "Jupiter - [URL][DOMAIN_NAME] Mercury - [URL][DOMAIN_NAME] Venus - [URL][DOMAIN_…" at bounding box center [504, 193] width 451 height 26
select select "2c209cb4b714c765d0ce5177c5b8e241"
click at [279, 180] on select "Jupiter - [URL][DOMAIN_NAME] Mercury - [URL][DOMAIN_NAME] Venus - [URL][DOMAIN_…" at bounding box center [504, 193] width 451 height 26
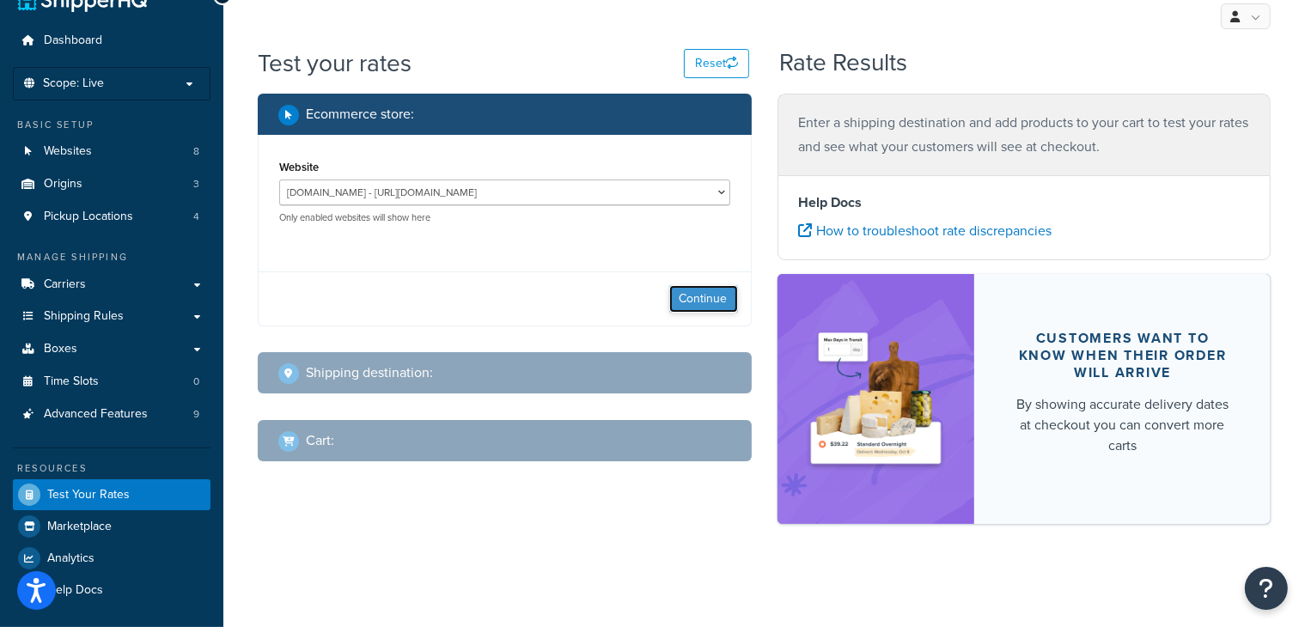
click at [701, 300] on button "Continue" at bounding box center [703, 299] width 69 height 28
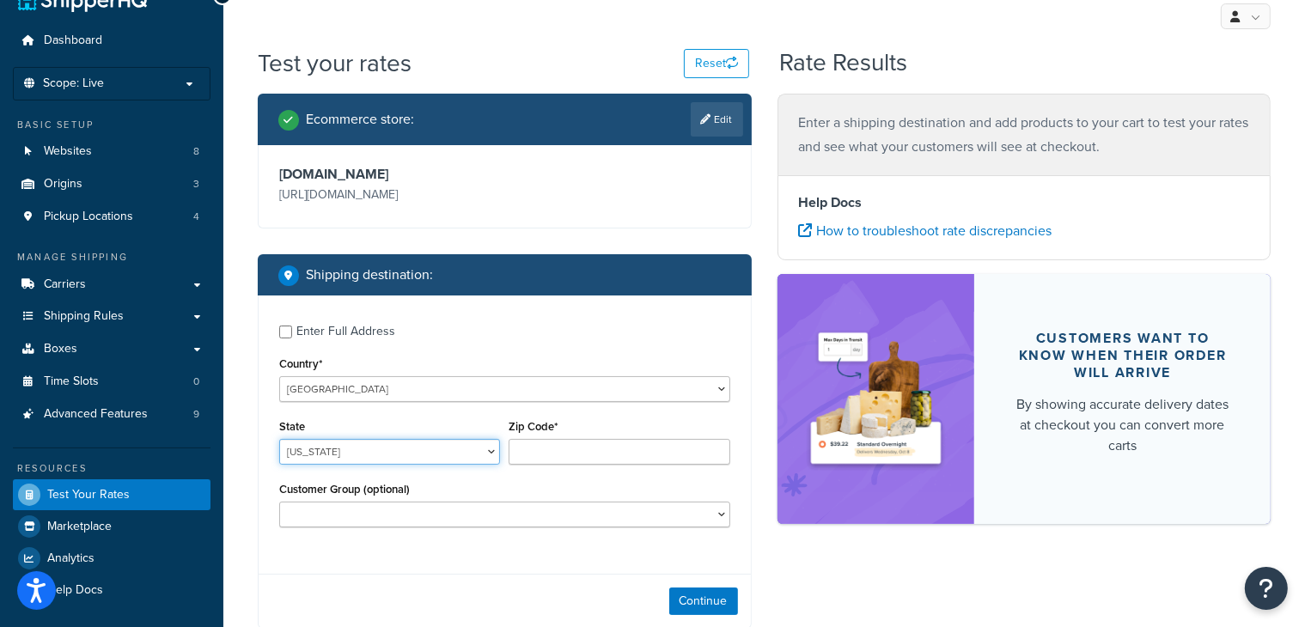
click at [345, 451] on select "[US_STATE] [US_STATE] [US_STATE] [US_STATE] [US_STATE] Armed Forces Americas Ar…" at bounding box center [389, 452] width 221 height 26
select select "CA"
click at [279, 440] on select "[US_STATE] [US_STATE] [US_STATE] [US_STATE] [US_STATE] Armed Forces Americas Ar…" at bounding box center [389, 452] width 221 height 26
click at [518, 451] on input "Zip Code*" at bounding box center [619, 452] width 221 height 26
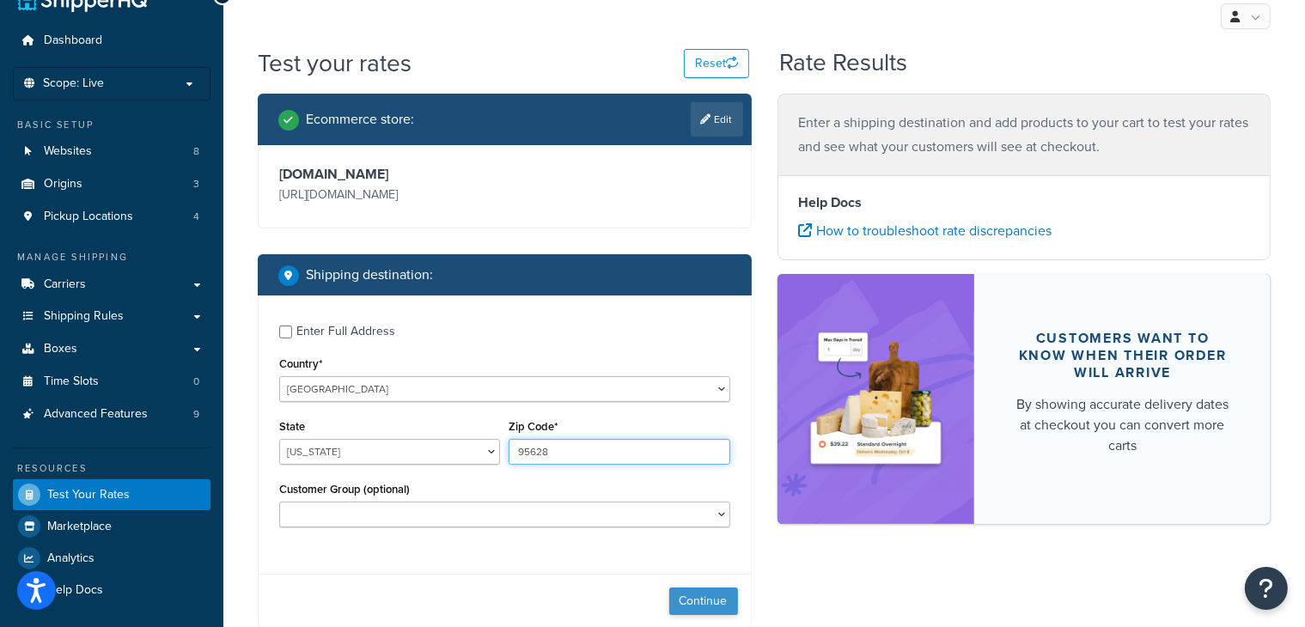
type input "95628"
click at [713, 602] on button "Continue" at bounding box center [703, 602] width 69 height 28
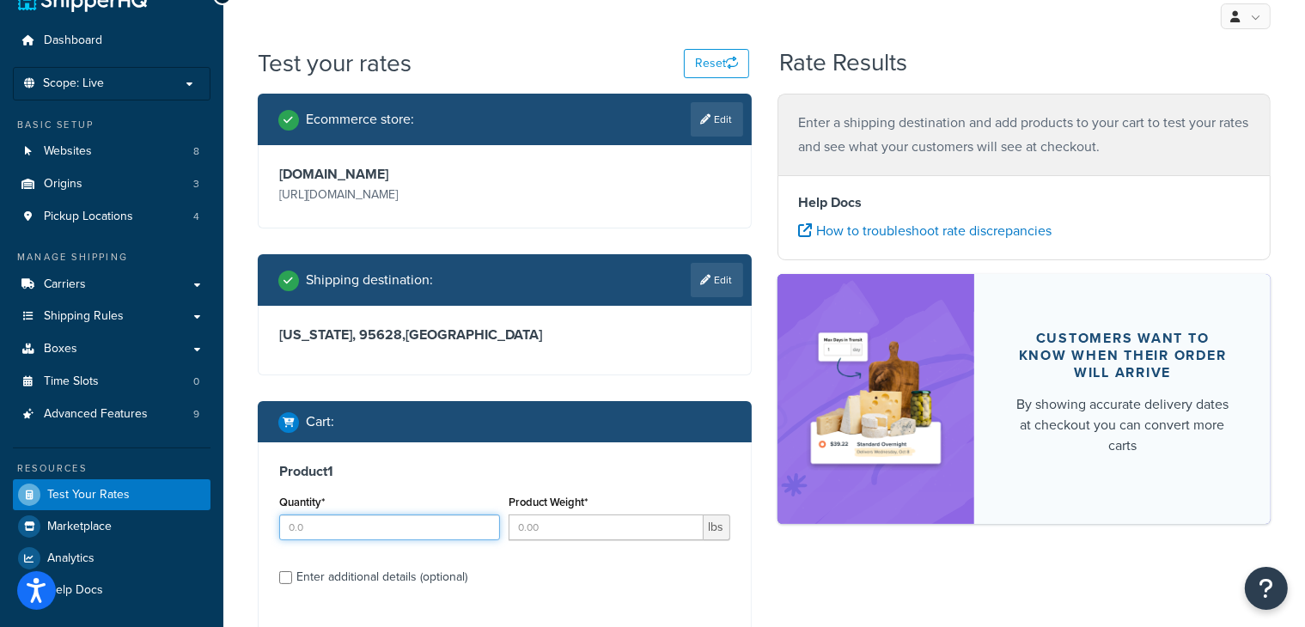
click at [303, 530] on input "Quantity*" at bounding box center [389, 528] width 221 height 26
type input "1"
type input "10"
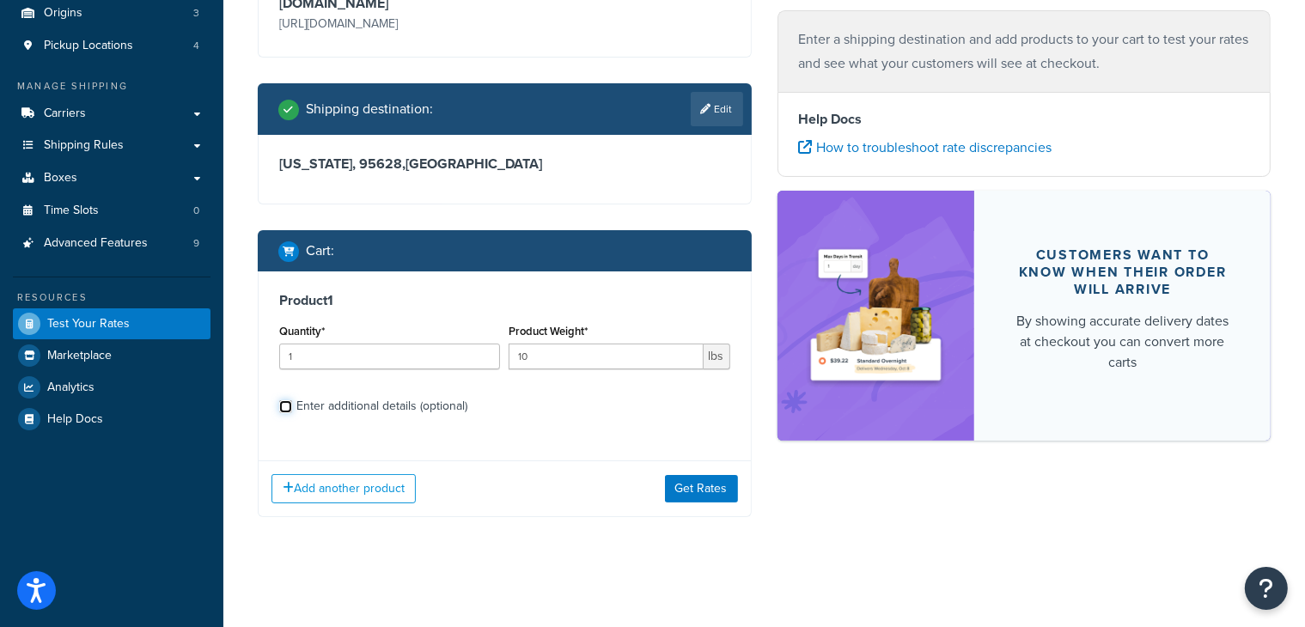
scroll to position [208, 0]
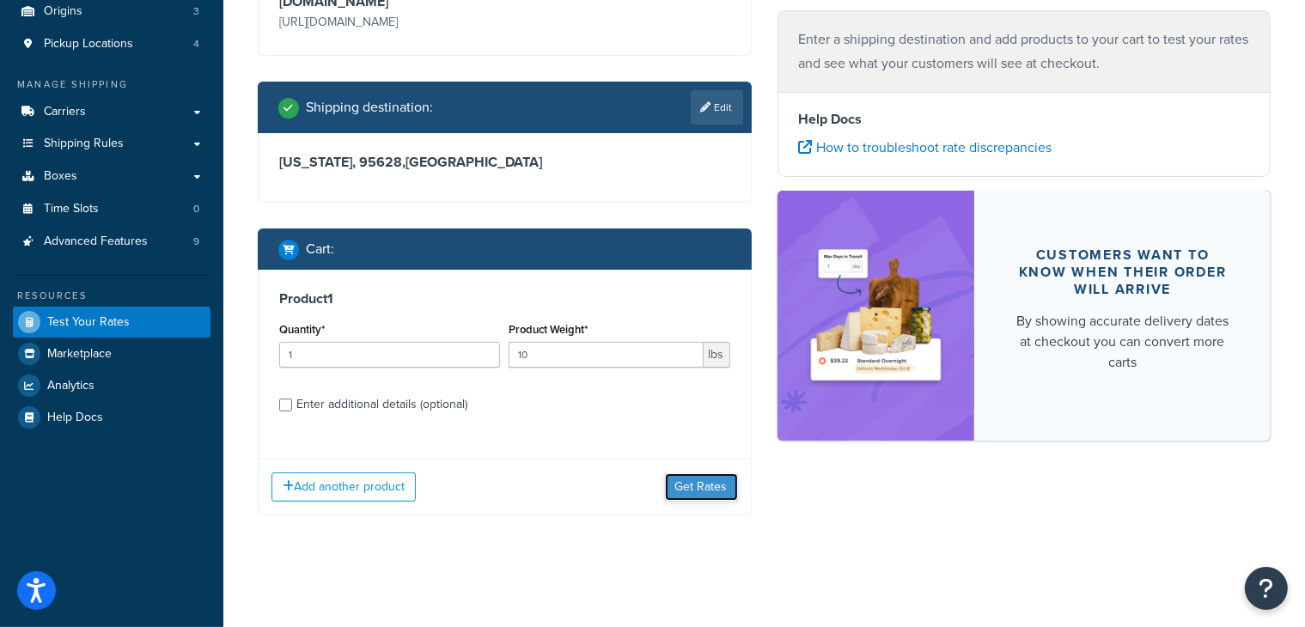
click at [706, 480] on button "Get Rates" at bounding box center [701, 488] width 73 height 28
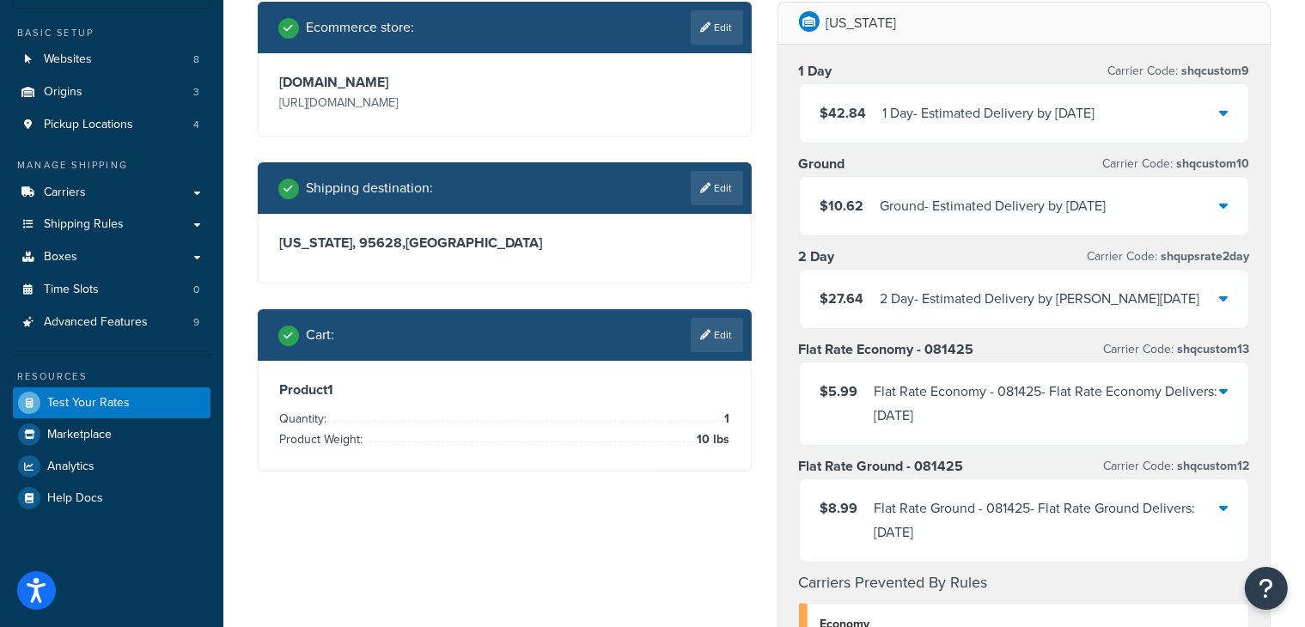
scroll to position [119, 0]
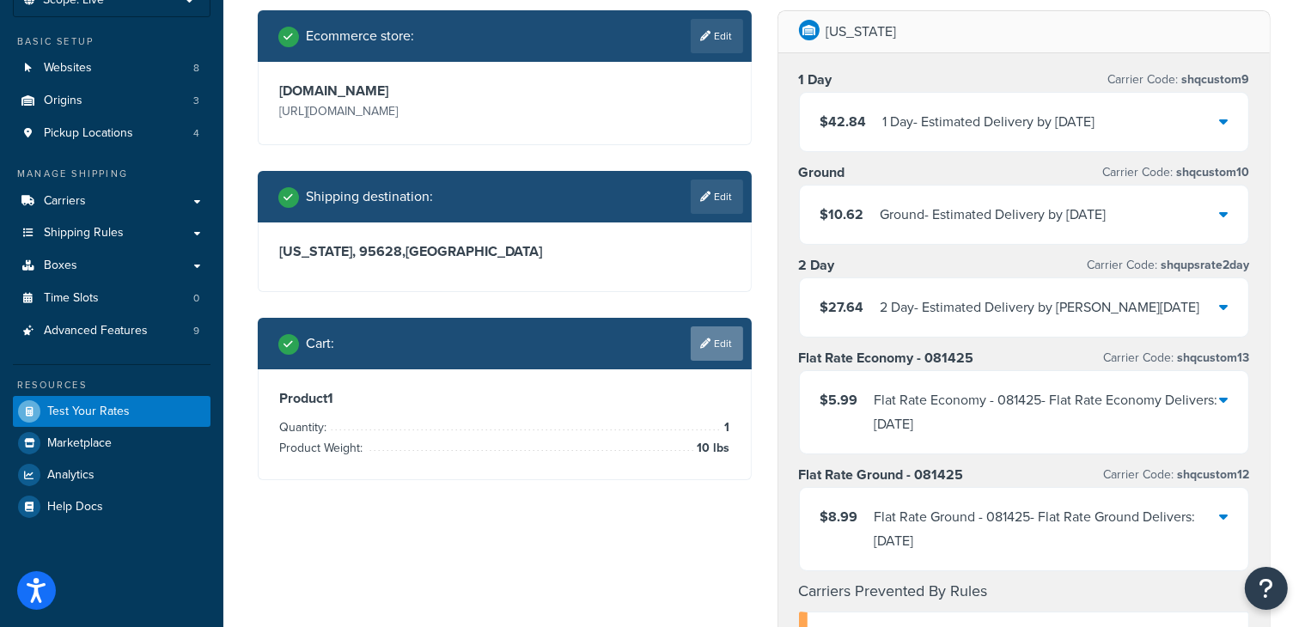
click at [729, 343] on link "Edit" at bounding box center [717, 344] width 52 height 34
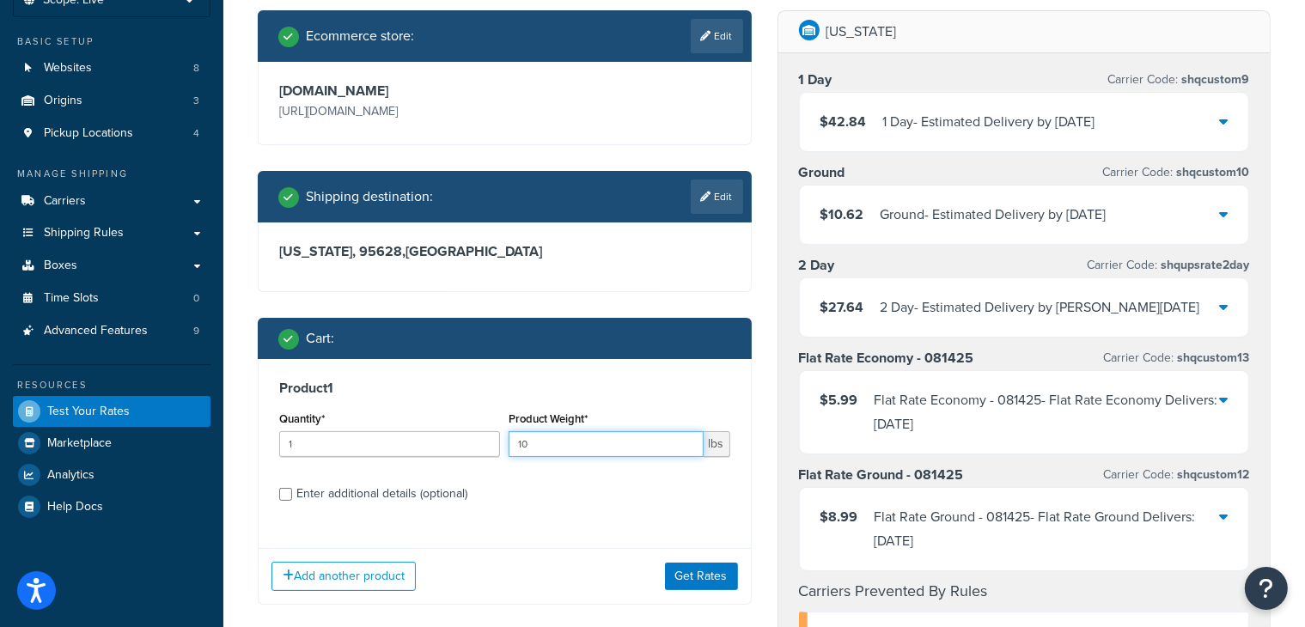
click at [554, 444] on input "10" at bounding box center [606, 444] width 194 height 26
type input "100"
click at [696, 576] on button "Get Rates" at bounding box center [701, 577] width 73 height 28
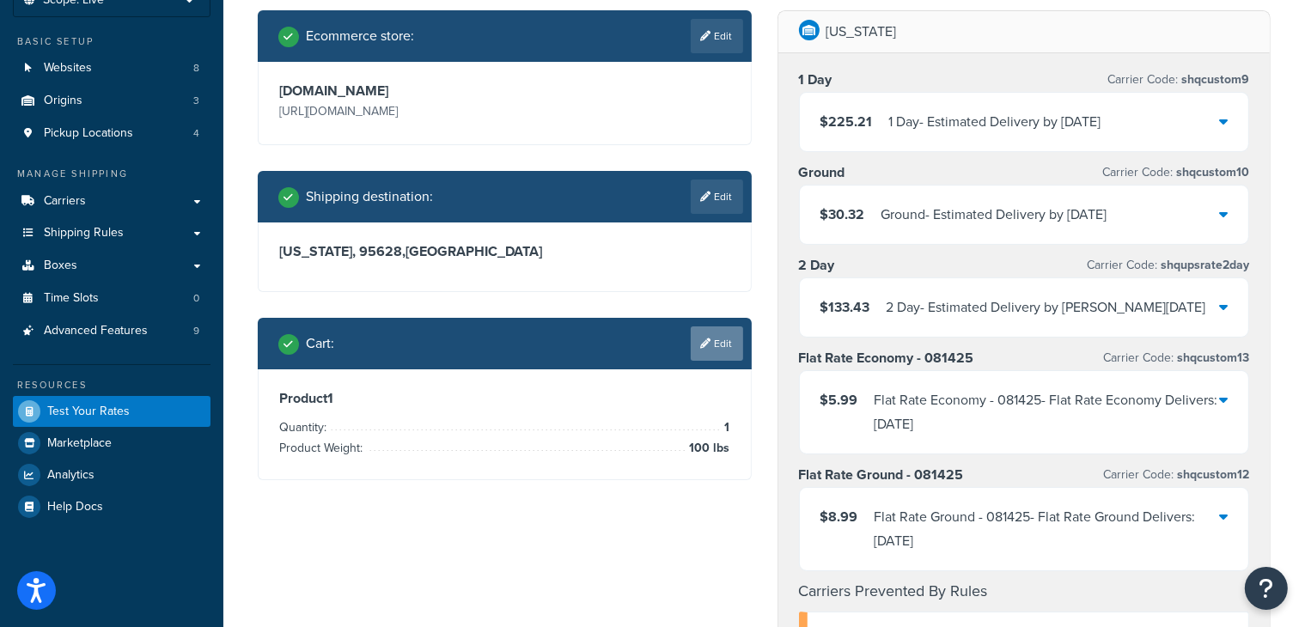
click at [715, 340] on link "Edit" at bounding box center [717, 344] width 52 height 34
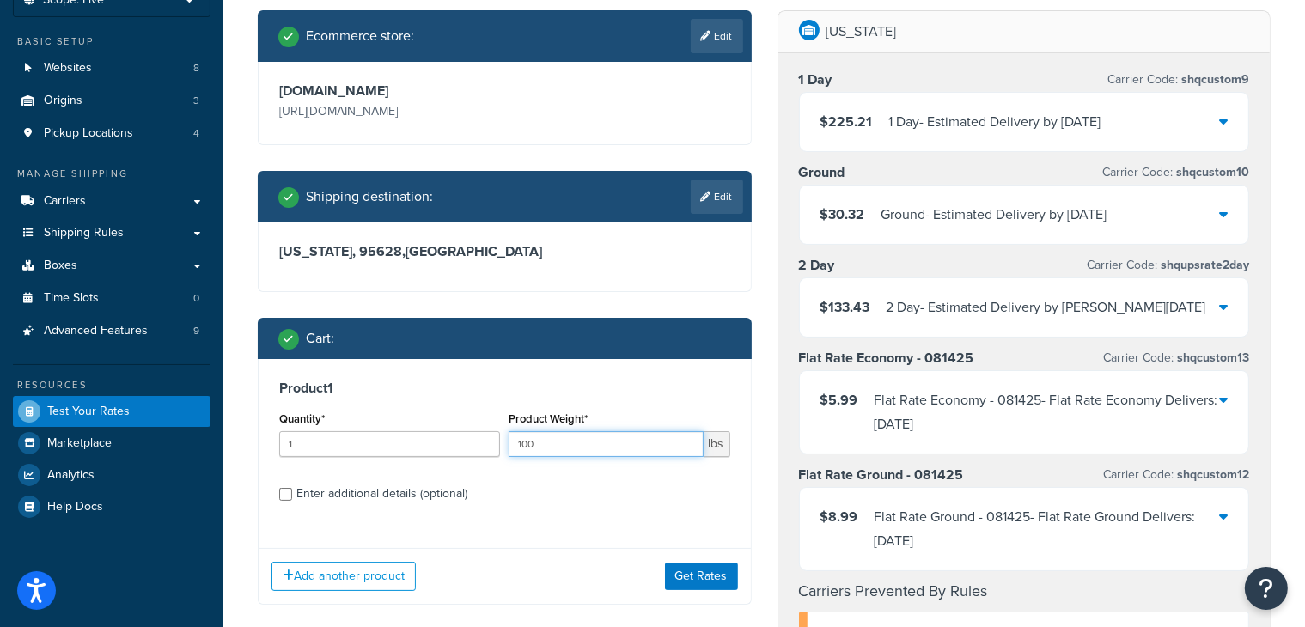
click at [588, 450] on input "100" at bounding box center [606, 444] width 194 height 26
type input "1"
type input "351"
click at [690, 572] on button "Get Rates" at bounding box center [701, 577] width 73 height 28
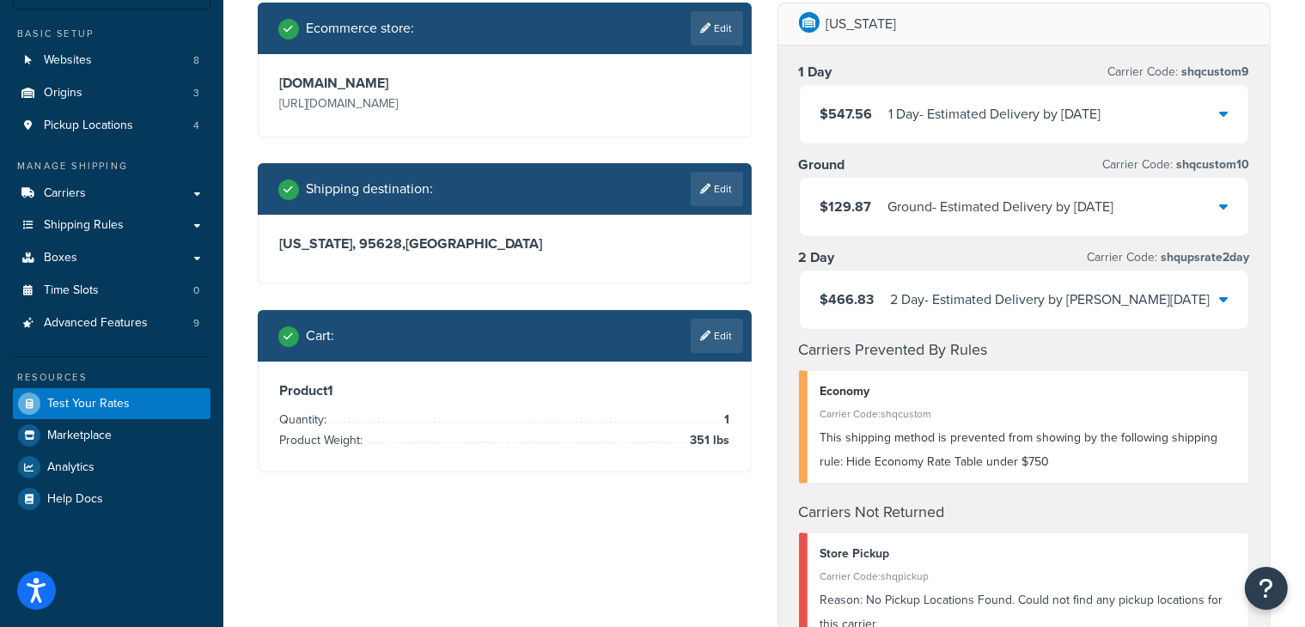
scroll to position [117, 0]
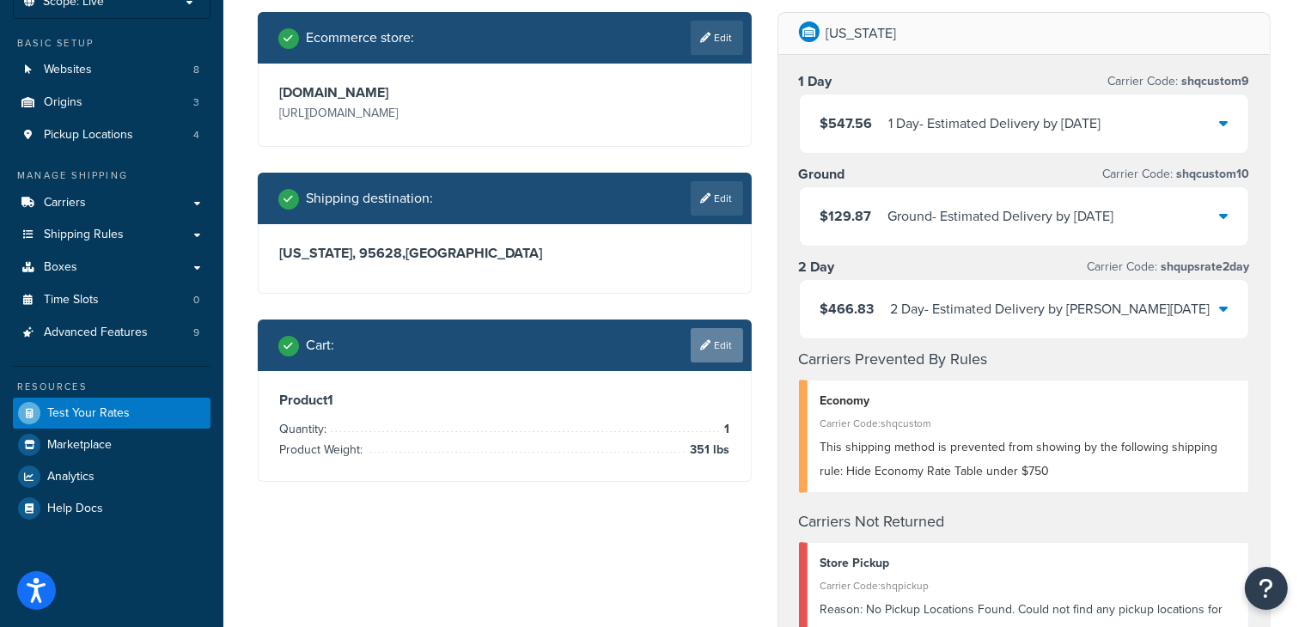
click at [727, 349] on link "Edit" at bounding box center [717, 345] width 52 height 34
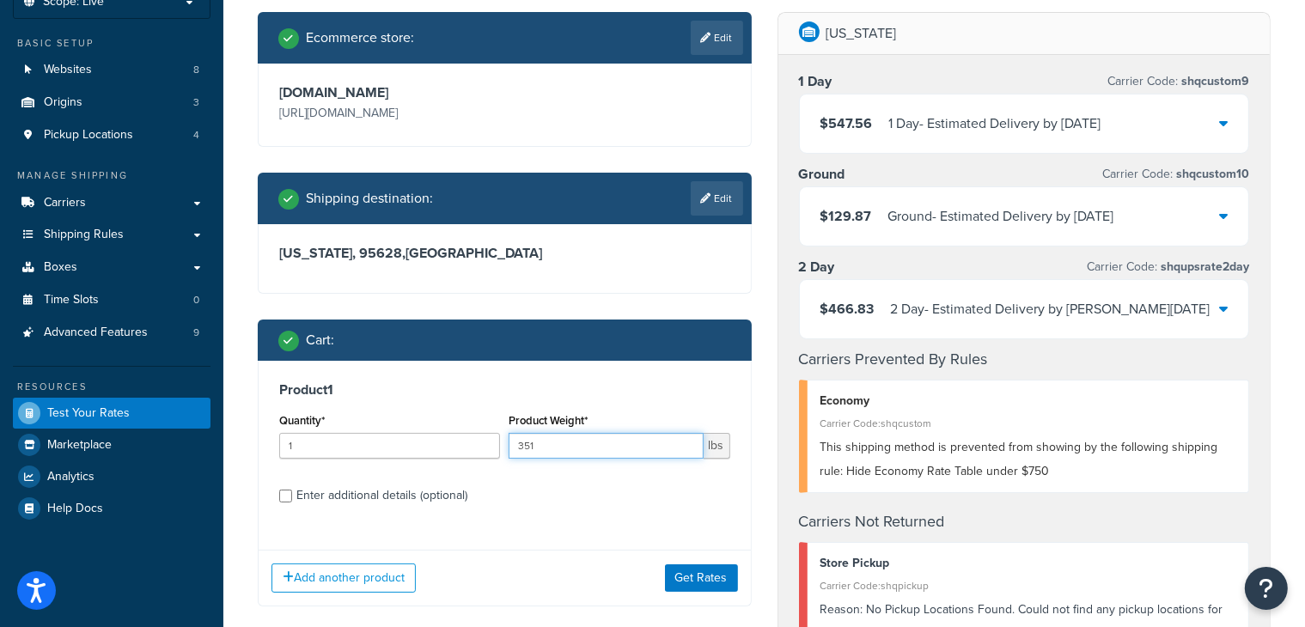
click at [628, 447] on input "351" at bounding box center [606, 446] width 194 height 26
type input "3"
type input "10"
click at [630, 502] on label "Enter additional details (optional)" at bounding box center [514, 494] width 434 height 28
click at [292, 502] on input "Enter additional details (optional)" at bounding box center [285, 496] width 13 height 13
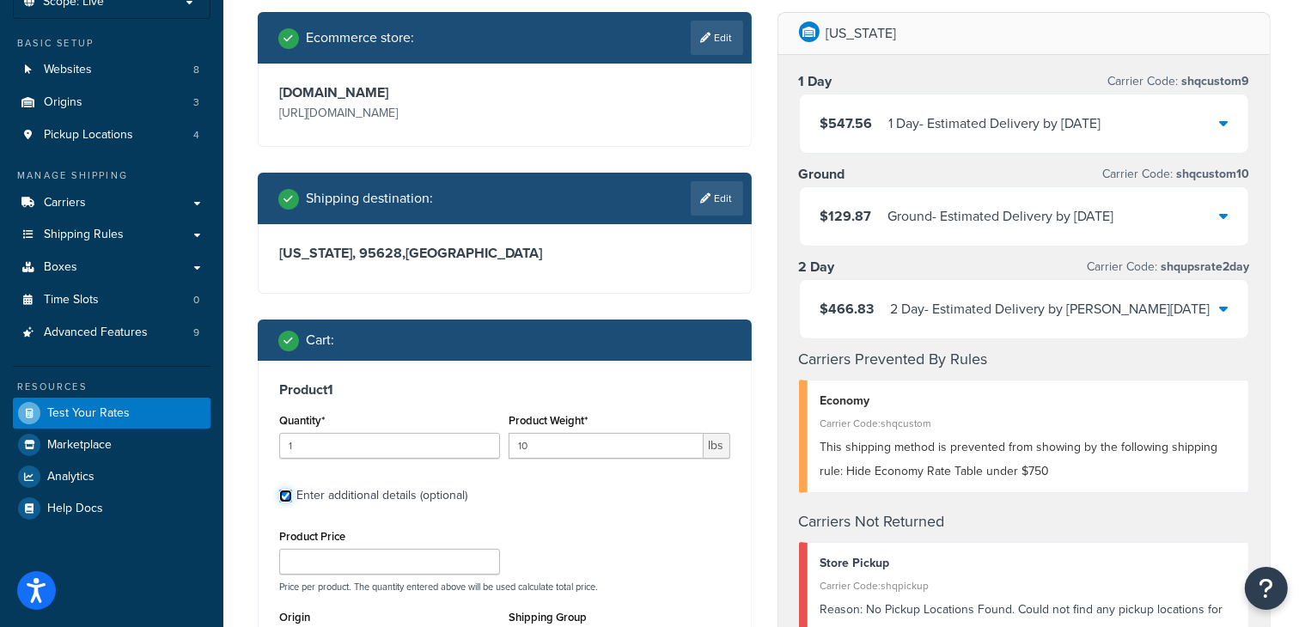
click at [286, 499] on input "Enter additional details (optional)" at bounding box center [285, 496] width 13 height 13
checkbox input "false"
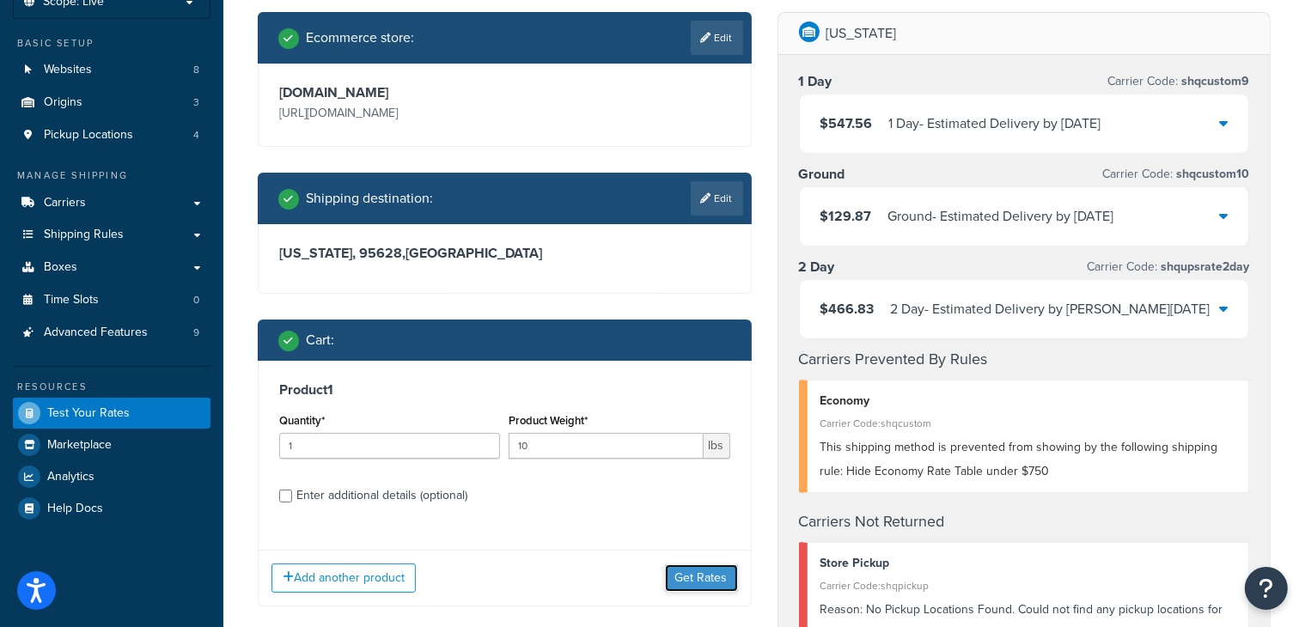
click at [701, 578] on button "Get Rates" at bounding box center [701, 579] width 73 height 28
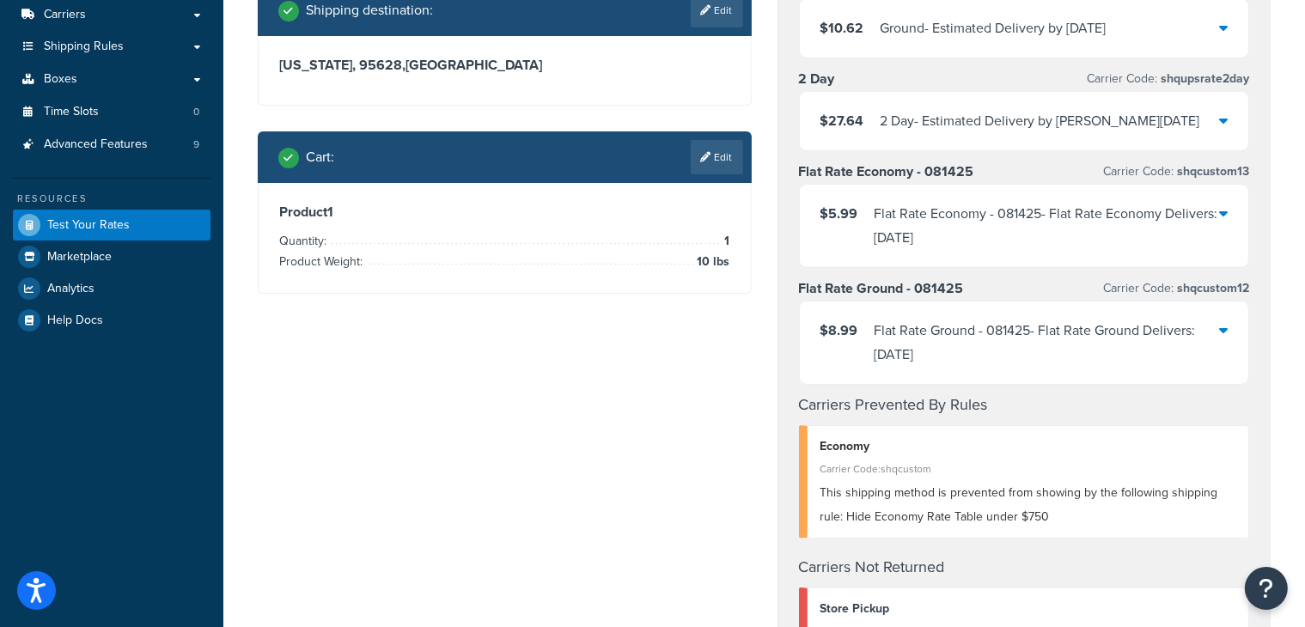
scroll to position [299, 0]
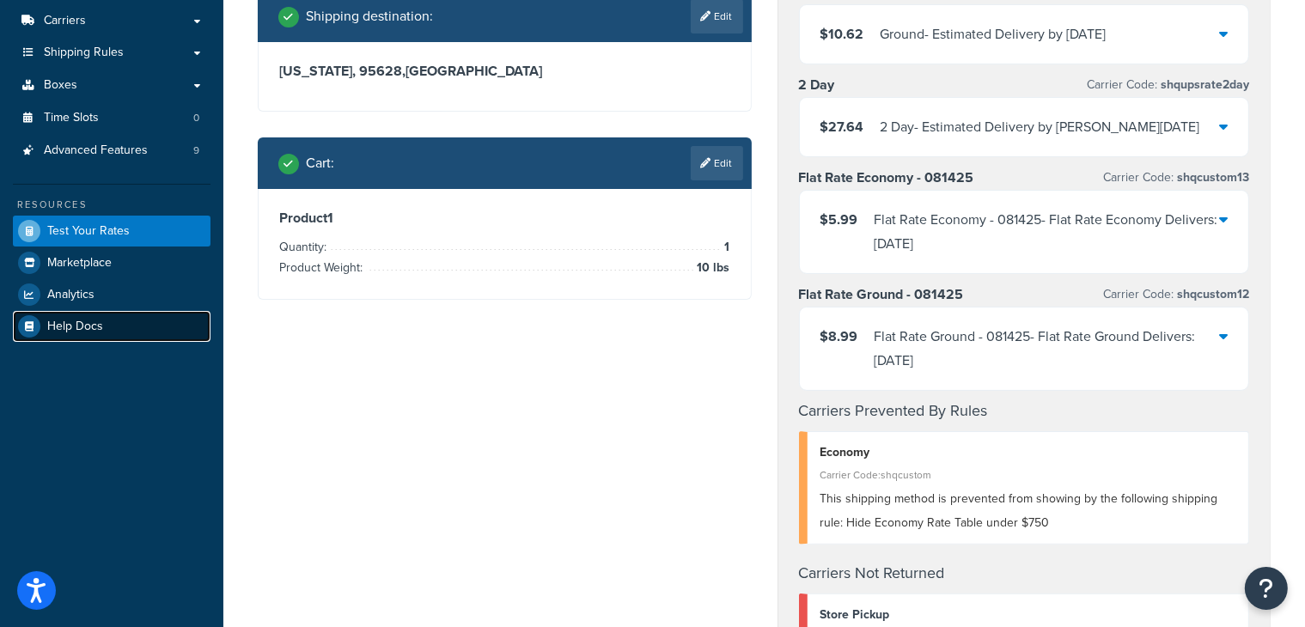
click at [80, 333] on link "Help Docs" at bounding box center [112, 326] width 198 height 31
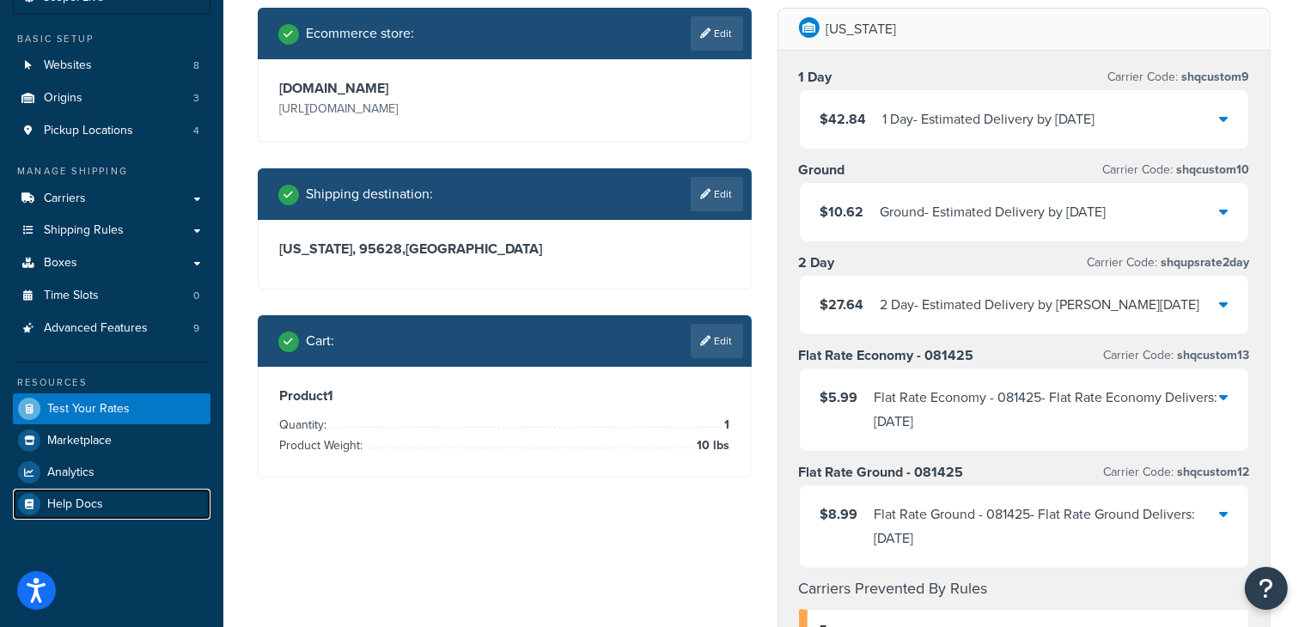
scroll to position [0, 0]
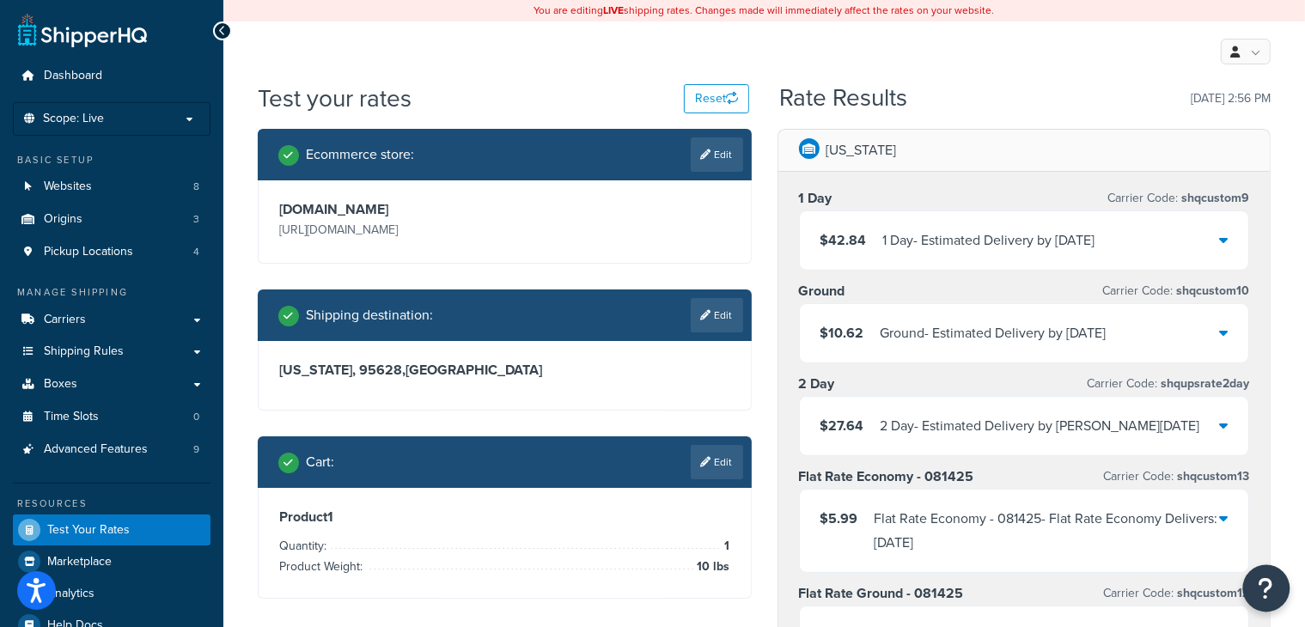
click at [1267, 599] on icon "Open Resource Center" at bounding box center [1267, 589] width 16 height 24
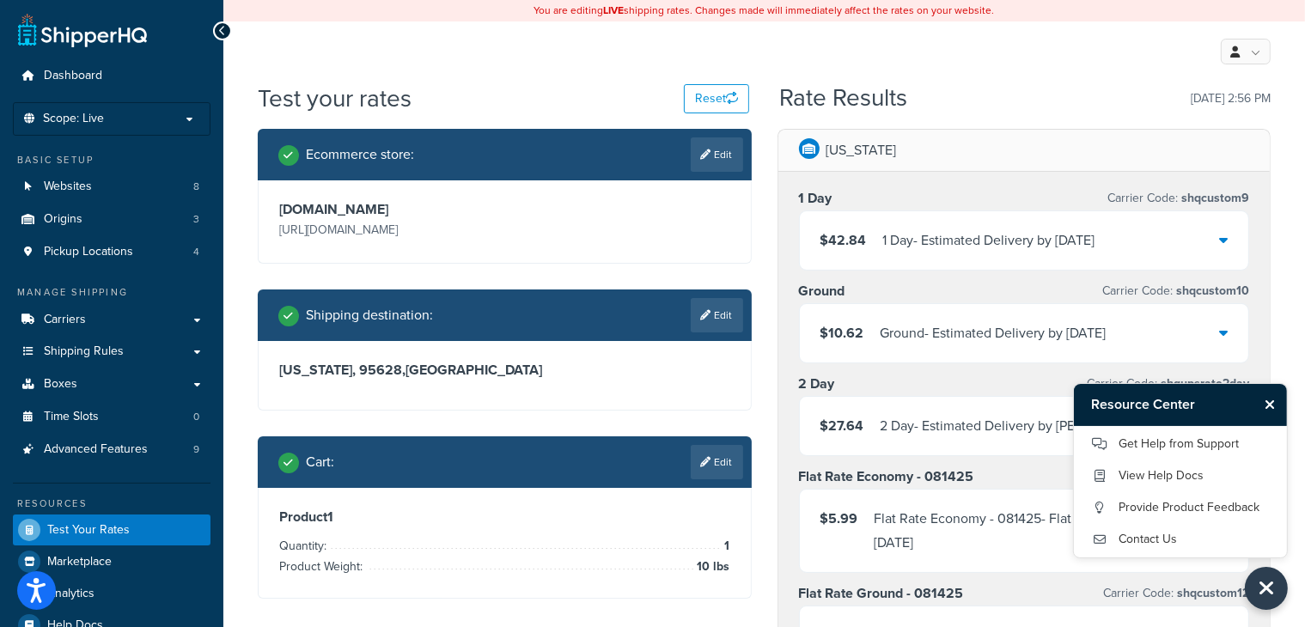
click at [1270, 400] on icon "Close Resource Center" at bounding box center [1270, 405] width 10 height 14
